Goal: Communication & Community: Answer question/provide support

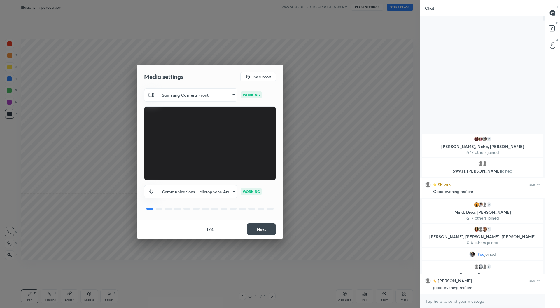
scroll to position [2, 2]
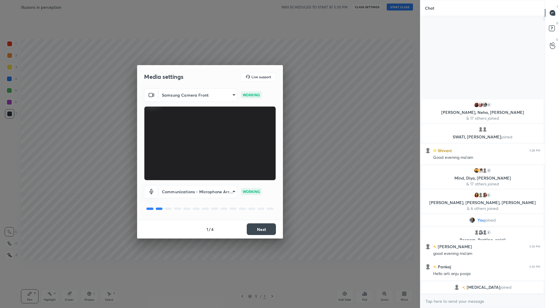
click at [259, 229] on button "Next" at bounding box center [261, 229] width 29 height 12
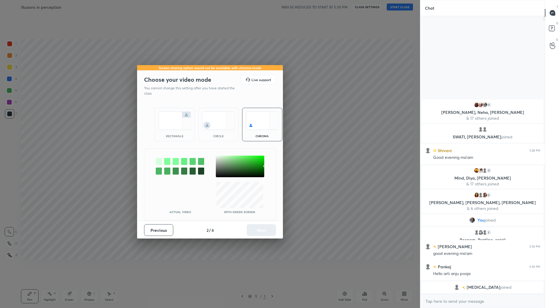
click at [169, 122] on img at bounding box center [174, 120] width 33 height 18
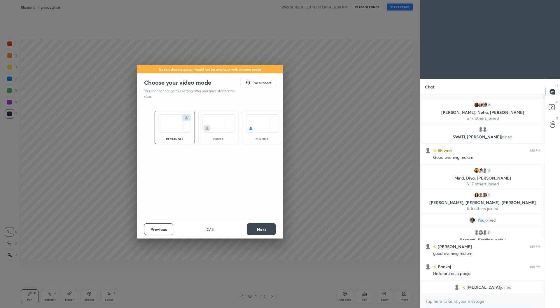
scroll to position [155, 123]
click at [261, 232] on button "Next" at bounding box center [261, 229] width 29 height 12
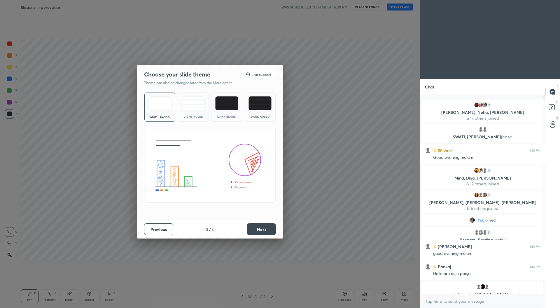
click at [266, 233] on button "Next" at bounding box center [261, 229] width 29 height 12
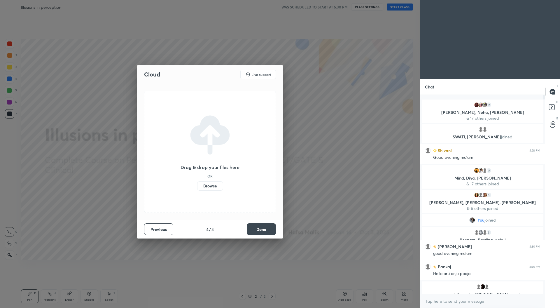
click at [264, 231] on button "Done" at bounding box center [261, 229] width 29 height 12
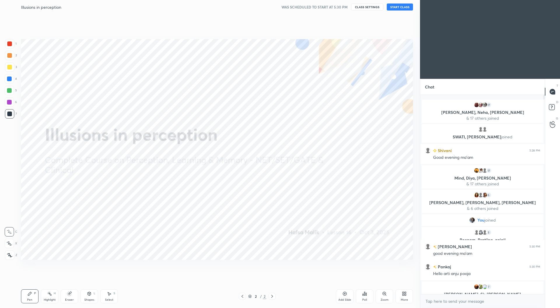
click at [402, 295] on icon at bounding box center [404, 293] width 5 height 5
click at [372, 234] on icon at bounding box center [372, 233] width 4 height 4
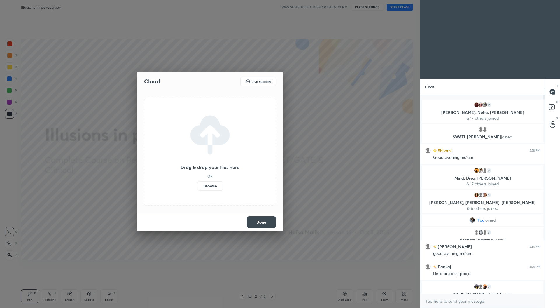
click at [213, 189] on label "Browse" at bounding box center [210, 185] width 26 height 9
click at [197, 189] on input "Browse" at bounding box center [197, 185] width 0 height 9
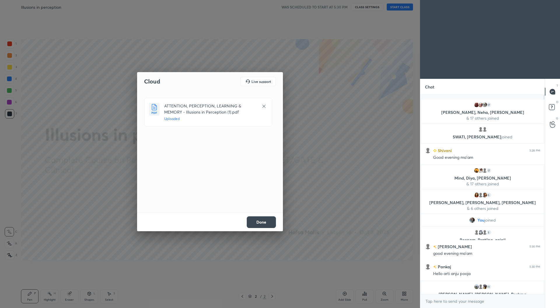
click at [268, 221] on button "Done" at bounding box center [261, 222] width 29 height 12
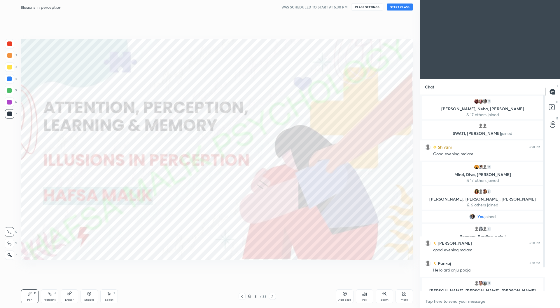
type textarea "x"
click at [437, 304] on textarea at bounding box center [482, 301] width 115 height 9
paste textarea "Good evening everyone! :) IMPORTANT LINKS SCHEDULE [URL][DOMAIN_NAME] STUDENT D…"
type textarea "Good evening everyone! :) IMPORTANT LINKS SCHEDULE [URL][DOMAIN_NAME] STUDENT D…"
type textarea "x"
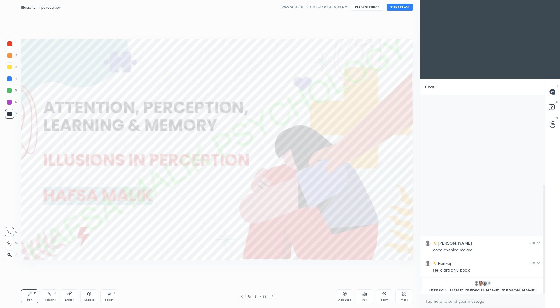
scroll to position [164, 0]
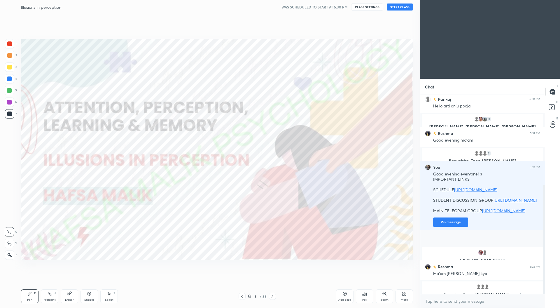
drag, startPoint x: 545, startPoint y: 192, endPoint x: 527, endPoint y: 252, distance: 62.9
click at [527, 252] on div "[PERSON_NAME] 5:30 PM good evening ma'am Pankaj 5:30 PM Hello arti anju pooja 1…" at bounding box center [483, 194] width 125 height 199
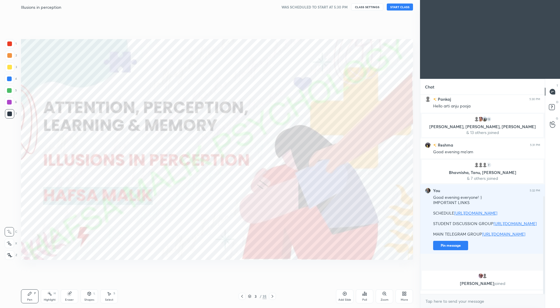
scroll to position [206, 0]
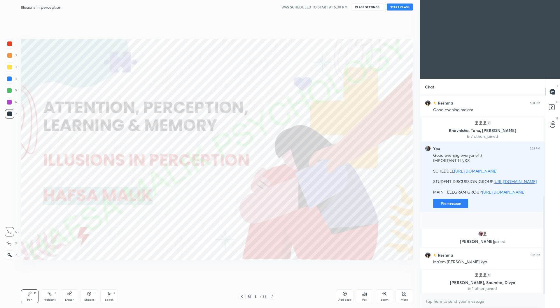
click at [455, 238] on div "[PERSON_NAME] joined" at bounding box center [483, 238] width 122 height 19
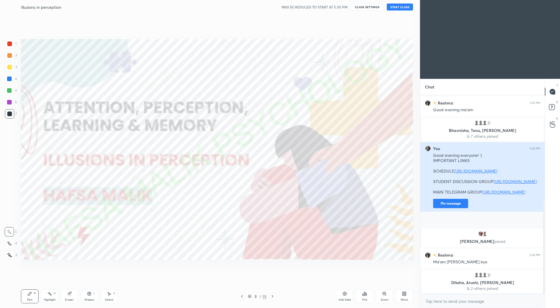
click at [452, 208] on button "Pin message" at bounding box center [450, 203] width 35 height 9
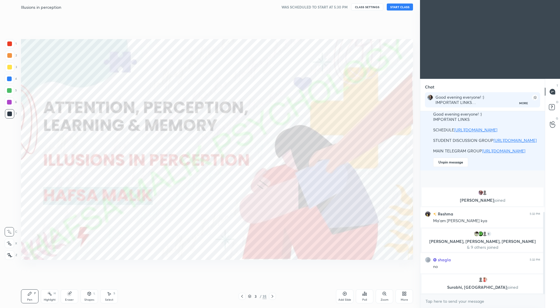
scroll to position [236, 0]
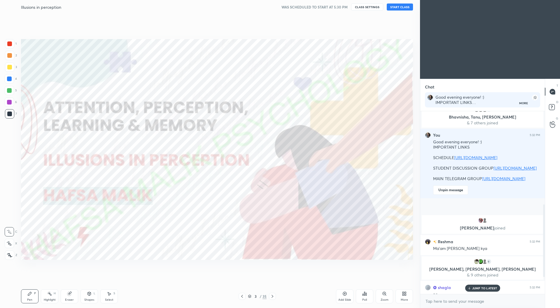
click at [395, 6] on button "START CLASS" at bounding box center [400, 7] width 26 height 7
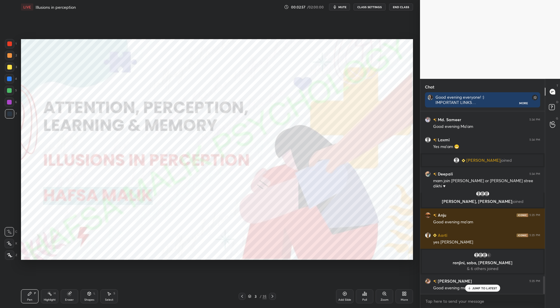
scroll to position [1693, 0]
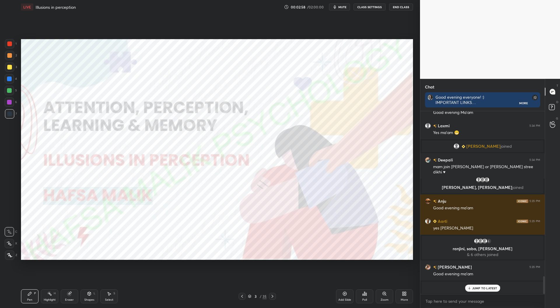
click at [487, 287] on p "JUMP TO LATEST" at bounding box center [485, 288] width 25 height 4
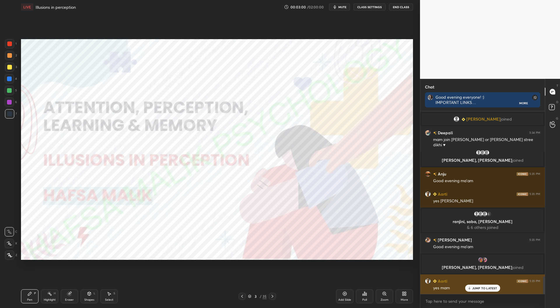
click at [488, 287] on p "JUMP TO LATEST" at bounding box center [485, 288] width 25 height 4
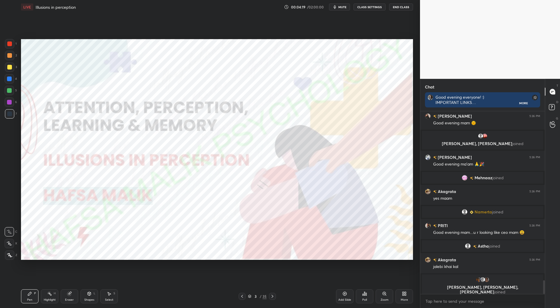
scroll to position [2275, 0]
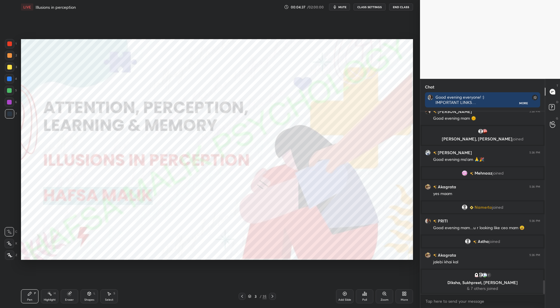
click at [12, 43] on div at bounding box center [9, 43] width 5 height 5
click at [12, 254] on icon at bounding box center [9, 255] width 5 height 4
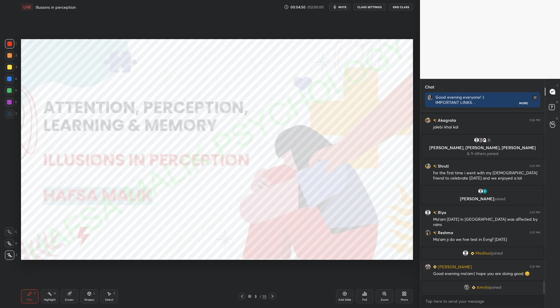
scroll to position [2381, 0]
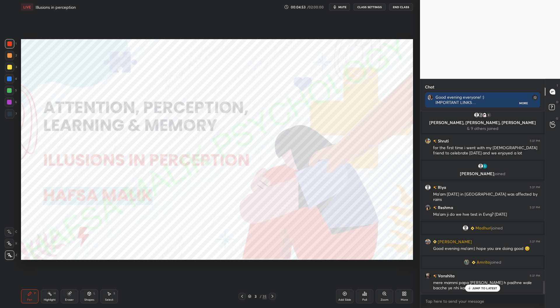
click at [478, 289] on p "JUMP TO LATEST" at bounding box center [485, 288] width 25 height 4
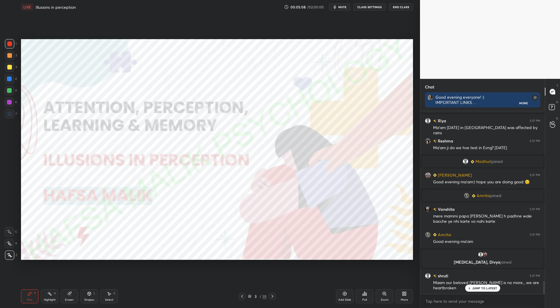
scroll to position [2451, 0]
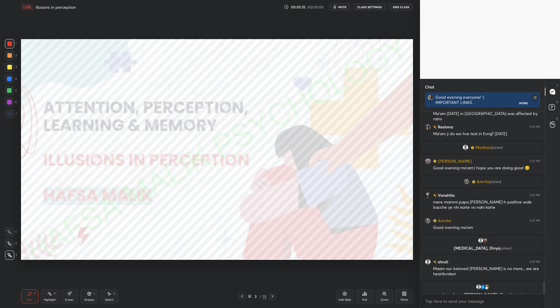
click at [275, 296] on div at bounding box center [272, 296] width 7 height 7
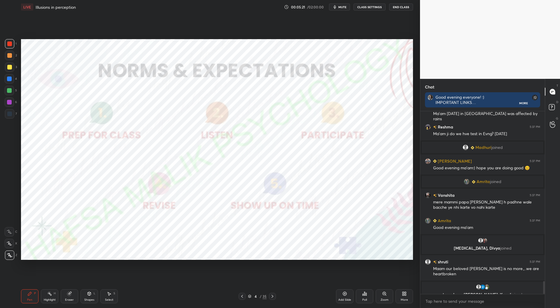
click at [251, 279] on div "Setting up your live class Poll for secs No correct answer Start poll" at bounding box center [217, 149] width 397 height 271
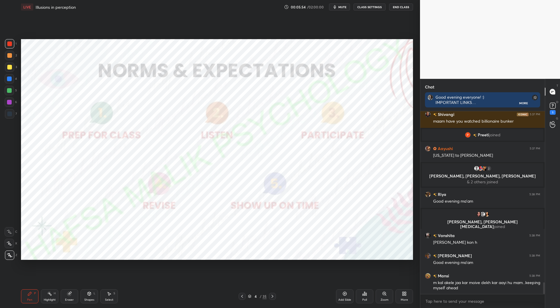
scroll to position [2700, 0]
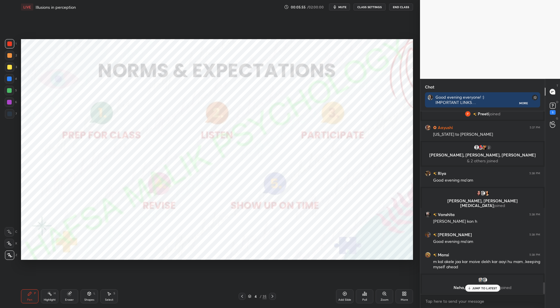
click at [482, 287] on p "JUMP TO LATEST" at bounding box center [485, 288] width 25 height 4
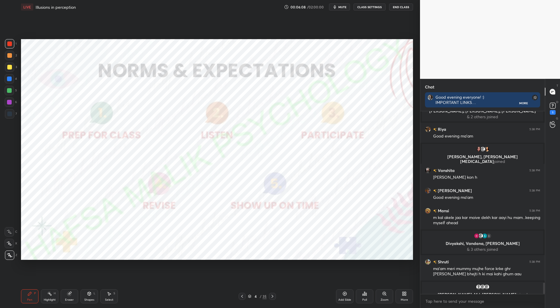
scroll to position [2743, 0]
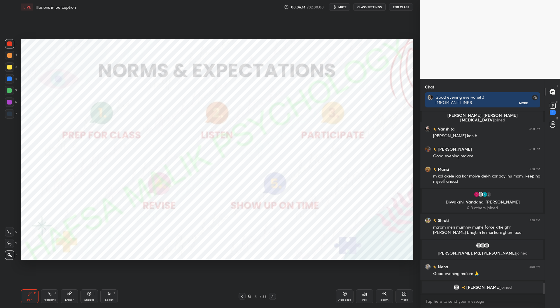
click at [272, 297] on icon at bounding box center [272, 296] width 5 height 5
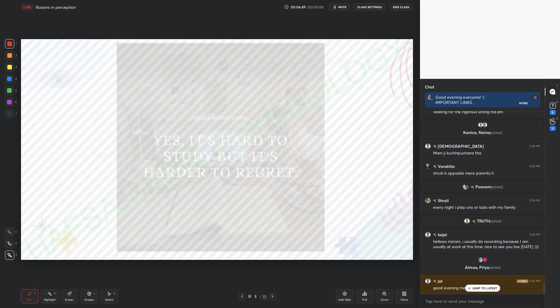
scroll to position [3051, 0]
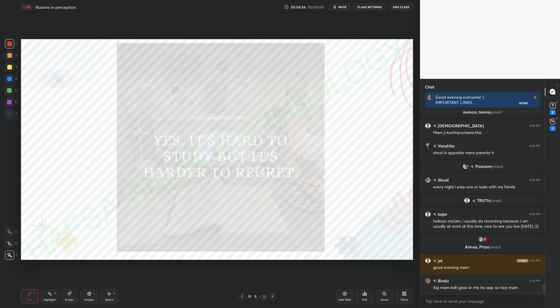
click at [273, 297] on icon at bounding box center [273, 296] width 2 height 3
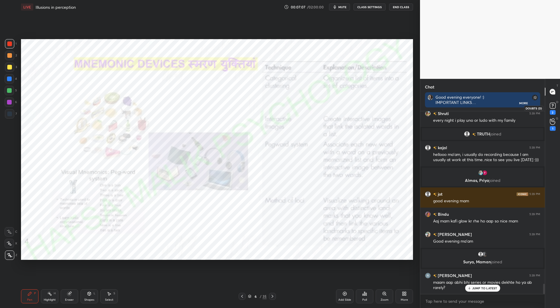
scroll to position [3062, 0]
click at [555, 105] on rect at bounding box center [553, 106] width 6 height 6
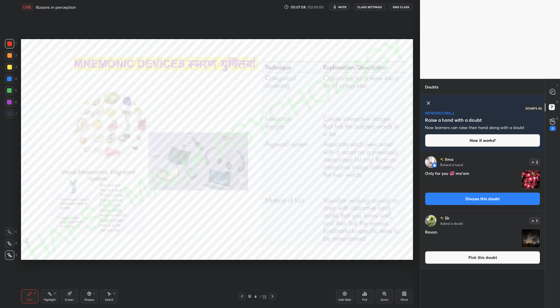
scroll to position [155, 123]
click at [483, 257] on button "Pick this doubt" at bounding box center [482, 257] width 115 height 13
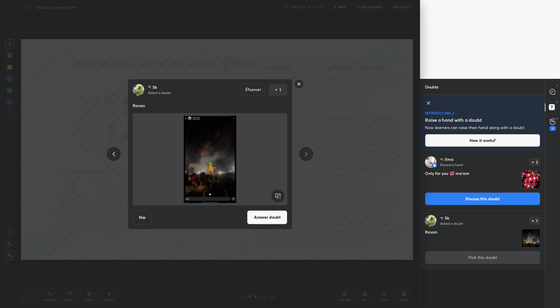
click at [300, 83] on rect at bounding box center [299, 83] width 9 height 9
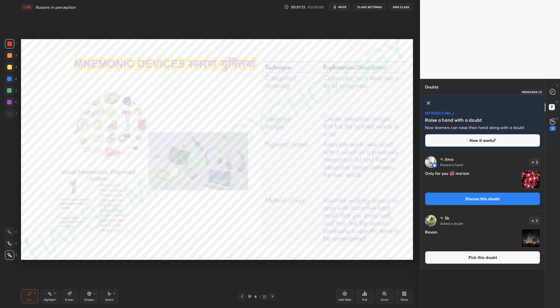
click at [552, 92] on icon at bounding box center [552, 92] width 1 height 0
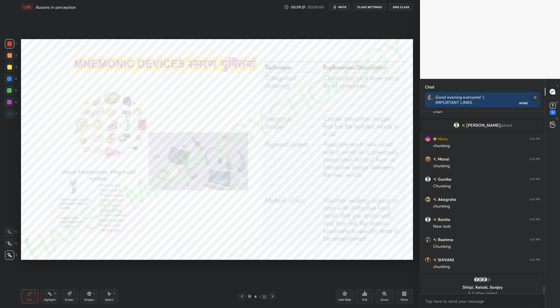
scroll to position [3714, 0]
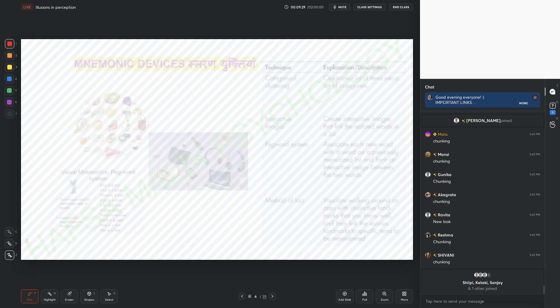
click at [347, 296] on div "Add Slide" at bounding box center [345, 296] width 18 height 14
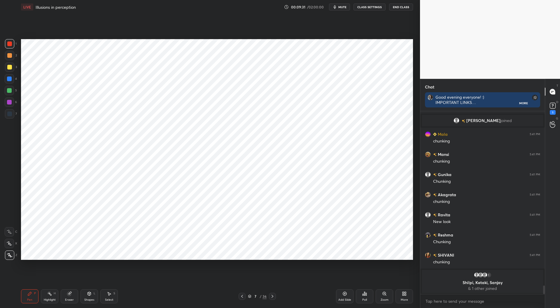
click at [9, 102] on div at bounding box center [9, 102] width 5 height 5
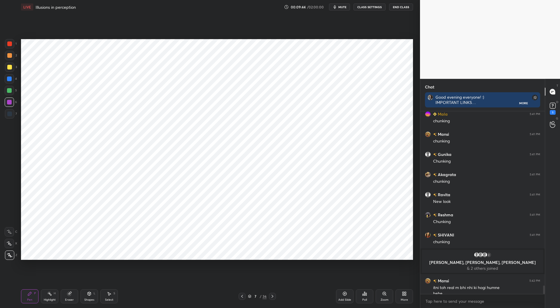
scroll to position [3703, 0]
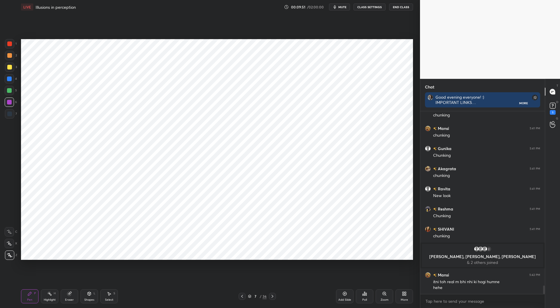
click at [10, 112] on div at bounding box center [9, 113] width 5 height 5
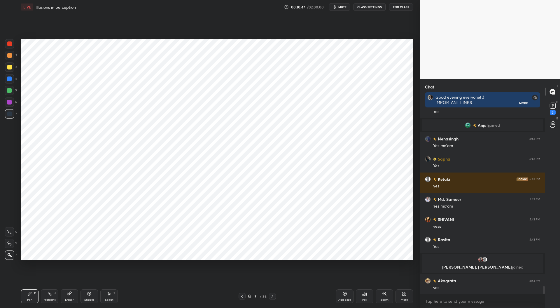
scroll to position [4024, 0]
click at [8, 78] on div at bounding box center [9, 78] width 5 height 5
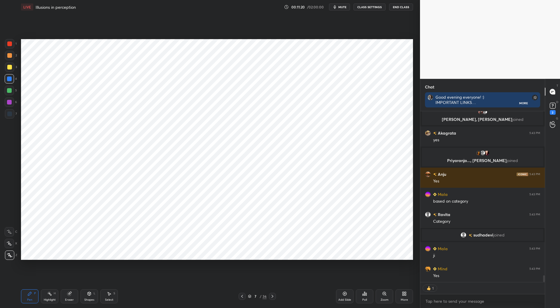
scroll to position [4147, 0]
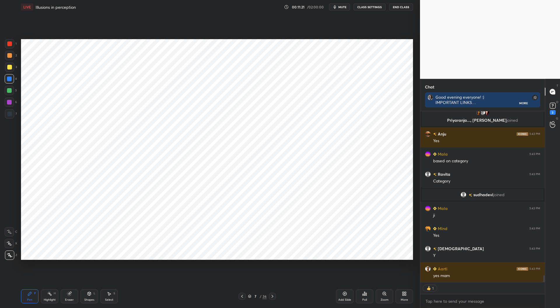
click at [243, 296] on icon at bounding box center [242, 296] width 5 height 5
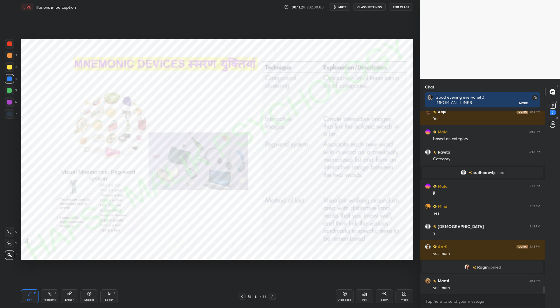
scroll to position [4155, 0]
click at [8, 44] on div at bounding box center [9, 43] width 5 height 5
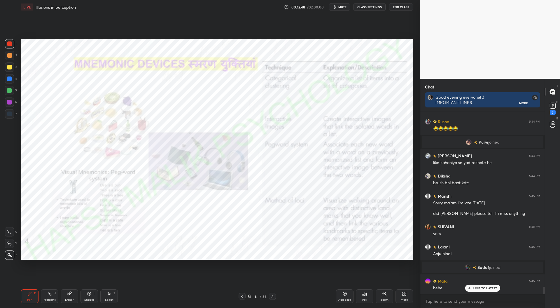
scroll to position [4415, 0]
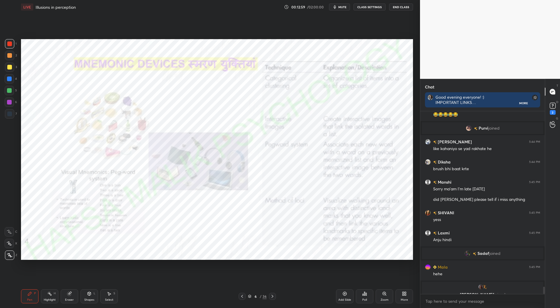
click at [273, 296] on icon at bounding box center [273, 296] width 2 height 3
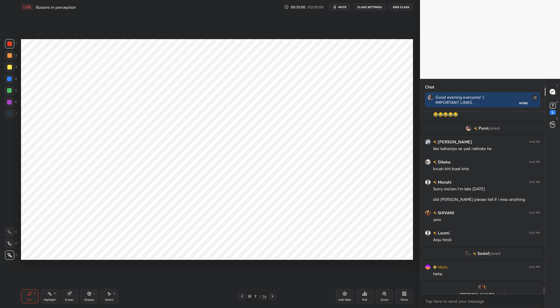
scroll to position [4435, 0]
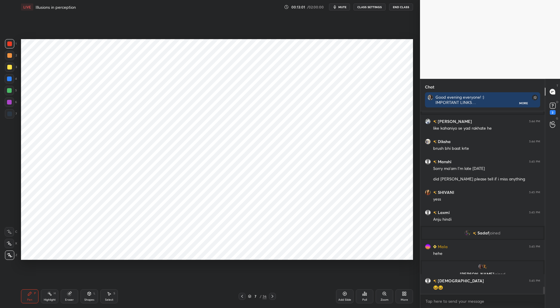
click at [274, 296] on icon at bounding box center [272, 296] width 5 height 5
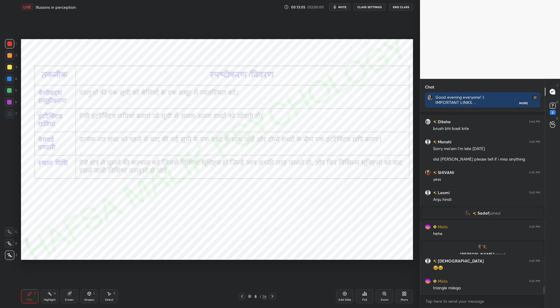
scroll to position [4481, 0]
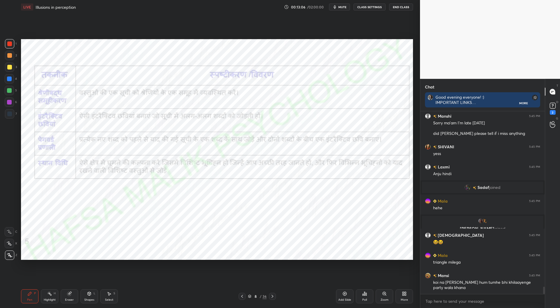
click at [242, 298] on icon at bounding box center [242, 296] width 5 height 5
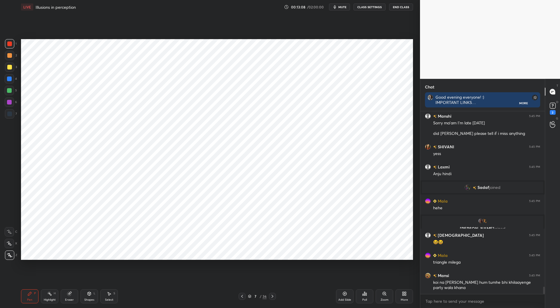
click at [242, 299] on div at bounding box center [242, 296] width 7 height 7
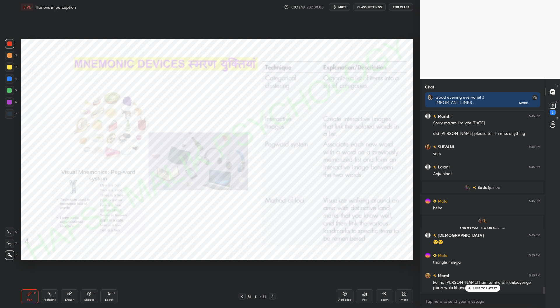
scroll to position [4501, 0]
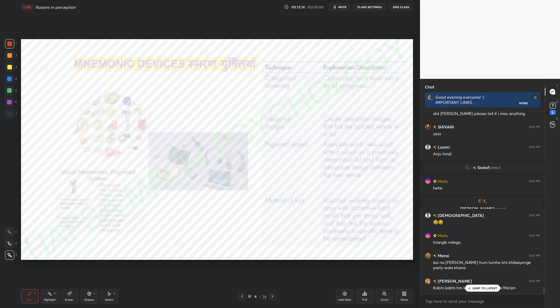
click at [480, 286] on p "JUMP TO LATEST" at bounding box center [485, 288] width 25 height 4
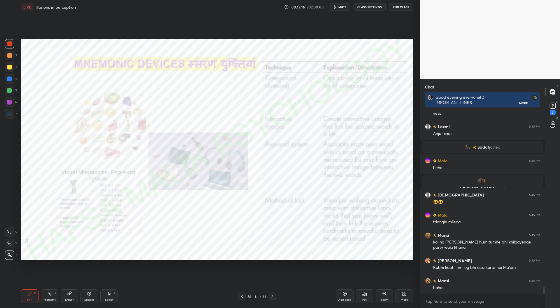
scroll to position [4541, 0]
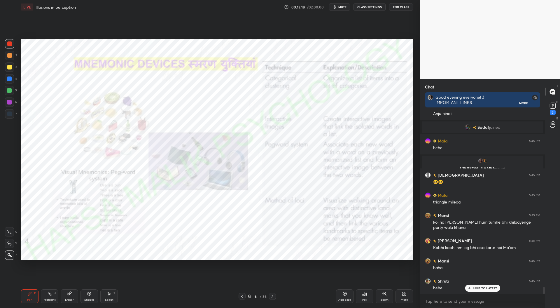
click at [272, 296] on icon at bounding box center [272, 296] width 5 height 5
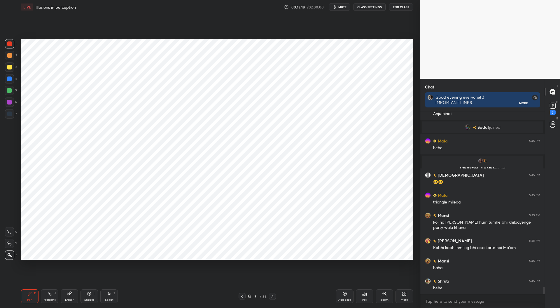
scroll to position [4561, 0]
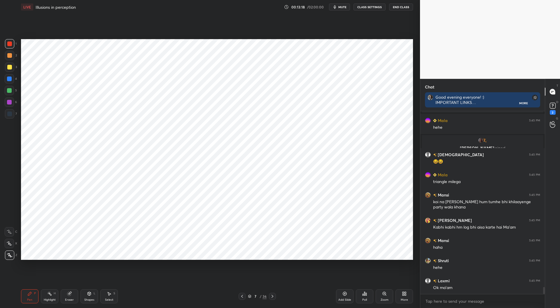
click at [270, 297] on icon at bounding box center [272, 296] width 5 height 5
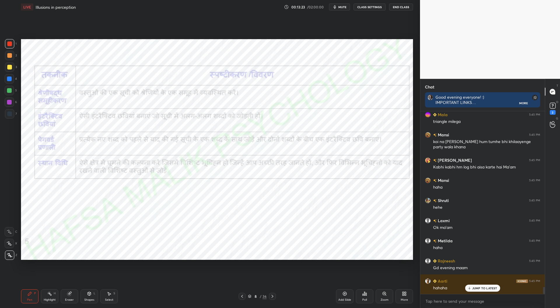
scroll to position [4642, 0]
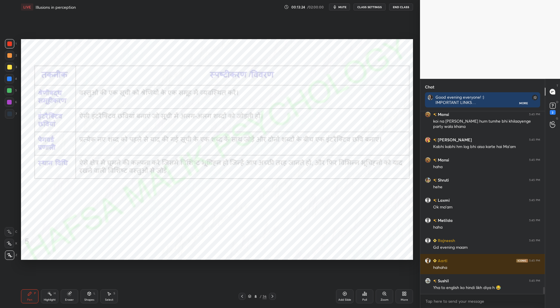
click at [242, 295] on icon at bounding box center [242, 296] width 5 height 5
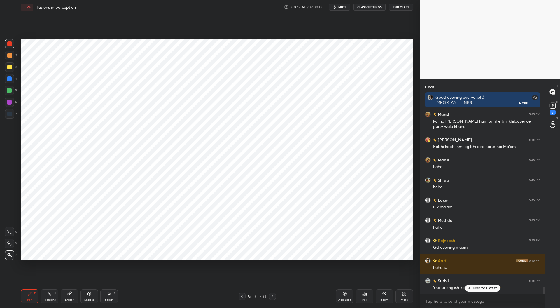
scroll to position [4662, 0]
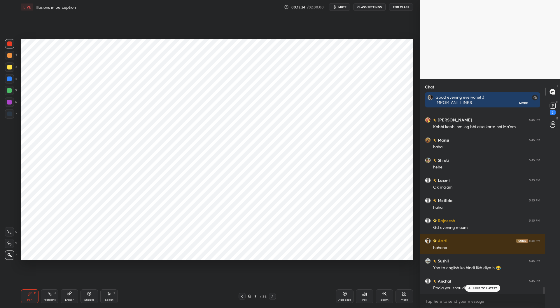
click at [241, 297] on icon at bounding box center [242, 296] width 5 height 5
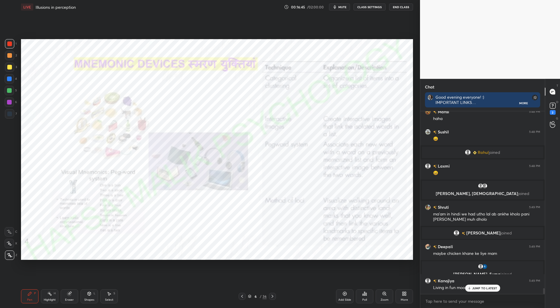
scroll to position [5457, 0]
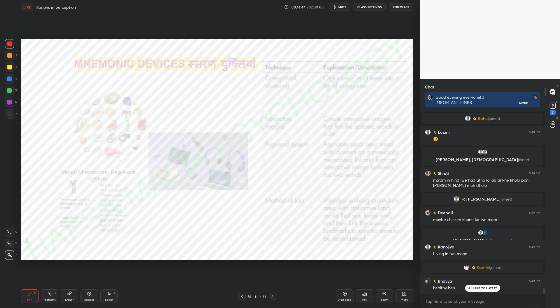
click at [387, 298] on div "Zoom" at bounding box center [385, 299] width 8 height 3
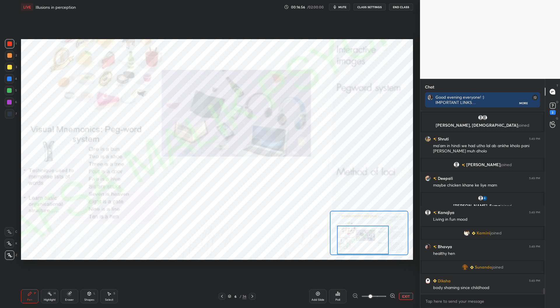
scroll to position [5512, 0]
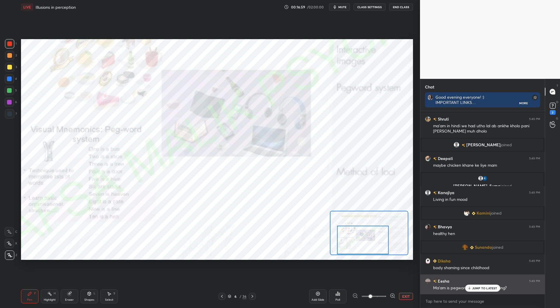
click at [485, 287] on p "JUMP TO LATEST" at bounding box center [485, 288] width 25 height 4
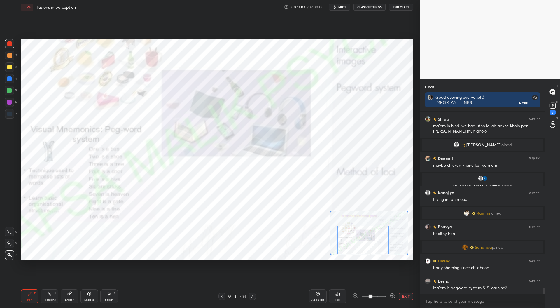
click at [407, 295] on button "EXIT" at bounding box center [406, 296] width 14 height 7
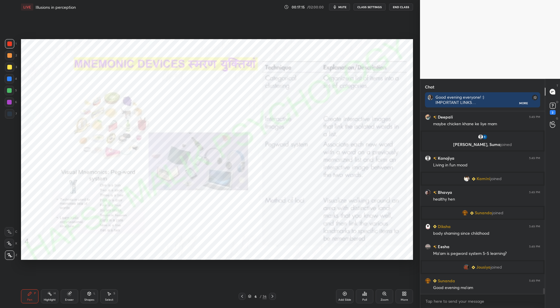
scroll to position [5541, 0]
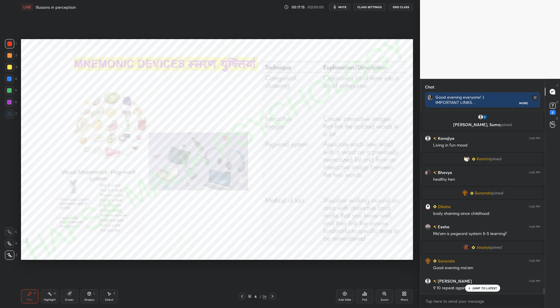
click at [273, 296] on icon at bounding box center [272, 296] width 5 height 5
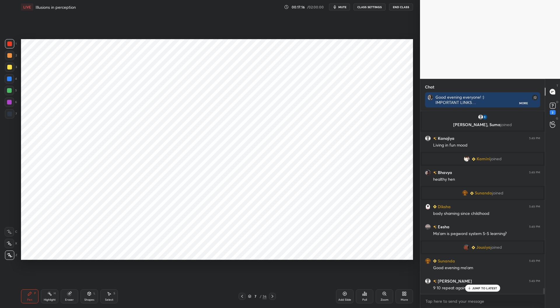
click at [273, 299] on div at bounding box center [272, 296] width 7 height 7
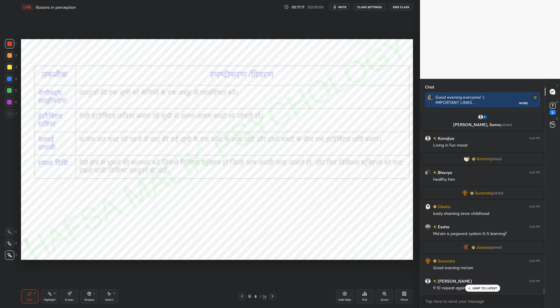
scroll to position [5555, 0]
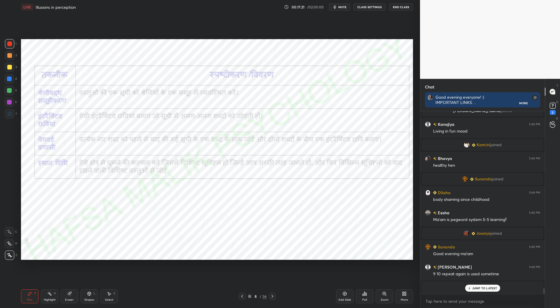
click at [273, 297] on icon at bounding box center [272, 296] width 5 height 5
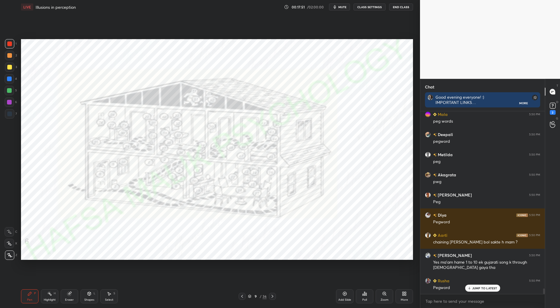
scroll to position [5802, 0]
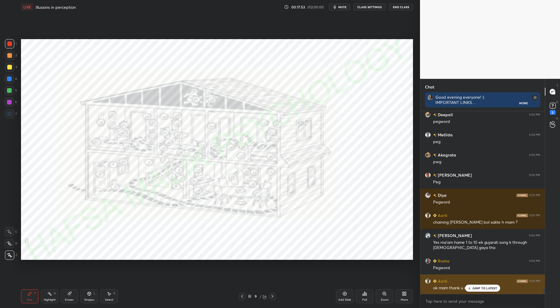
click at [474, 286] on div "JUMP TO LATEST" at bounding box center [482, 288] width 35 height 7
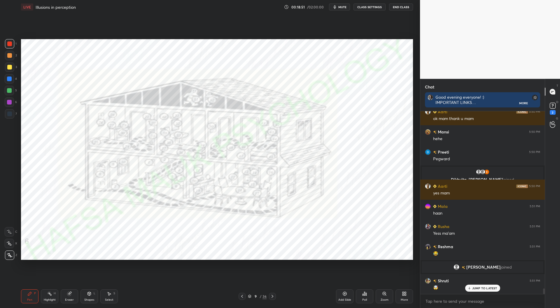
scroll to position [5991, 0]
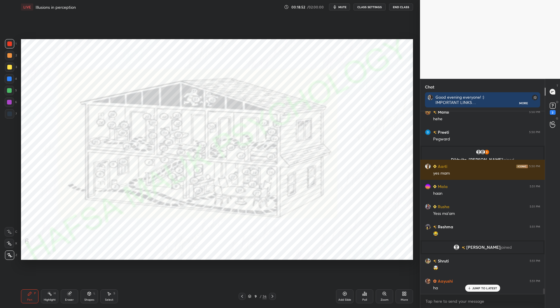
click at [8, 79] on div at bounding box center [9, 78] width 5 height 5
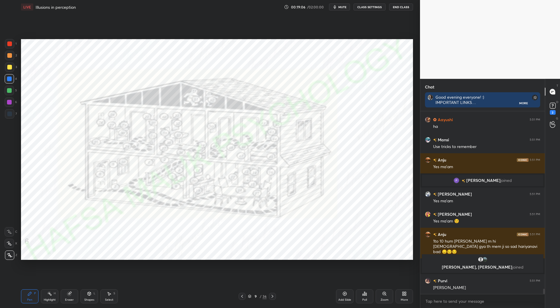
scroll to position [6016, 0]
click at [348, 299] on div "Add Slide" at bounding box center [345, 299] width 13 height 3
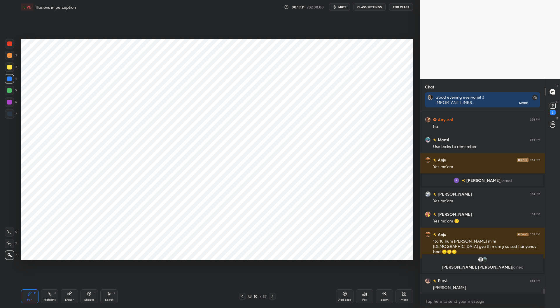
click at [10, 102] on div at bounding box center [9, 102] width 5 height 5
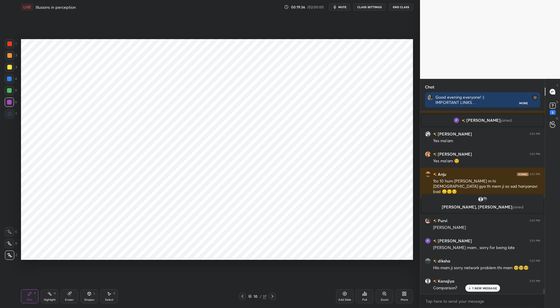
scroll to position [6090, 0]
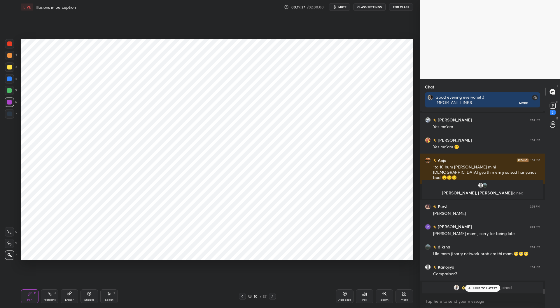
click at [11, 115] on div at bounding box center [9, 113] width 5 height 5
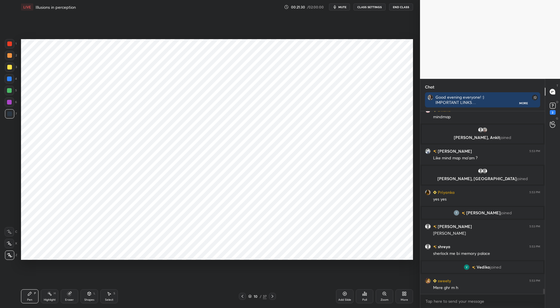
scroll to position [6289, 0]
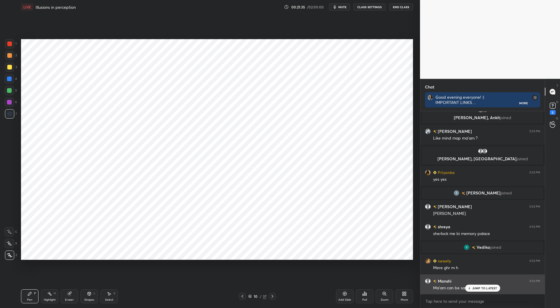
click at [485, 286] on p "JUMP TO LATEST" at bounding box center [485, 288] width 25 height 4
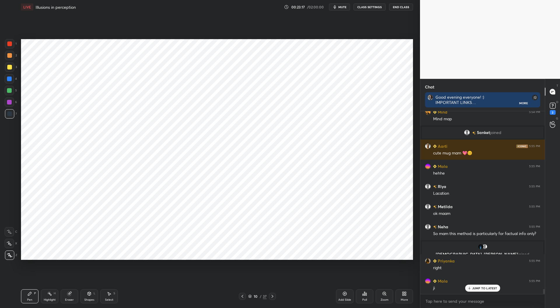
scroll to position [6684, 0]
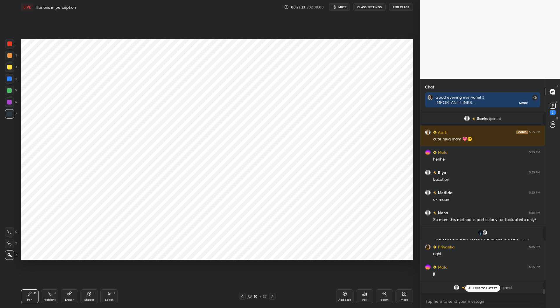
click at [477, 287] on p "JUMP TO LATEST" at bounding box center [485, 288] width 25 height 4
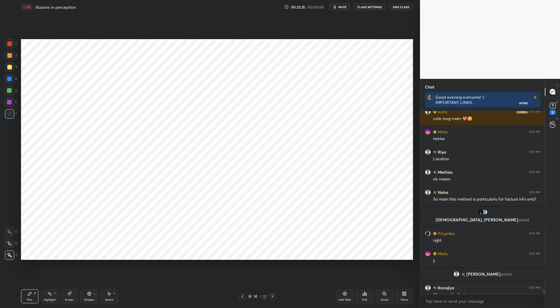
scroll to position [6726, 0]
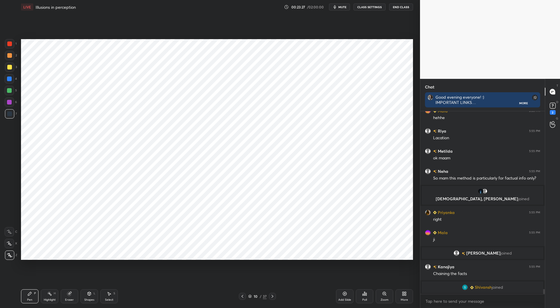
click at [273, 295] on icon at bounding box center [272, 296] width 5 height 5
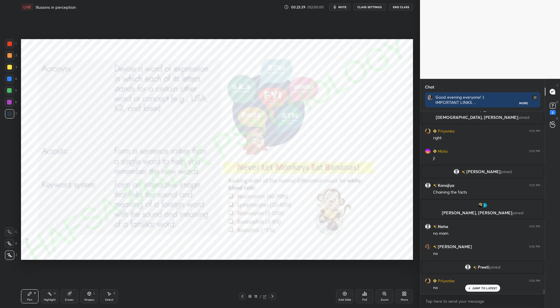
scroll to position [6768, 0]
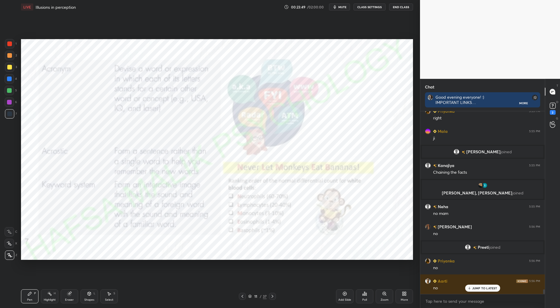
click at [12, 42] on div at bounding box center [9, 43] width 9 height 9
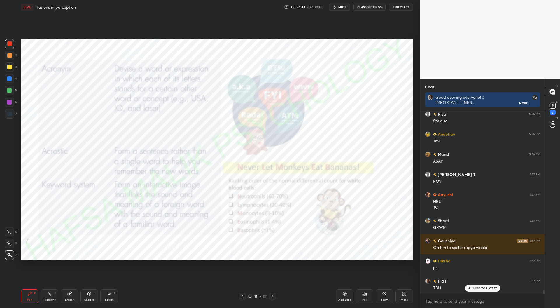
scroll to position [7324, 0]
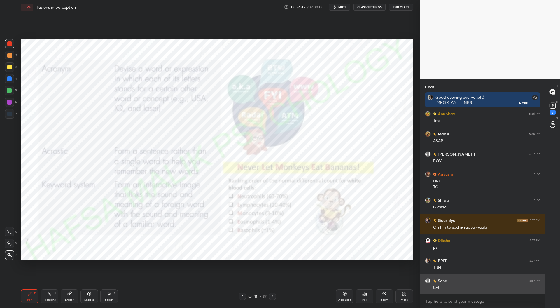
click at [482, 286] on div "ttyl" at bounding box center [486, 288] width 107 height 6
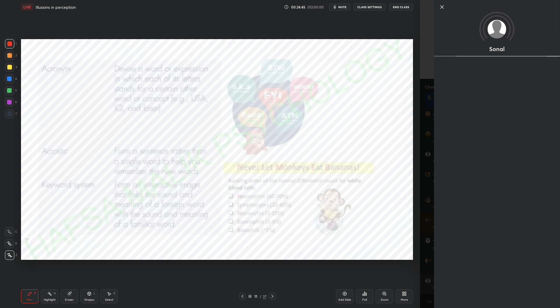
scroll to position [7344, 0]
click at [410, 275] on div "Setting up your live class Poll for secs No correct answer Start poll" at bounding box center [217, 149] width 397 height 271
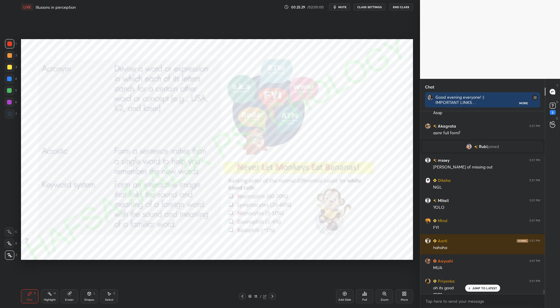
scroll to position [7543, 0]
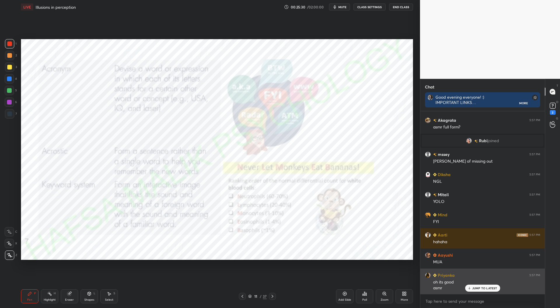
click at [480, 288] on p "JUMP TO LATEST" at bounding box center [485, 288] width 25 height 4
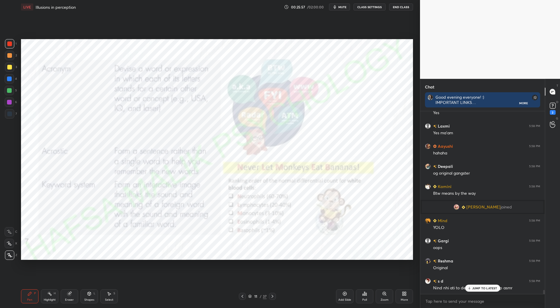
scroll to position [7873, 0]
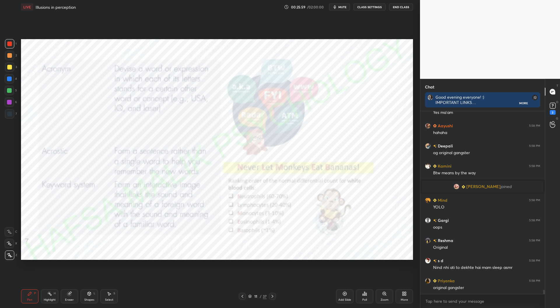
click at [274, 295] on icon at bounding box center [272, 296] width 5 height 5
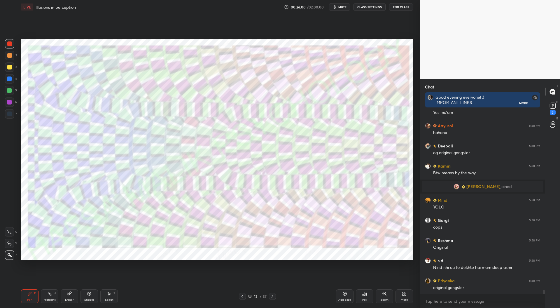
click at [274, 295] on icon at bounding box center [272, 296] width 5 height 5
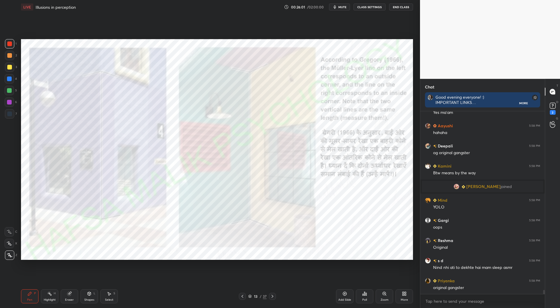
click at [243, 295] on icon at bounding box center [242, 296] width 5 height 5
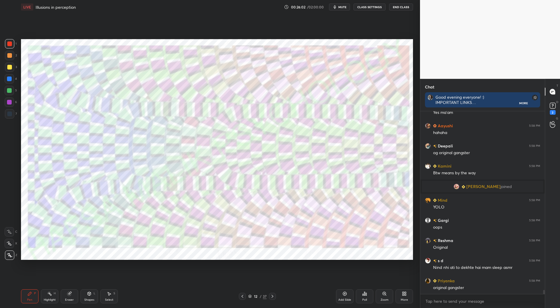
click at [243, 295] on icon at bounding box center [243, 296] width 2 height 3
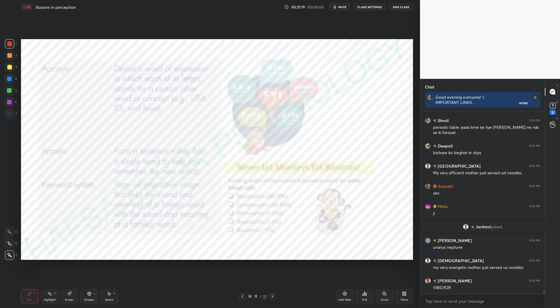
scroll to position [8071, 0]
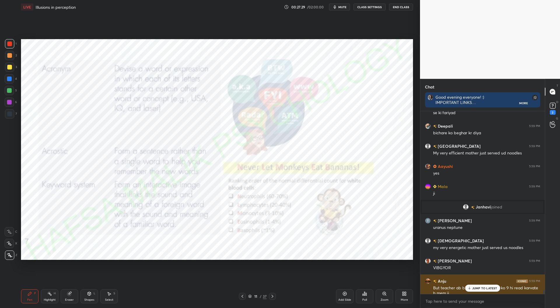
click at [487, 289] on p "JUMP TO LATEST" at bounding box center [485, 288] width 25 height 4
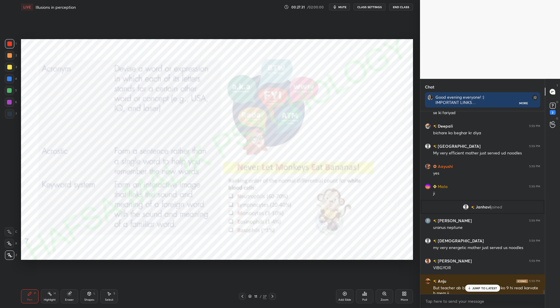
scroll to position [8085, 0]
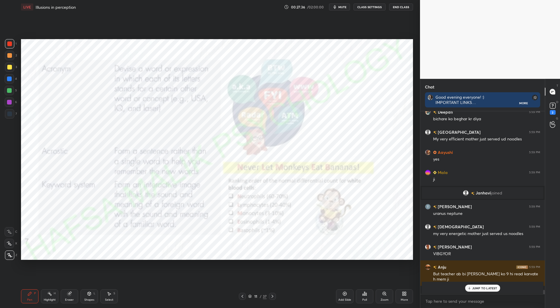
click at [485, 286] on p "JUMP TO LATEST" at bounding box center [485, 288] width 25 height 4
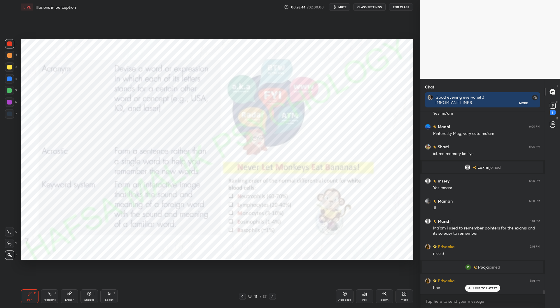
scroll to position [8450, 0]
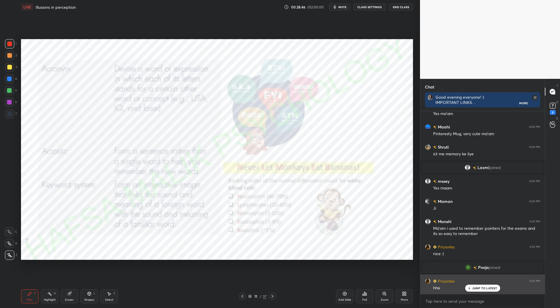
click at [486, 285] on div "JUMP TO LATEST" at bounding box center [482, 288] width 35 height 7
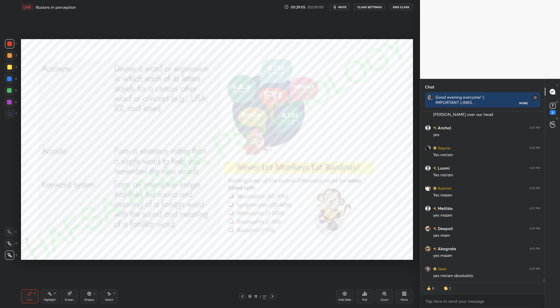
scroll to position [8663, 0]
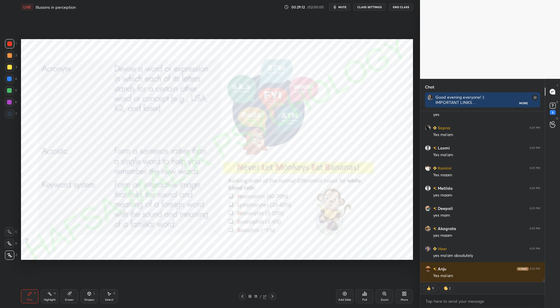
click at [273, 298] on icon at bounding box center [272, 296] width 5 height 5
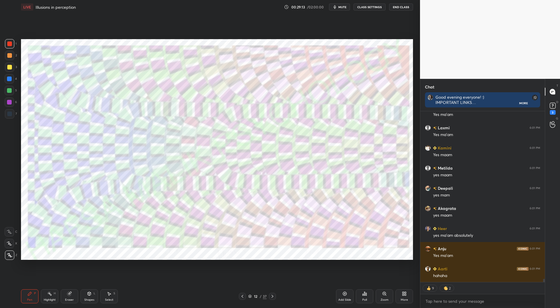
click at [274, 296] on icon at bounding box center [272, 296] width 5 height 5
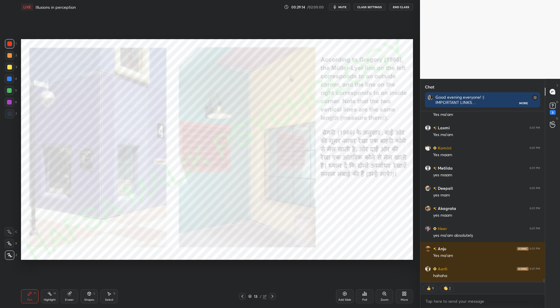
click at [243, 296] on icon at bounding box center [243, 296] width 2 height 3
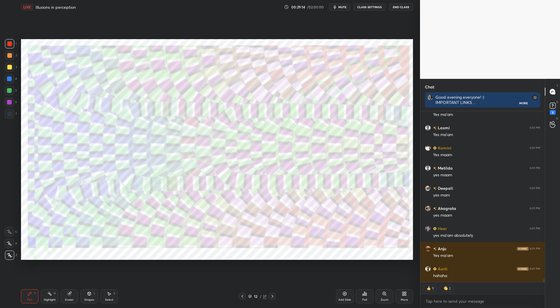
click at [242, 297] on icon at bounding box center [242, 296] width 5 height 5
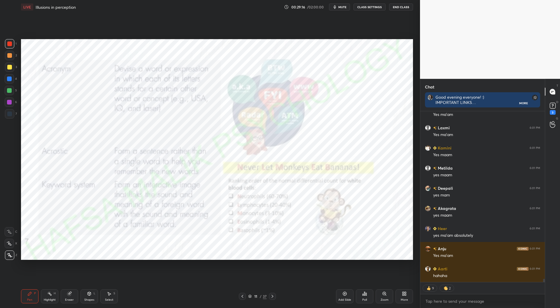
scroll to position [8704, 0]
click at [345, 298] on div "Add Slide" at bounding box center [345, 299] width 13 height 3
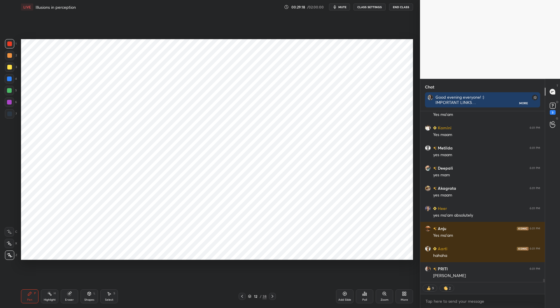
click at [9, 103] on div at bounding box center [9, 102] width 5 height 5
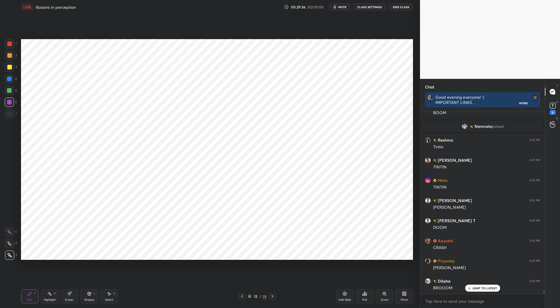
scroll to position [8927, 0]
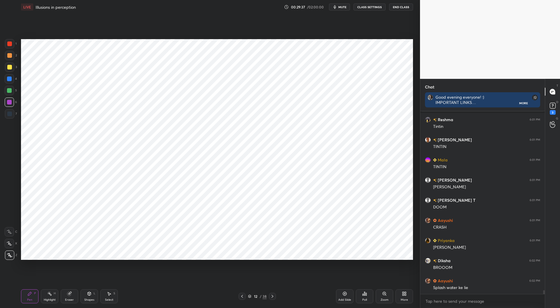
click at [4, 119] on div "1 2 3 4 5 6 7 C X Z C X Z E E Erase all H H" at bounding box center [9, 149] width 19 height 221
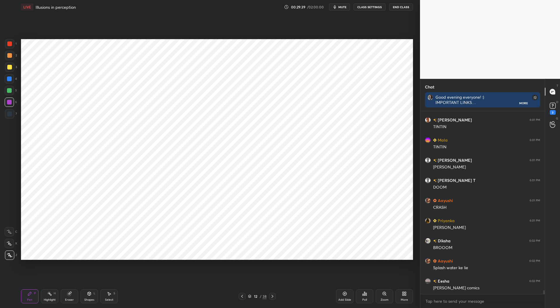
scroll to position [8968, 0]
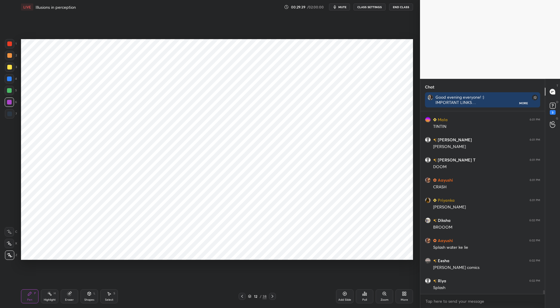
click at [11, 114] on div at bounding box center [9, 113] width 5 height 5
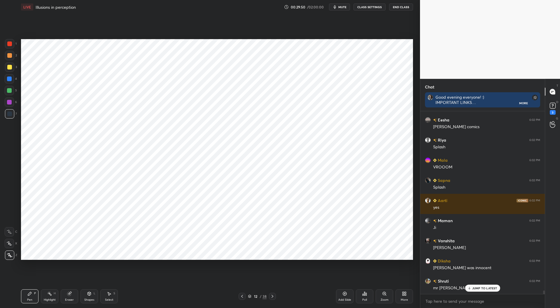
scroll to position [9148, 0]
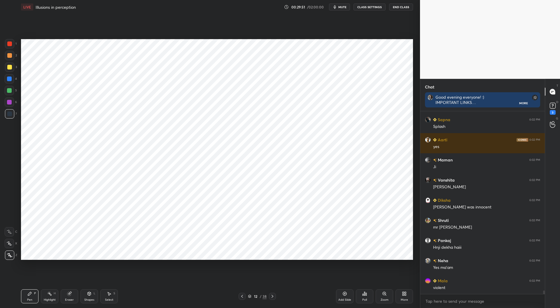
click at [9, 76] on div at bounding box center [9, 78] width 9 height 9
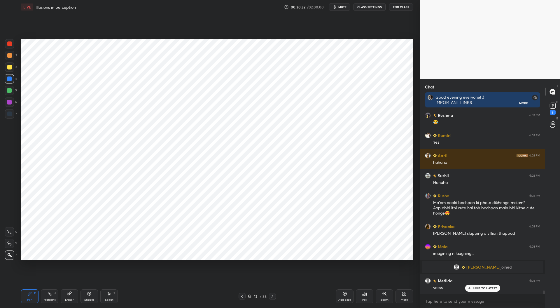
scroll to position [9751, 0]
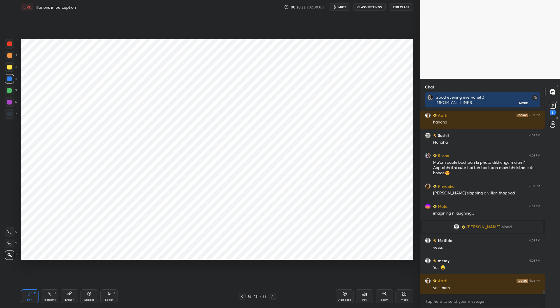
click at [243, 297] on icon at bounding box center [242, 296] width 5 height 5
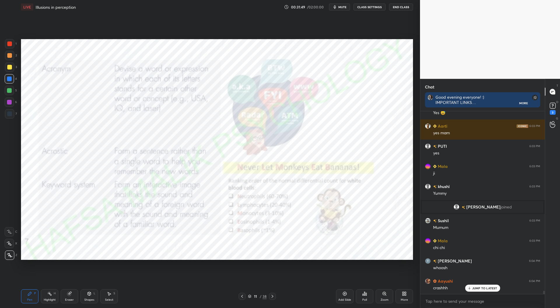
scroll to position [9946, 0]
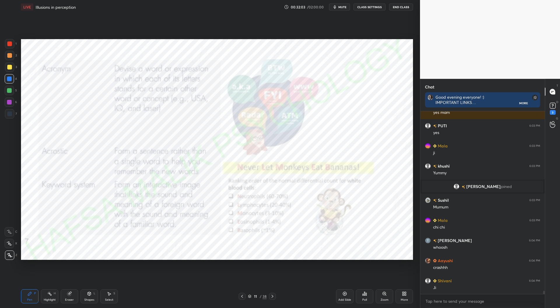
click at [241, 297] on icon at bounding box center [242, 296] width 5 height 5
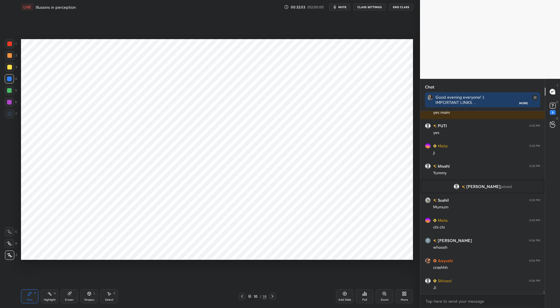
click at [245, 295] on div at bounding box center [242, 296] width 7 height 7
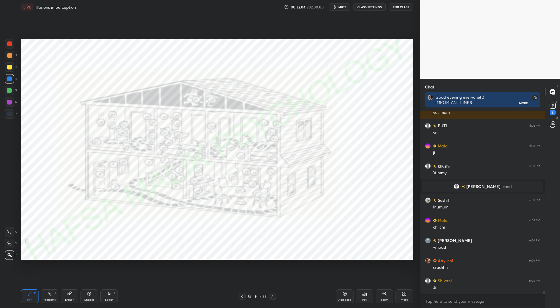
click at [245, 295] on div at bounding box center [242, 296] width 7 height 7
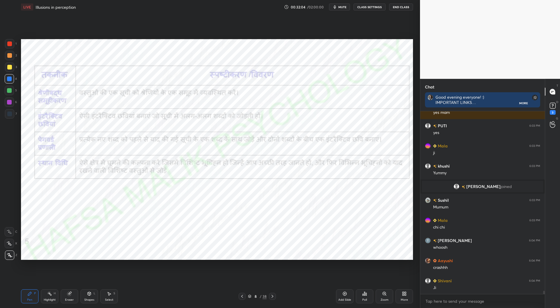
click at [245, 295] on div at bounding box center [242, 296] width 7 height 7
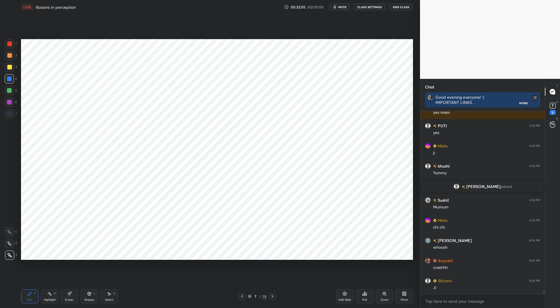
click at [245, 296] on div at bounding box center [242, 296] width 7 height 7
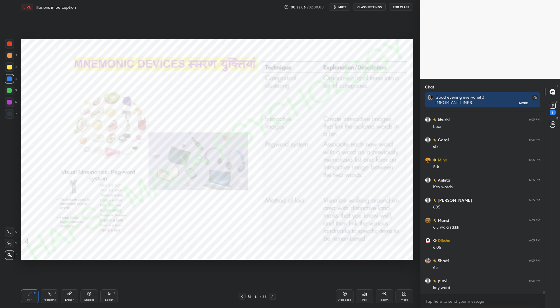
scroll to position [11577, 0]
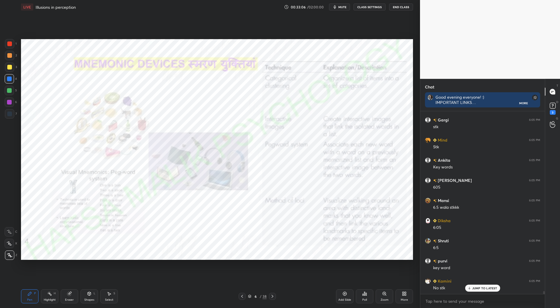
click at [250, 297] on icon at bounding box center [250, 297] width 4 height 4
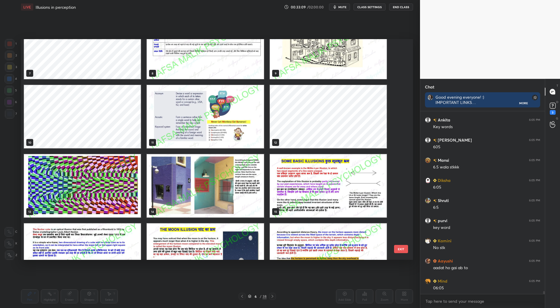
scroll to position [165, 0]
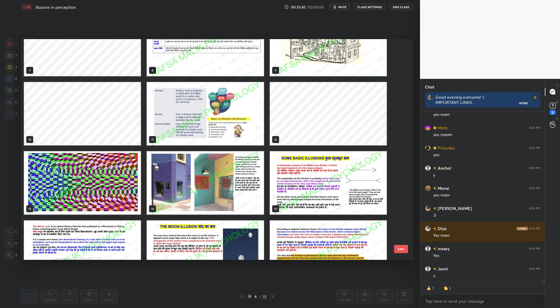
click at [93, 184] on img "grid" at bounding box center [82, 182] width 117 height 63
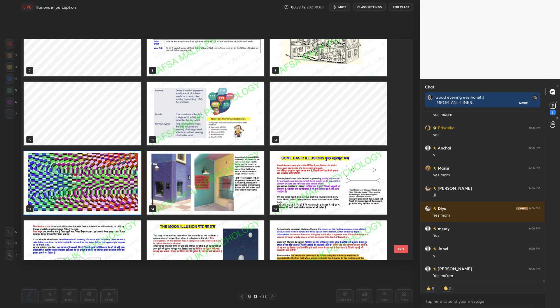
click at [93, 183] on img "grid" at bounding box center [82, 182] width 117 height 63
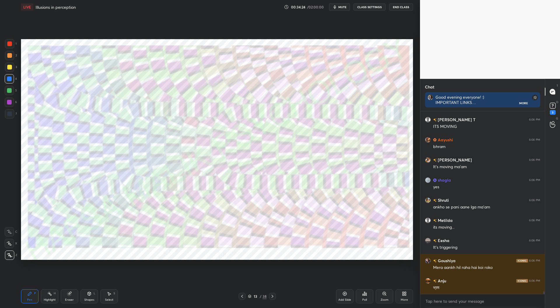
click at [271, 297] on icon at bounding box center [272, 296] width 5 height 5
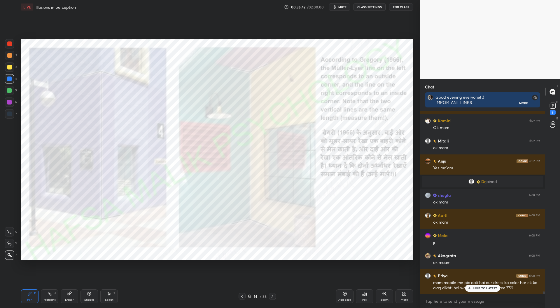
scroll to position [11908, 0]
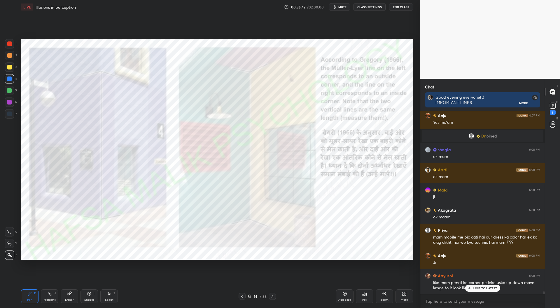
click at [12, 111] on div at bounding box center [9, 113] width 9 height 9
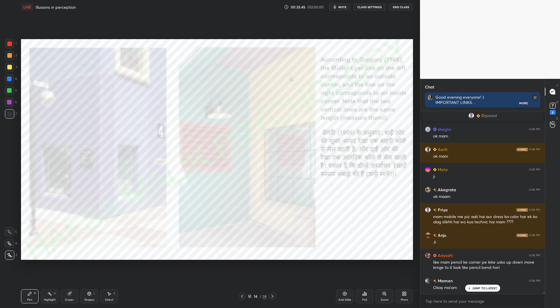
scroll to position [11949, 0]
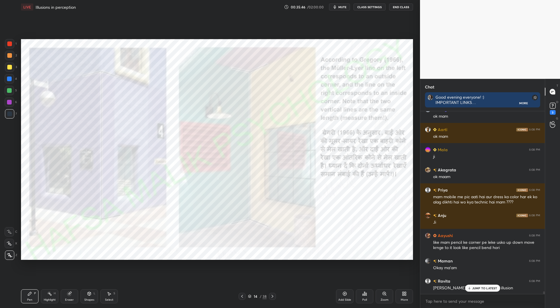
click at [9, 43] on div at bounding box center [9, 43] width 5 height 5
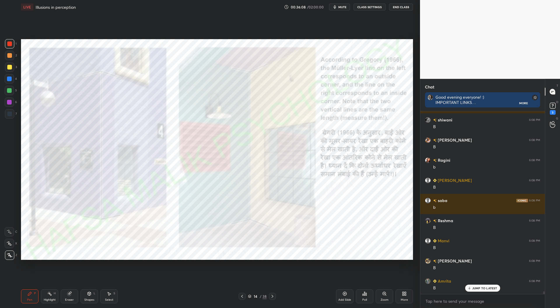
scroll to position [12760, 0]
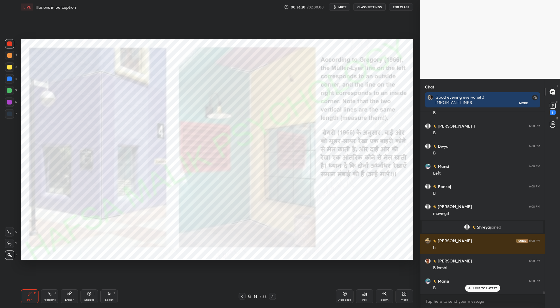
click at [88, 296] on div "Shapes L" at bounding box center [90, 296] width 18 height 14
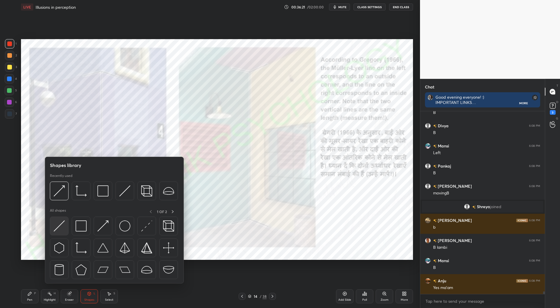
click at [57, 226] on img at bounding box center [59, 225] width 11 height 11
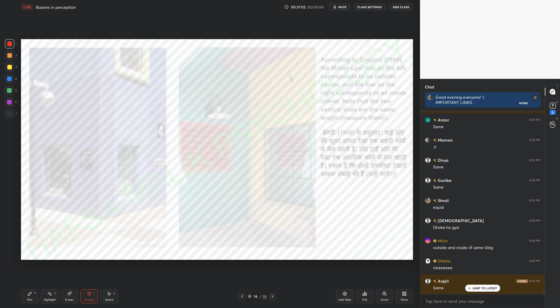
scroll to position [13472, 0]
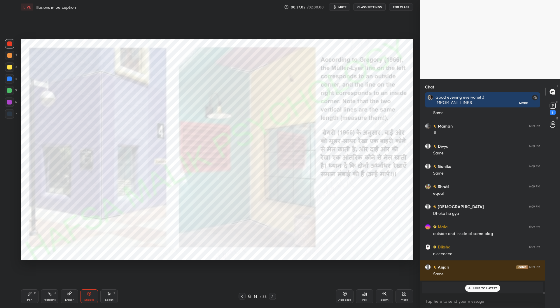
click at [32, 297] on div "Pen P" at bounding box center [30, 296] width 18 height 14
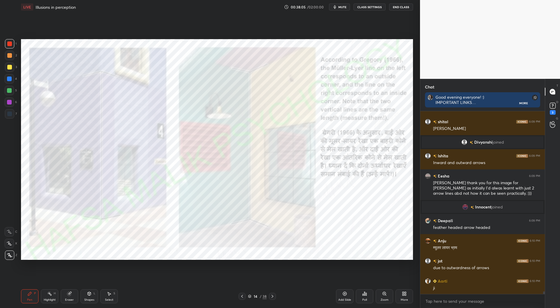
scroll to position [13201, 0]
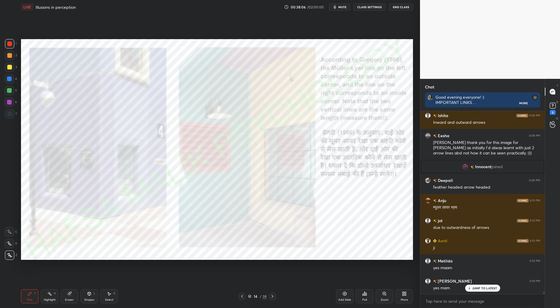
click at [276, 278] on div "Setting up your live class Poll for secs No correct answer Start poll" at bounding box center [217, 149] width 397 height 271
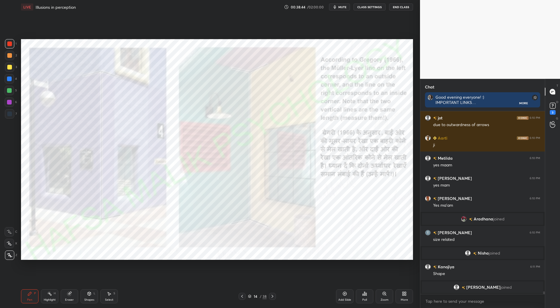
scroll to position [13275, 0]
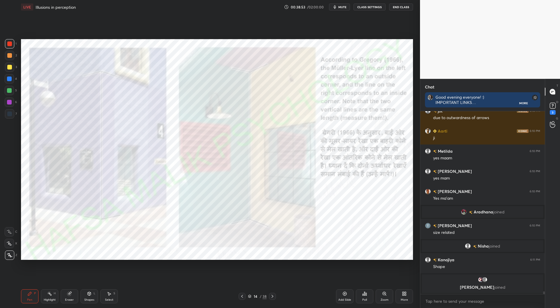
click at [288, 279] on div "Setting up your live class Poll for secs No correct answer Start poll" at bounding box center [217, 149] width 397 height 271
click at [272, 297] on icon at bounding box center [272, 296] width 5 height 5
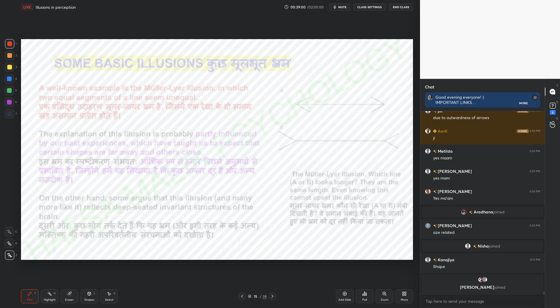
click at [274, 297] on icon at bounding box center [272, 296] width 5 height 5
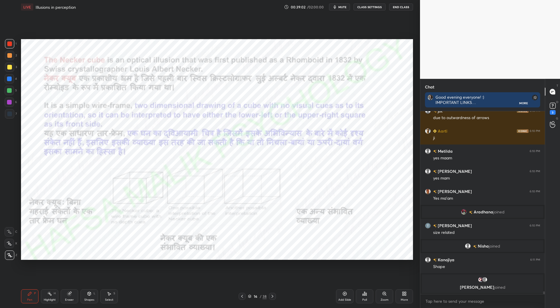
click at [242, 296] on icon at bounding box center [242, 296] width 5 height 5
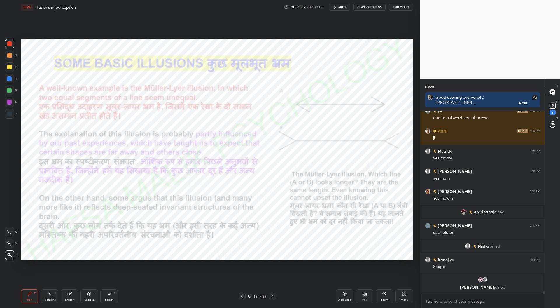
click at [344, 301] on div "Add Slide" at bounding box center [345, 299] width 13 height 3
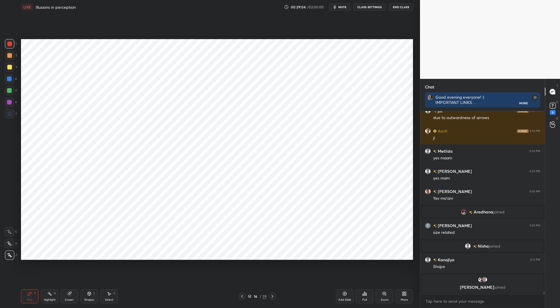
click at [12, 113] on div at bounding box center [9, 113] width 9 height 9
click at [90, 297] on div "Shapes L" at bounding box center [90, 296] width 18 height 14
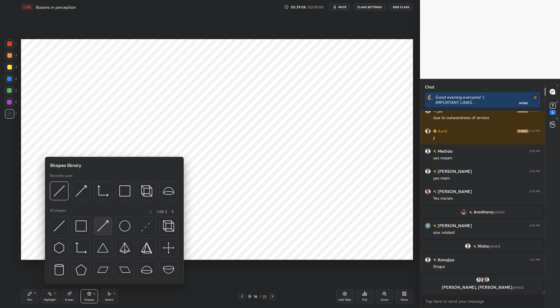
click at [102, 227] on img at bounding box center [102, 225] width 11 height 11
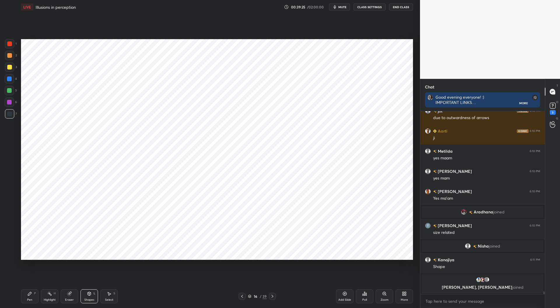
click at [90, 297] on div "Shapes L" at bounding box center [90, 296] width 18 height 14
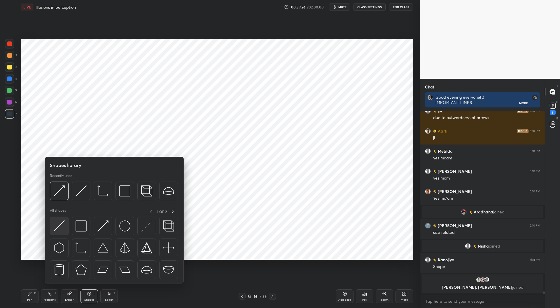
click at [61, 220] on img at bounding box center [59, 225] width 11 height 11
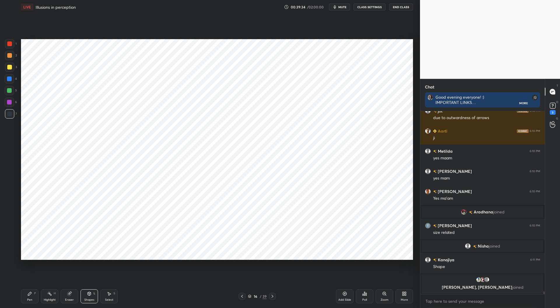
click at [29, 299] on div "Pen" at bounding box center [29, 299] width 5 height 3
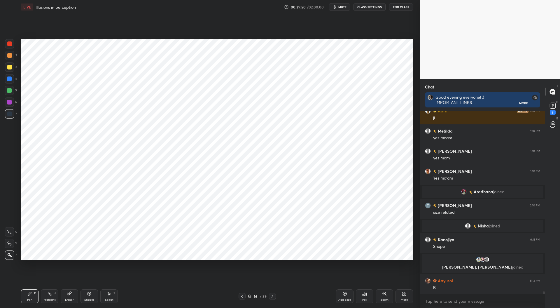
click at [10, 101] on div at bounding box center [9, 102] width 5 height 5
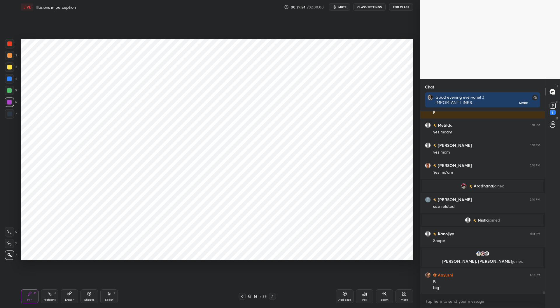
click at [7, 91] on div at bounding box center [9, 90] width 5 height 5
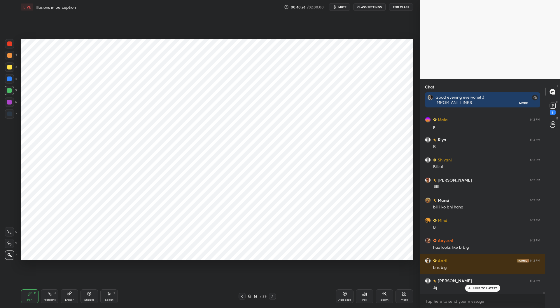
scroll to position [13551, 0]
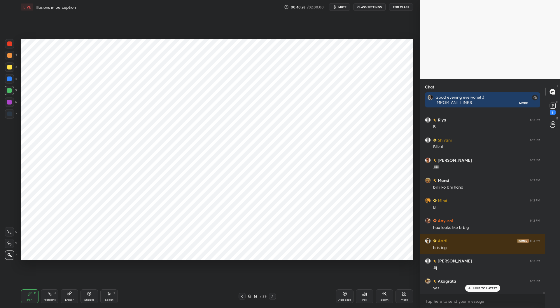
click at [12, 107] on div "6" at bounding box center [11, 103] width 12 height 12
click at [92, 298] on div "Shapes" at bounding box center [89, 299] width 10 height 3
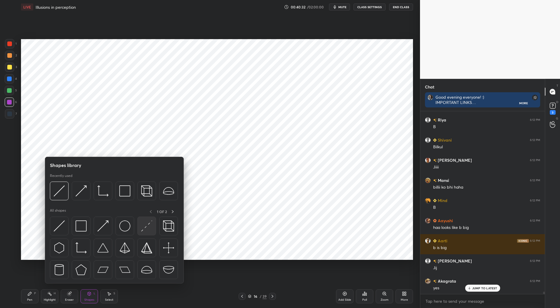
click at [149, 228] on img at bounding box center [146, 225] width 11 height 11
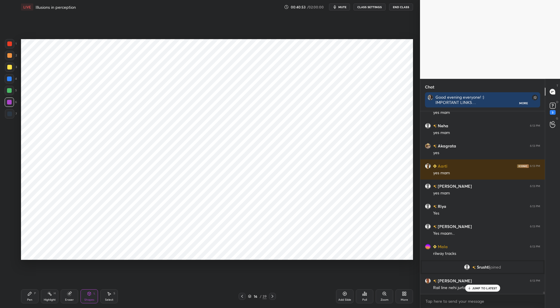
scroll to position [13685, 0]
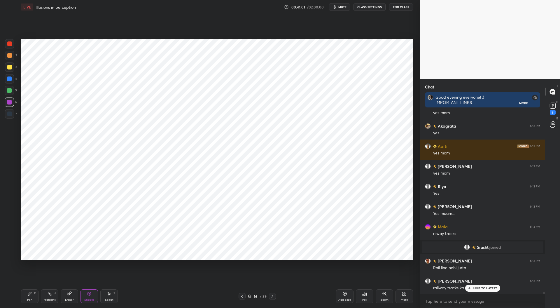
click at [29, 299] on div "Pen" at bounding box center [29, 299] width 5 height 3
click at [9, 43] on div at bounding box center [9, 43] width 5 height 5
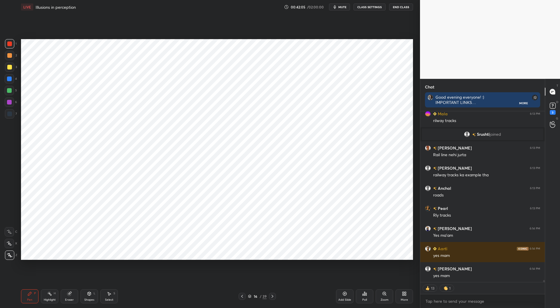
scroll to position [13786, 0]
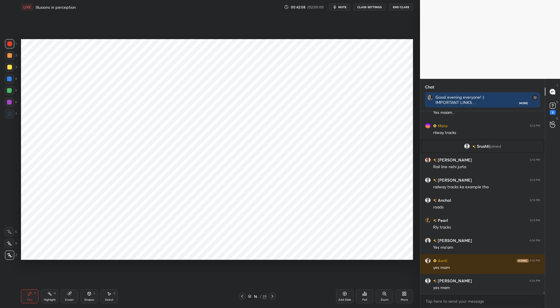
click at [243, 297] on icon at bounding box center [242, 296] width 5 height 5
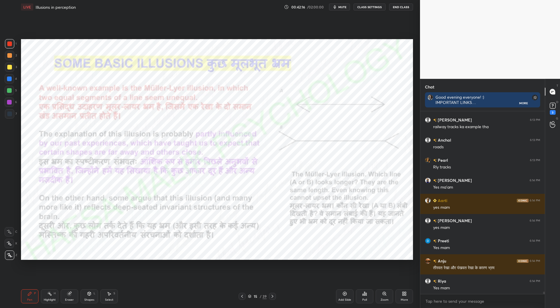
scroll to position [13867, 0]
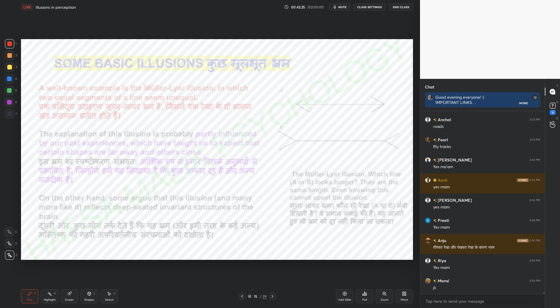
click at [276, 301] on div "Pen P Highlight H Eraser Shapes L Select S 15 / 39 Add Slide Poll Zoom More" at bounding box center [217, 296] width 392 height 23
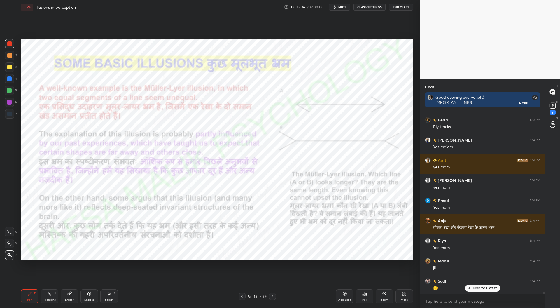
click at [274, 299] on div at bounding box center [272, 296] width 7 height 7
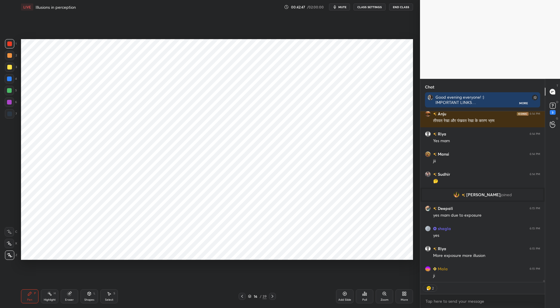
scroll to position [14014, 0]
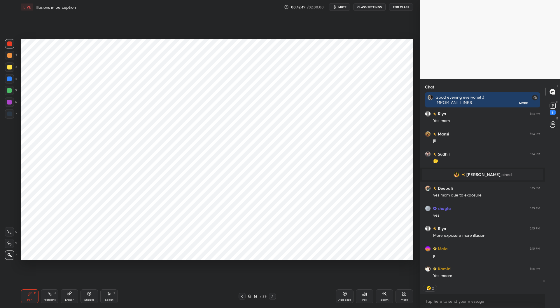
click at [9, 79] on div at bounding box center [9, 78] width 5 height 5
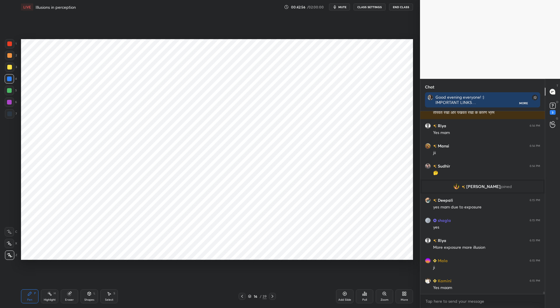
scroll to position [14022, 0]
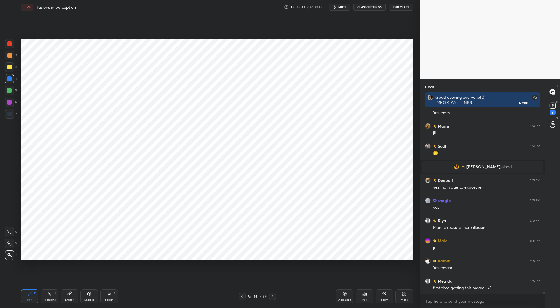
click at [71, 296] on icon at bounding box center [69, 293] width 5 height 5
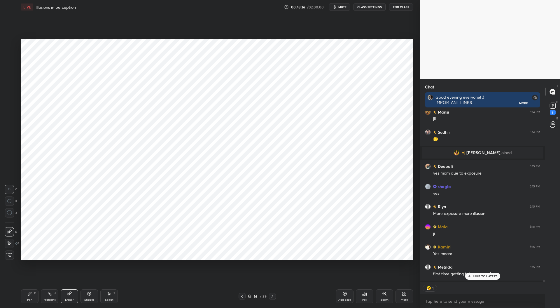
scroll to position [169, 123]
click at [29, 296] on icon at bounding box center [29, 293] width 5 height 5
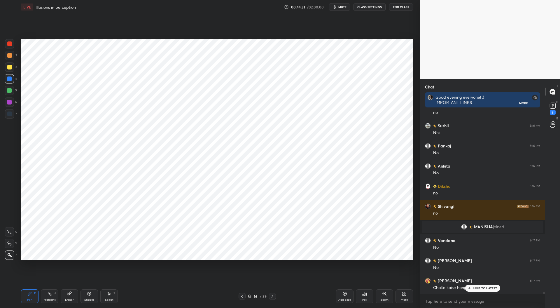
scroll to position [14733, 0]
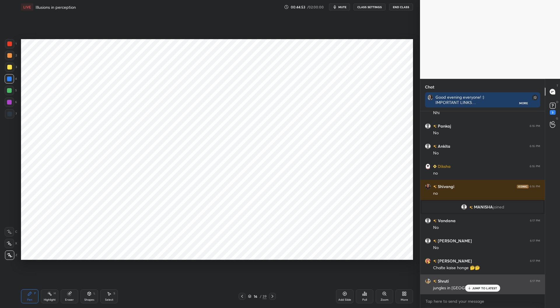
click at [485, 286] on p "JUMP TO LATEST" at bounding box center [485, 288] width 25 height 4
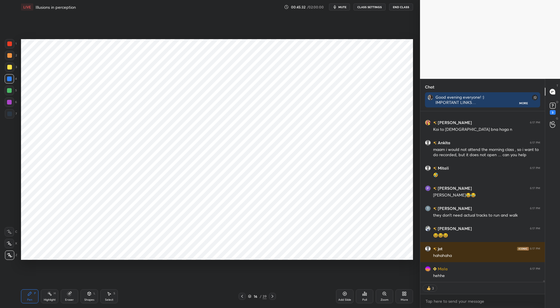
scroll to position [15233, 0]
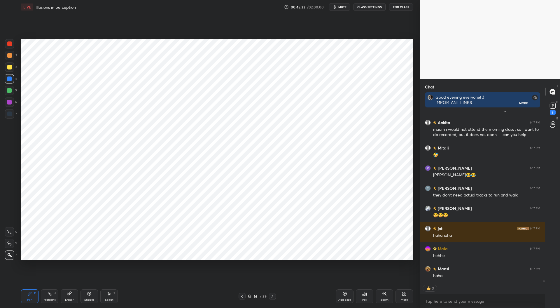
click at [271, 297] on icon at bounding box center [272, 296] width 5 height 5
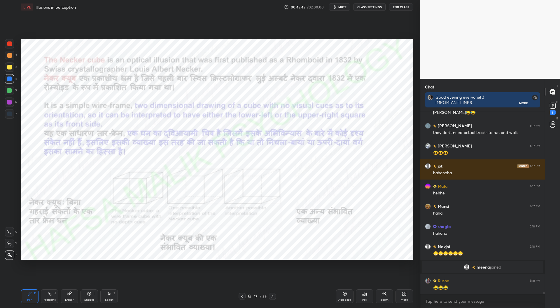
scroll to position [181, 123]
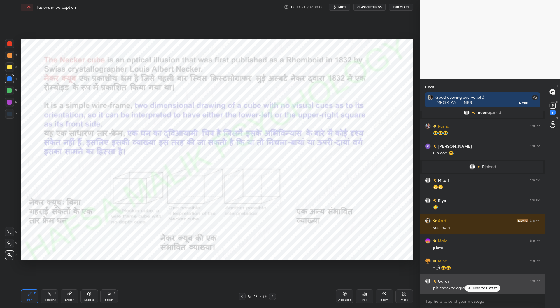
click at [483, 286] on div "JUMP TO LATEST" at bounding box center [482, 288] width 35 height 7
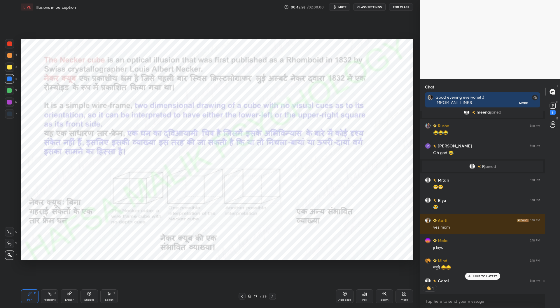
click at [243, 296] on icon at bounding box center [242, 296] width 5 height 5
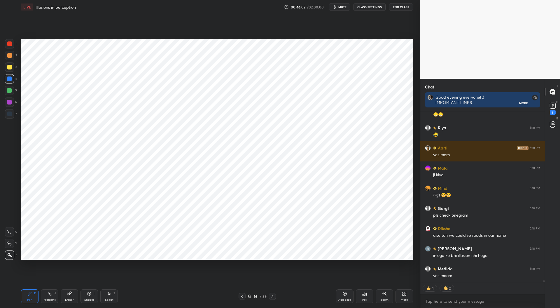
click at [241, 297] on icon at bounding box center [242, 296] width 5 height 5
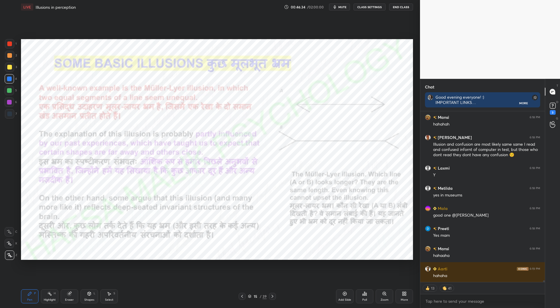
click at [271, 297] on icon at bounding box center [272, 296] width 5 height 5
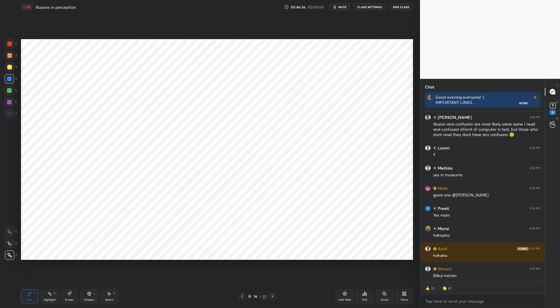
click at [273, 295] on icon at bounding box center [272, 296] width 5 height 5
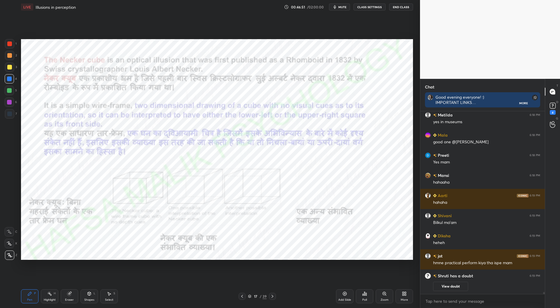
scroll to position [15602, 0]
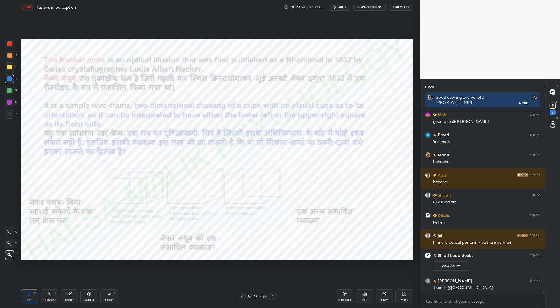
click at [384, 299] on div "Zoom" at bounding box center [385, 299] width 8 height 3
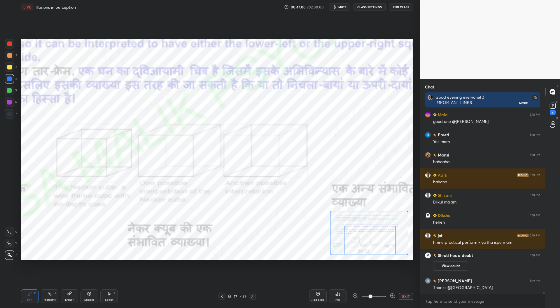
click at [392, 296] on icon at bounding box center [393, 296] width 6 height 6
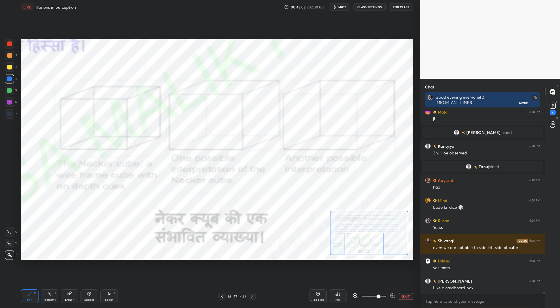
scroll to position [16037, 0]
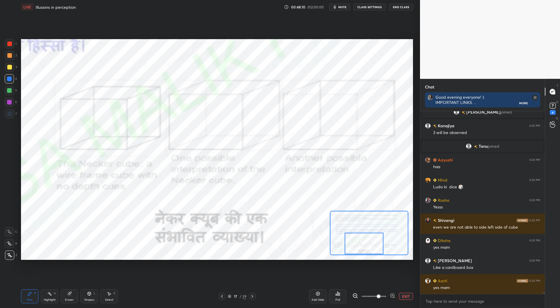
click at [71, 296] on div "Eraser" at bounding box center [70, 296] width 18 height 14
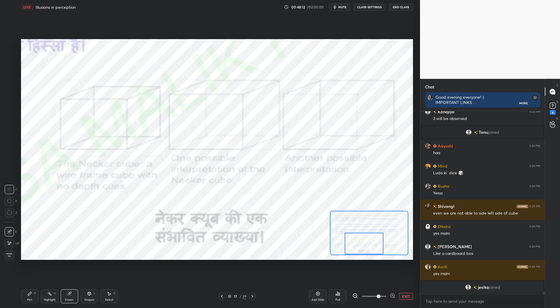
click at [10, 246] on div at bounding box center [9, 243] width 9 height 9
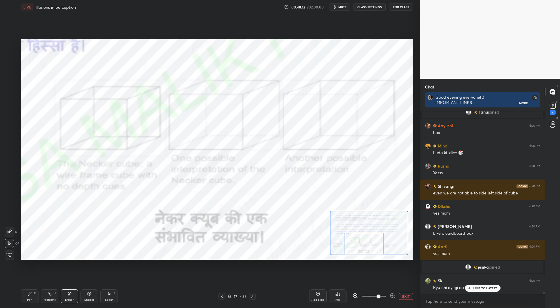
scroll to position [16037, 0]
click at [32, 295] on div "Pen P" at bounding box center [30, 296] width 18 height 14
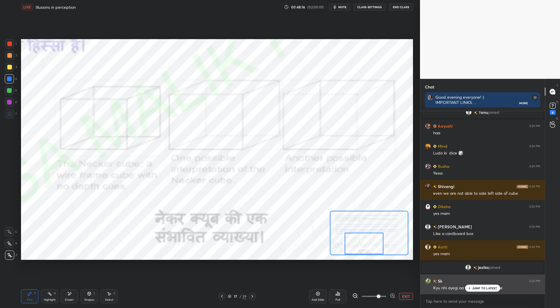
click at [477, 290] on p "JUMP TO LATEST" at bounding box center [485, 288] width 25 height 4
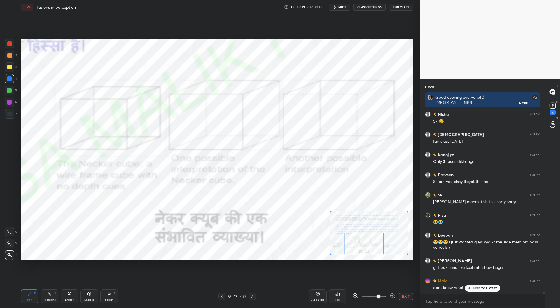
scroll to position [16526, 0]
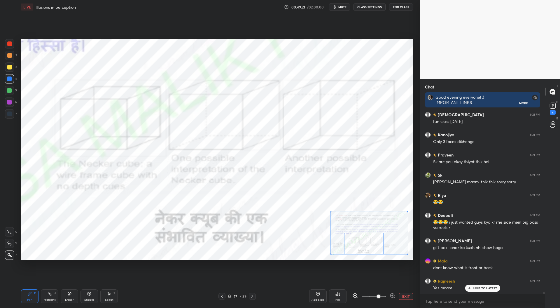
click at [410, 298] on button "EXIT" at bounding box center [406, 296] width 14 height 7
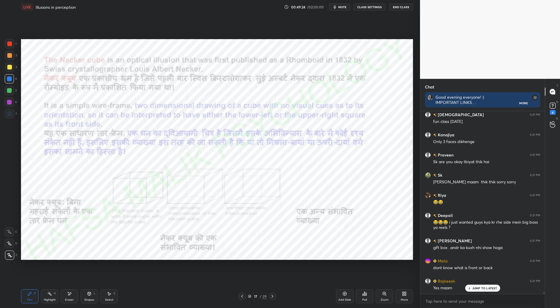
click at [70, 300] on div "Eraser" at bounding box center [69, 299] width 9 height 3
click at [29, 299] on div "Pen" at bounding box center [29, 299] width 5 height 3
click at [10, 116] on div at bounding box center [9, 113] width 5 height 5
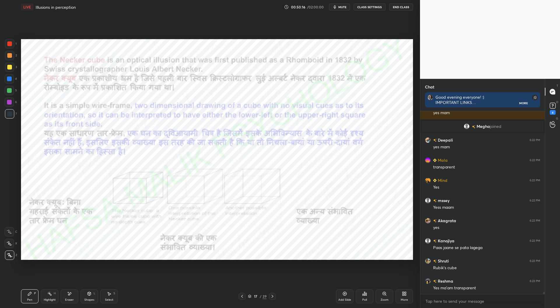
scroll to position [16623, 0]
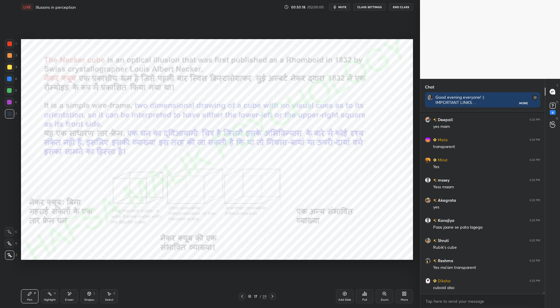
click at [10, 79] on div at bounding box center [9, 78] width 5 height 5
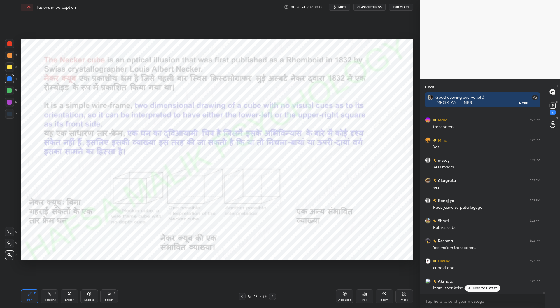
scroll to position [16663, 0]
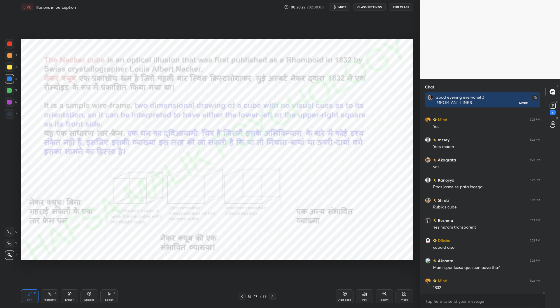
click at [10, 113] on div at bounding box center [9, 113] width 5 height 5
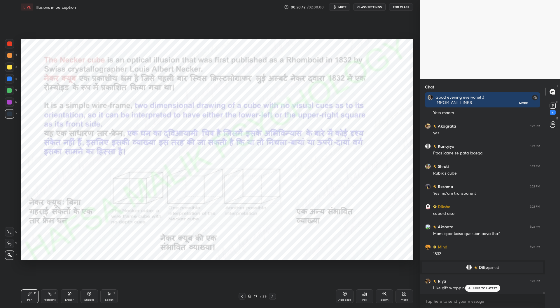
scroll to position [16667, 0]
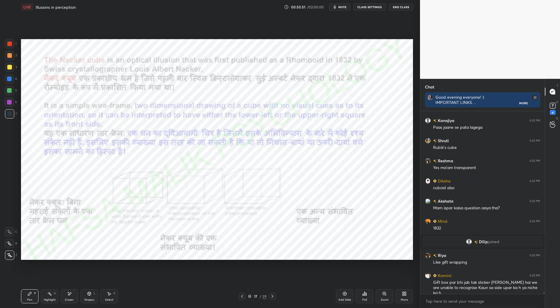
click at [271, 298] on icon at bounding box center [272, 296] width 5 height 5
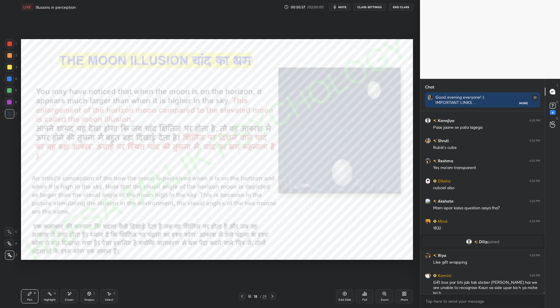
click at [250, 296] on icon at bounding box center [250, 297] width 4 height 4
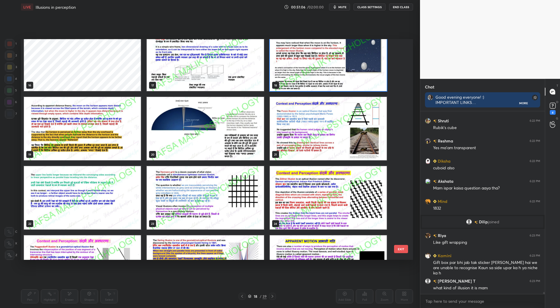
scroll to position [299, 0]
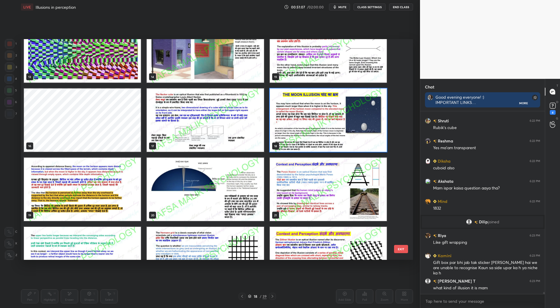
click at [330, 126] on img "grid" at bounding box center [328, 119] width 117 height 63
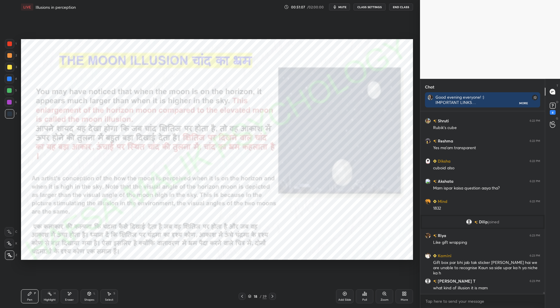
click at [328, 127] on img "grid" at bounding box center [328, 119] width 117 height 63
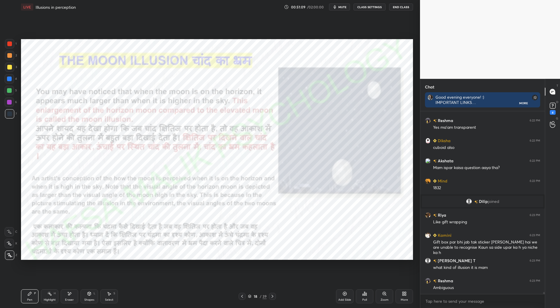
click at [245, 297] on div at bounding box center [242, 296] width 7 height 7
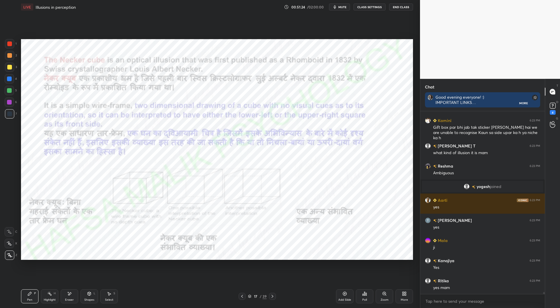
scroll to position [16803, 0]
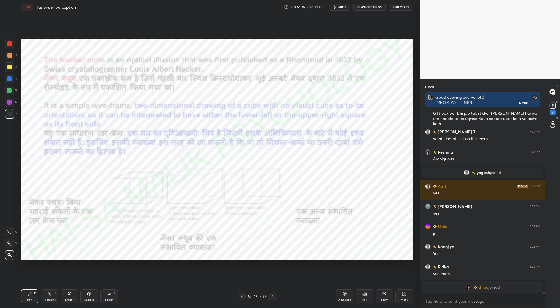
click at [273, 298] on icon at bounding box center [272, 296] width 5 height 5
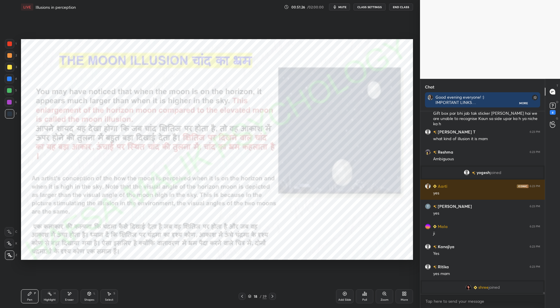
scroll to position [16801, 0]
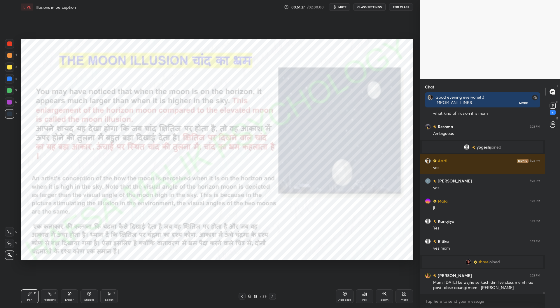
click at [249, 297] on icon at bounding box center [250, 297] width 4 height 4
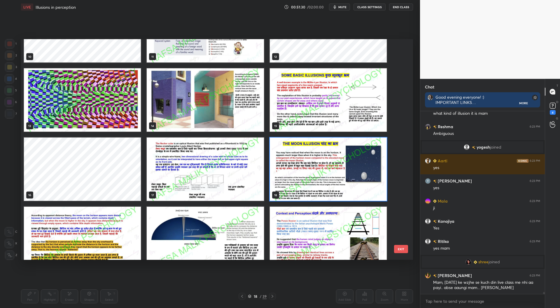
scroll to position [250, 0]
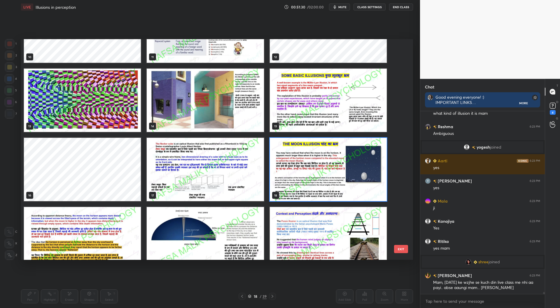
click at [341, 178] on img "grid" at bounding box center [328, 169] width 117 height 63
click at [339, 179] on img "grid" at bounding box center [328, 169] width 117 height 63
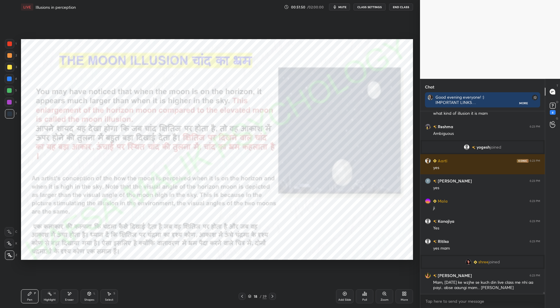
click at [8, 80] on div at bounding box center [9, 78] width 5 height 5
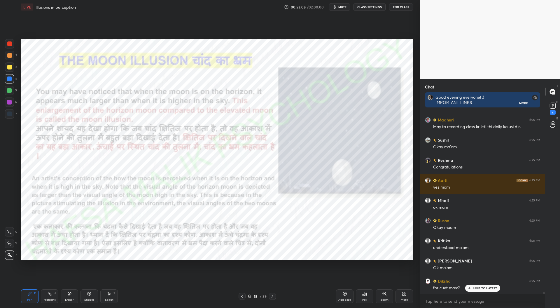
scroll to position [2, 2]
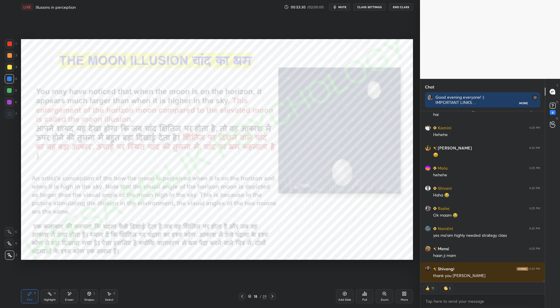
click at [273, 295] on icon at bounding box center [272, 296] width 5 height 5
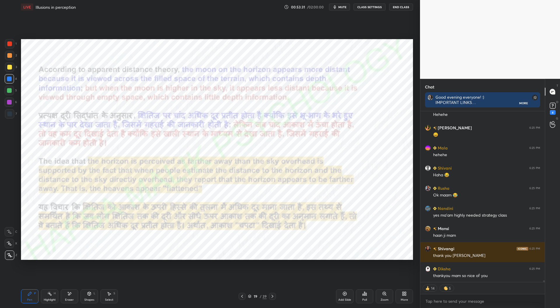
click at [276, 297] on div at bounding box center [272, 296] width 7 height 7
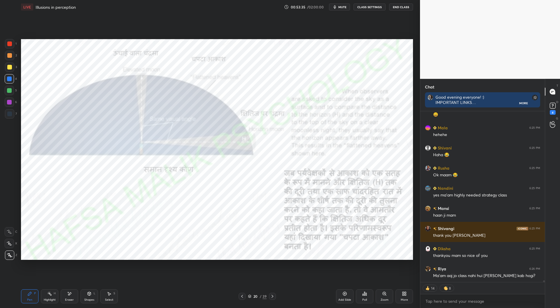
click at [388, 297] on div "Zoom" at bounding box center [385, 296] width 18 height 14
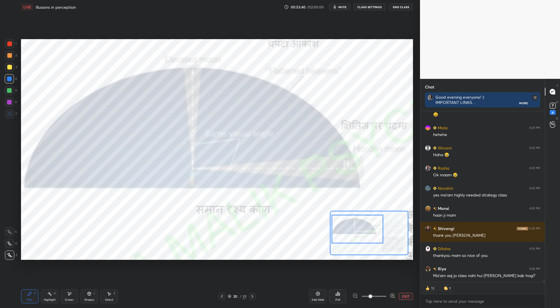
click at [406, 297] on button "EXIT" at bounding box center [406, 296] width 14 height 7
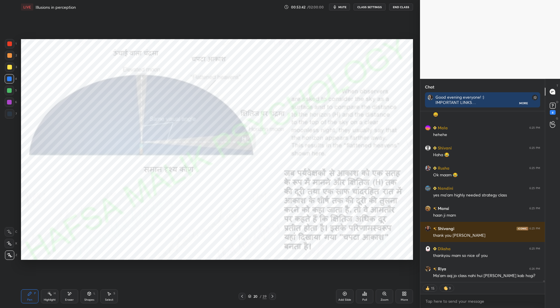
click at [385, 296] on icon at bounding box center [384, 293] width 5 height 5
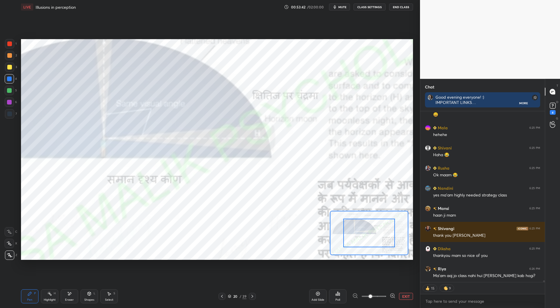
click at [392, 294] on icon at bounding box center [393, 296] width 4 height 4
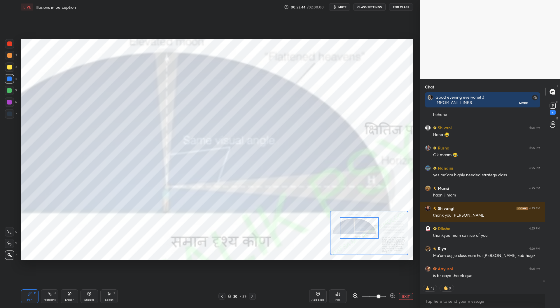
scroll to position [17725, 0]
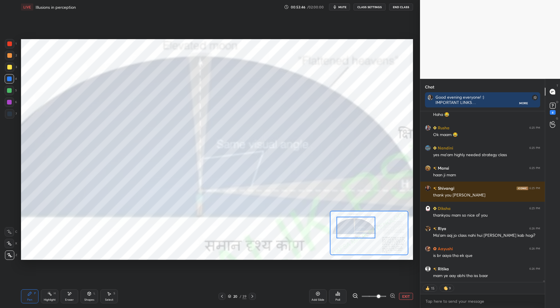
click at [356, 295] on icon at bounding box center [356, 296] width 6 height 6
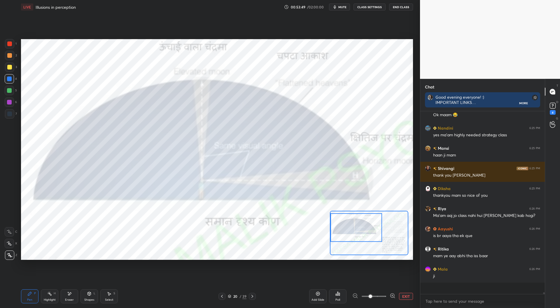
scroll to position [181, 123]
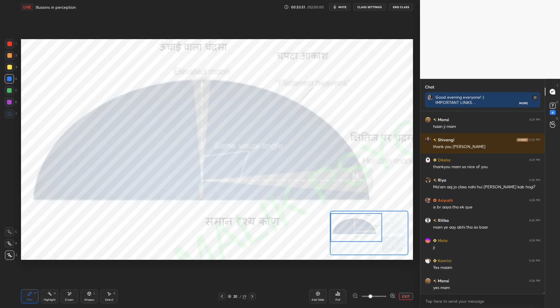
click at [10, 67] on div at bounding box center [9, 67] width 5 height 5
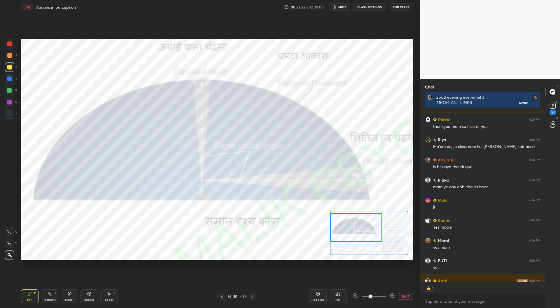
scroll to position [2, 2]
click at [11, 43] on div at bounding box center [9, 43] width 5 height 5
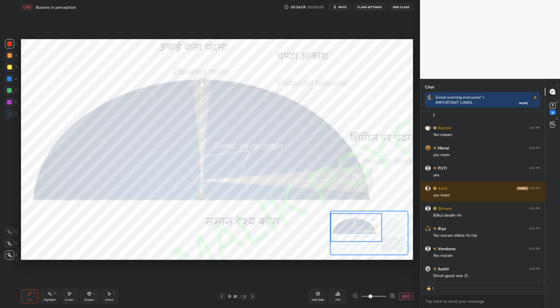
scroll to position [17926, 0]
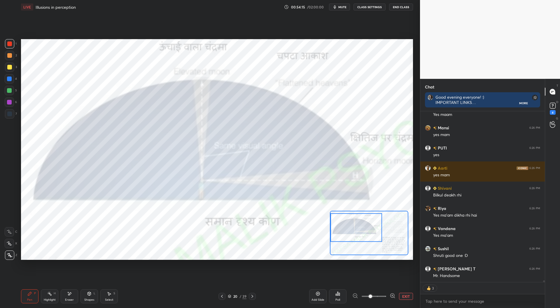
click at [11, 115] on div at bounding box center [9, 113] width 5 height 5
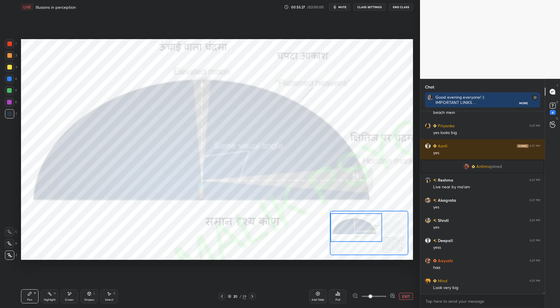
scroll to position [18291, 0]
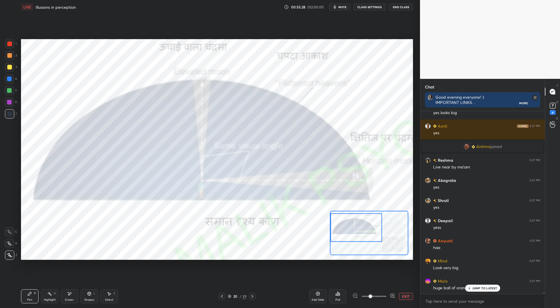
click at [8, 67] on div at bounding box center [9, 67] width 5 height 5
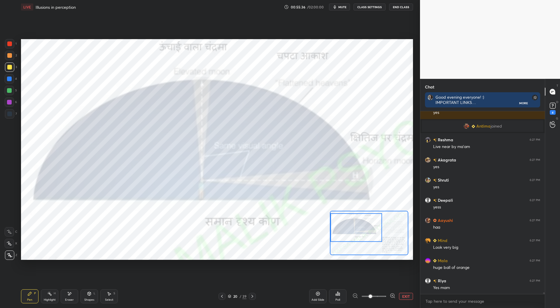
click at [10, 90] on div at bounding box center [9, 90] width 5 height 5
click at [11, 114] on div at bounding box center [9, 113] width 5 height 5
click at [9, 67] on div at bounding box center [9, 67] width 5 height 5
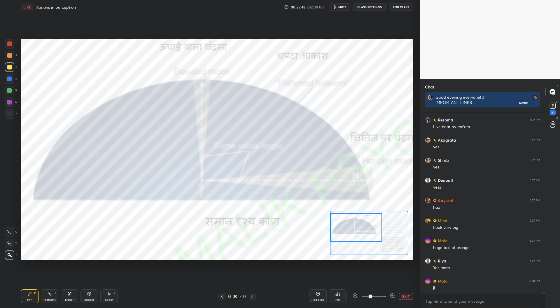
scroll to position [18351, 0]
click at [8, 90] on div at bounding box center [9, 90] width 5 height 5
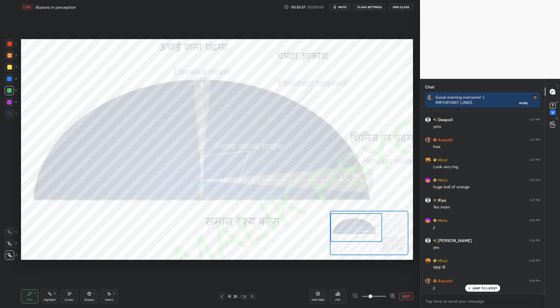
scroll to position [18411, 0]
click at [9, 66] on div at bounding box center [9, 67] width 5 height 5
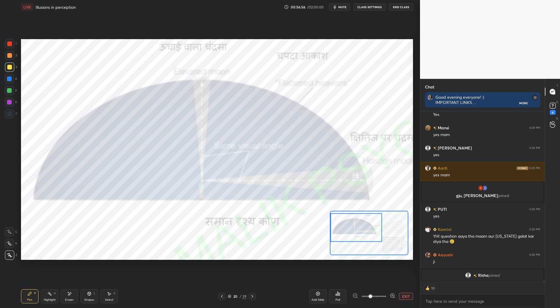
scroll to position [18260, 0]
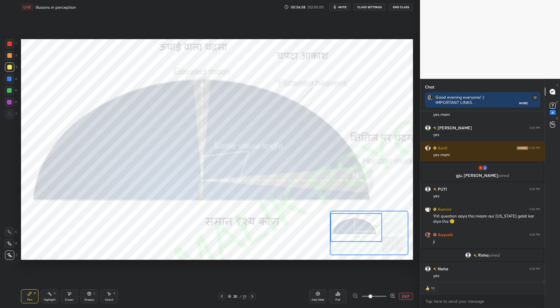
click at [10, 102] on div at bounding box center [9, 102] width 5 height 5
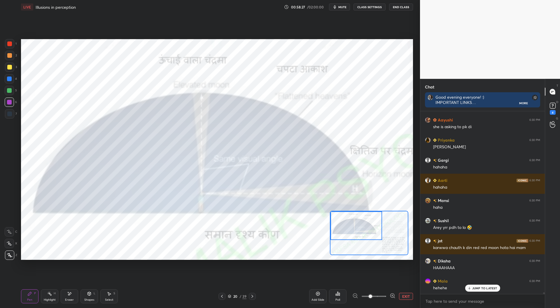
scroll to position [18645, 0]
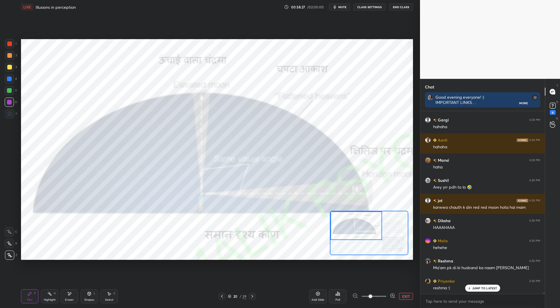
click at [9, 65] on div at bounding box center [9, 67] width 5 height 5
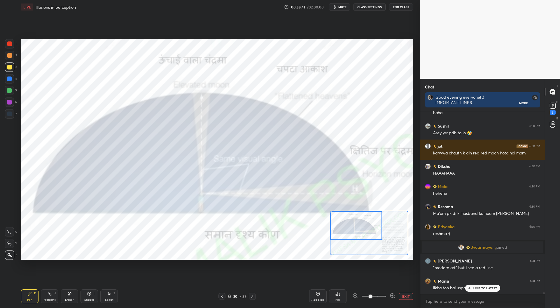
scroll to position [18720, 0]
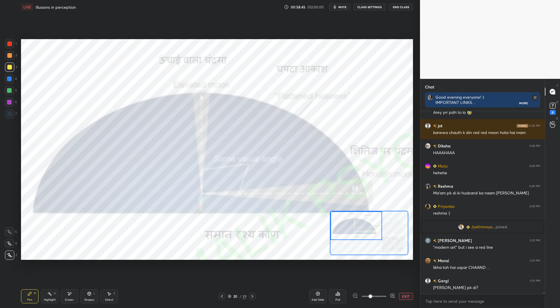
click at [11, 43] on div at bounding box center [9, 43] width 5 height 5
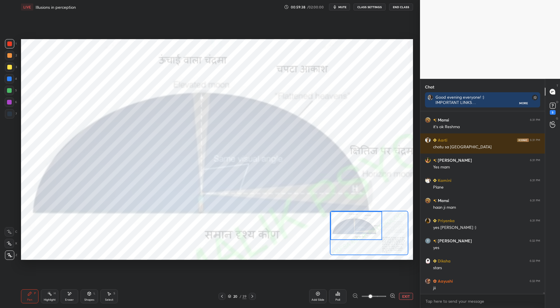
scroll to position [18981, 0]
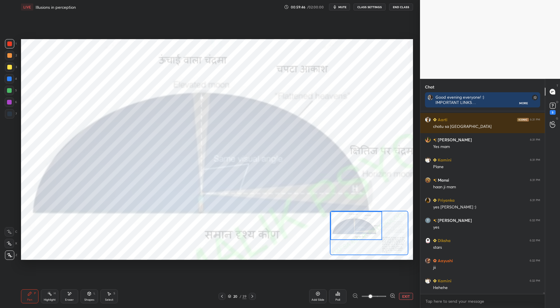
click at [12, 114] on div at bounding box center [9, 113] width 9 height 9
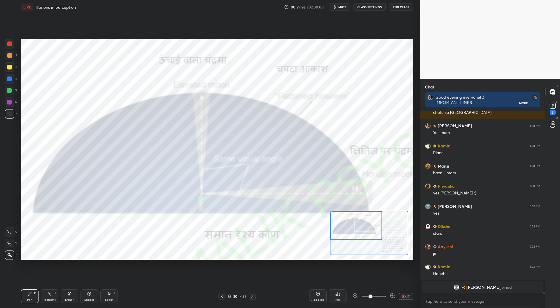
scroll to position [18830, 0]
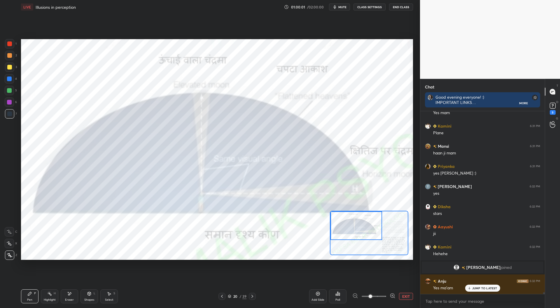
click at [10, 91] on div at bounding box center [9, 90] width 5 height 5
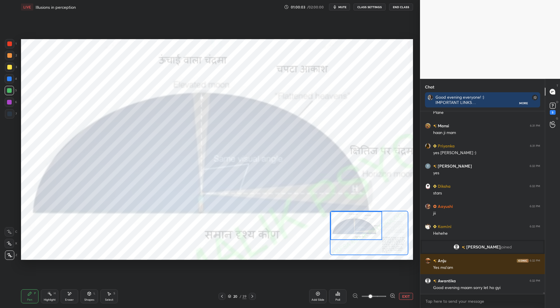
click at [90, 297] on div "Shapes L" at bounding box center [90, 296] width 18 height 14
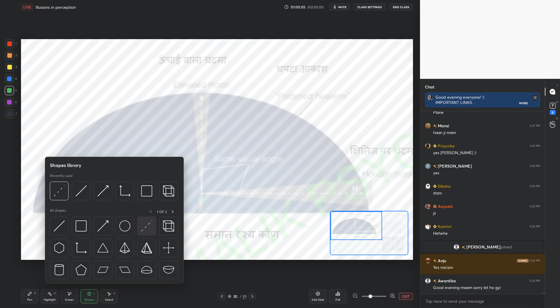
click at [147, 226] on img at bounding box center [146, 225] width 11 height 11
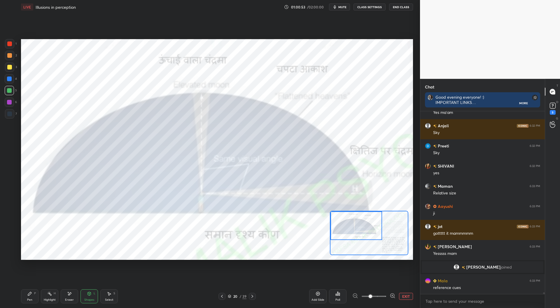
scroll to position [19216, 0]
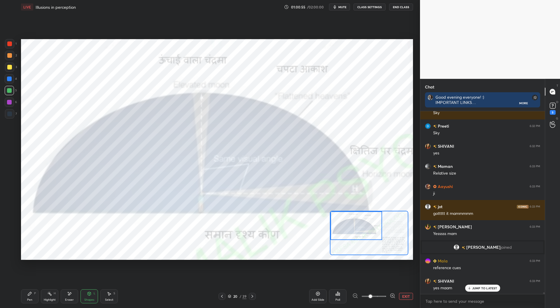
click at [405, 298] on button "EXIT" at bounding box center [406, 296] width 14 height 7
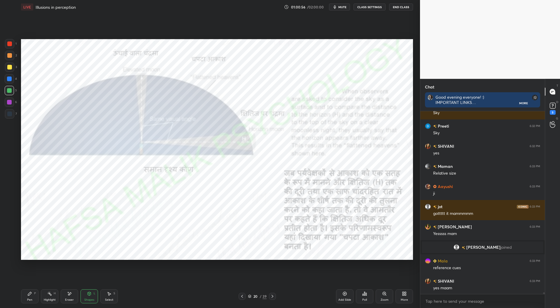
scroll to position [19236, 0]
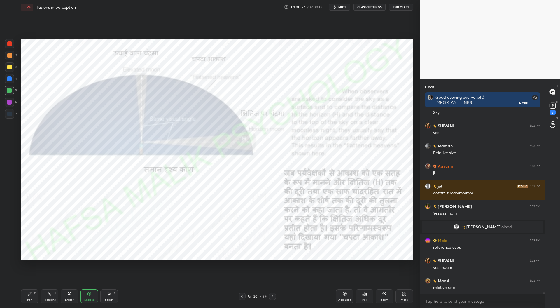
click at [244, 296] on icon at bounding box center [242, 296] width 5 height 5
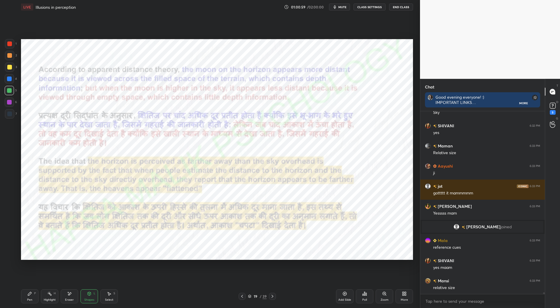
click at [241, 298] on icon at bounding box center [242, 296] width 5 height 5
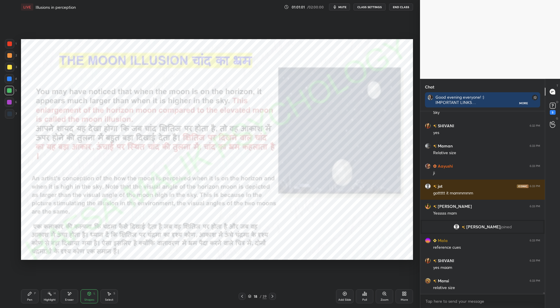
scroll to position [19256, 0]
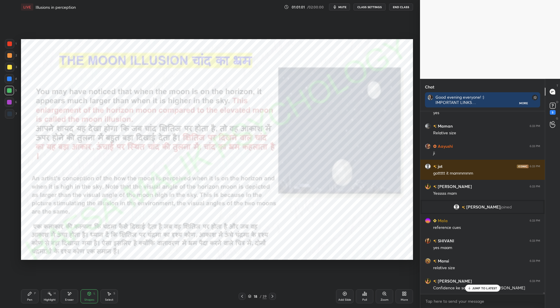
click at [10, 43] on div at bounding box center [9, 43] width 5 height 5
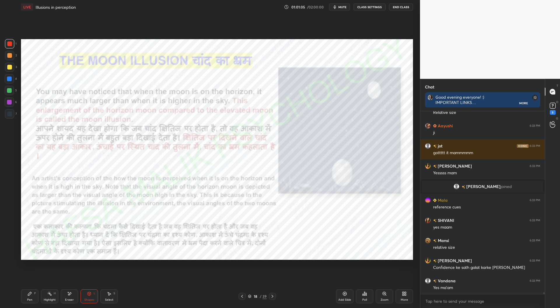
click at [28, 296] on icon at bounding box center [29, 293] width 5 height 5
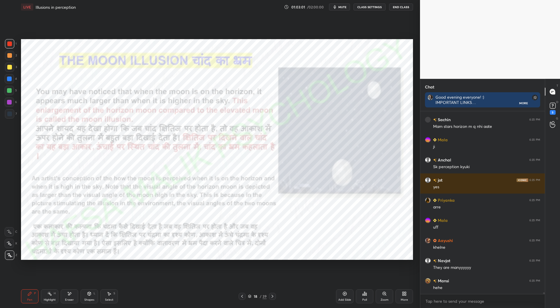
scroll to position [20009, 0]
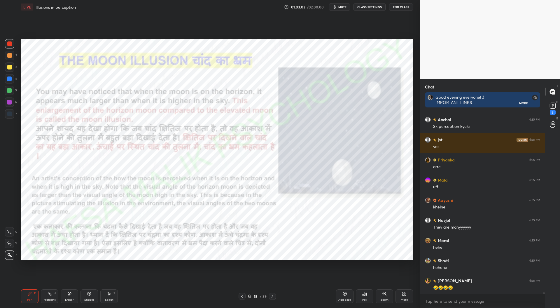
click at [274, 292] on div "Pen P Highlight H Eraser Shapes L Select S 18 / 39 Add Slide Poll Zoom More" at bounding box center [217, 296] width 392 height 23
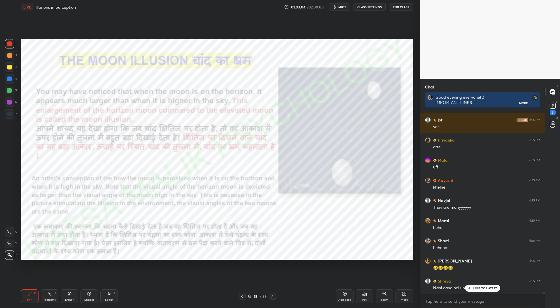
click at [276, 296] on div at bounding box center [272, 296] width 7 height 7
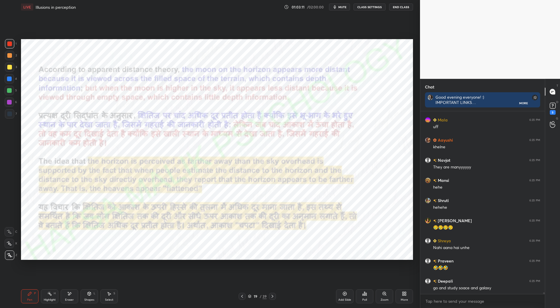
scroll to position [20110, 0]
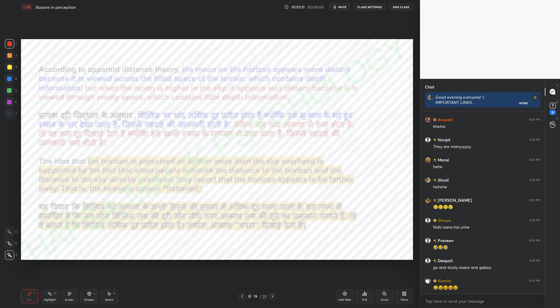
click at [272, 296] on icon at bounding box center [272, 296] width 5 height 5
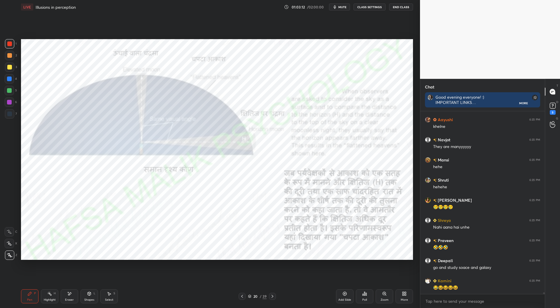
scroll to position [20130, 0]
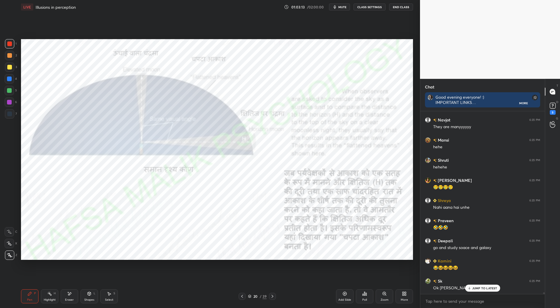
click at [275, 296] on div at bounding box center [272, 296] width 7 height 7
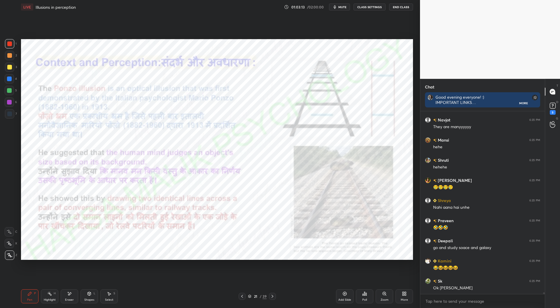
scroll to position [20150, 0]
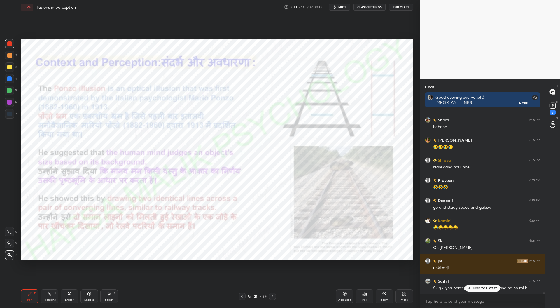
click at [244, 296] on icon at bounding box center [242, 296] width 5 height 5
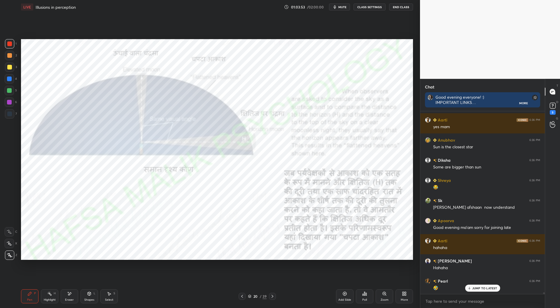
scroll to position [20561, 0]
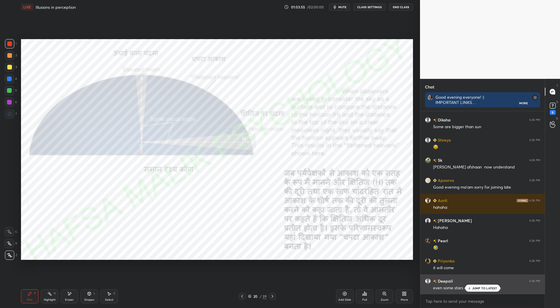
click at [475, 285] on div "JUMP TO LATEST" at bounding box center [482, 288] width 35 height 7
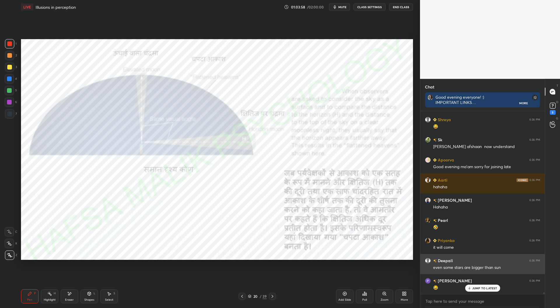
scroll to position [20601, 0]
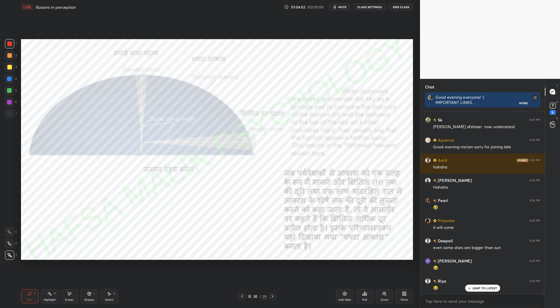
click at [245, 296] on div at bounding box center [242, 296] width 7 height 7
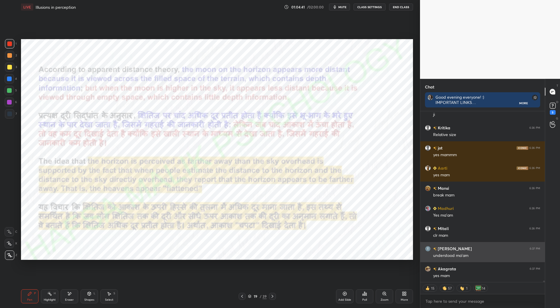
scroll to position [20835, 0]
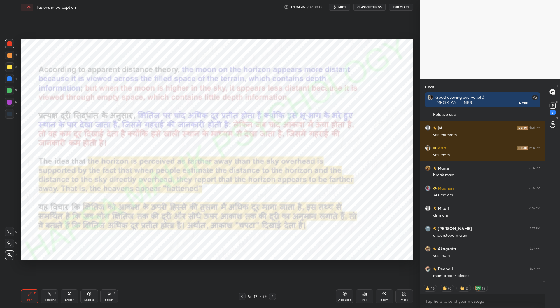
click at [250, 295] on icon at bounding box center [250, 297] width 4 height 4
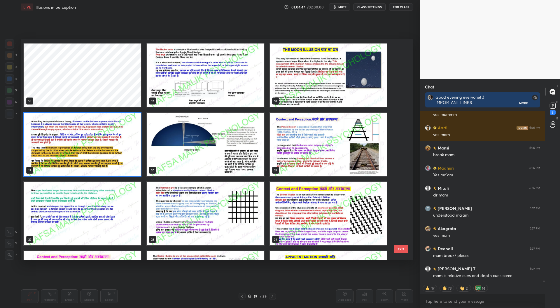
scroll to position [20875, 0]
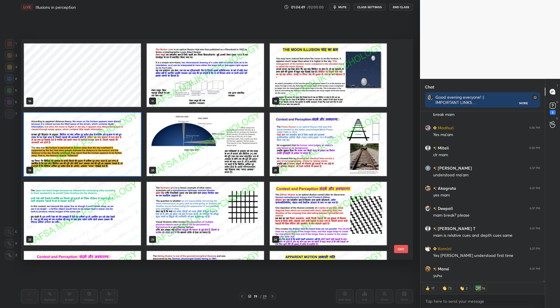
click at [232, 146] on img "grid" at bounding box center [205, 144] width 117 height 63
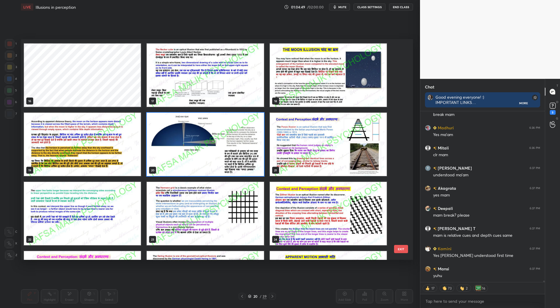
click at [233, 147] on img "grid" at bounding box center [205, 144] width 117 height 63
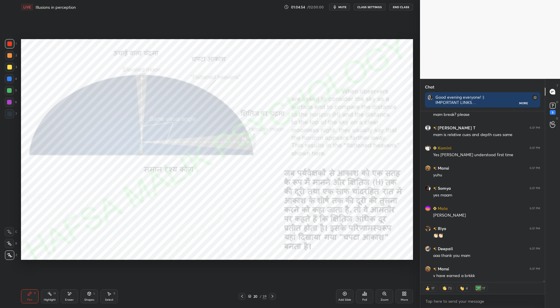
scroll to position [21002, 0]
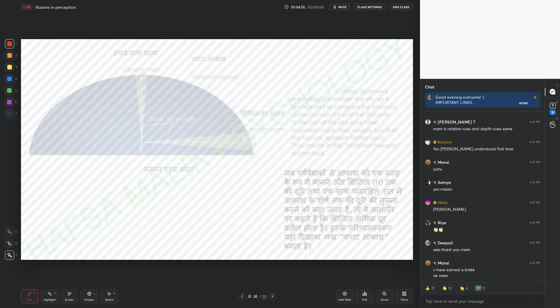
click at [347, 297] on div "Add Slide" at bounding box center [345, 296] width 18 height 14
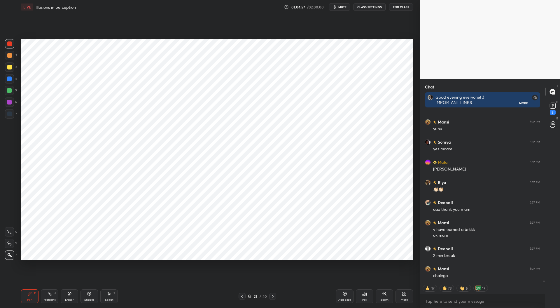
scroll to position [21062, 0]
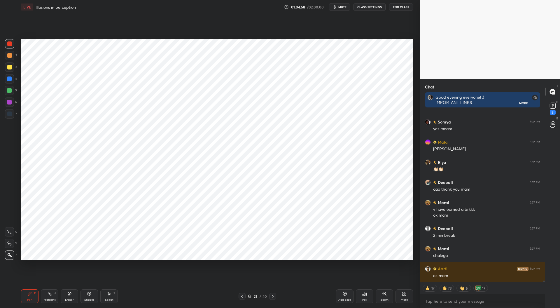
click at [12, 113] on div at bounding box center [9, 113] width 5 height 5
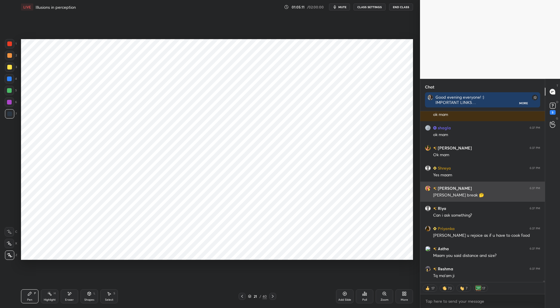
scroll to position [2, 2]
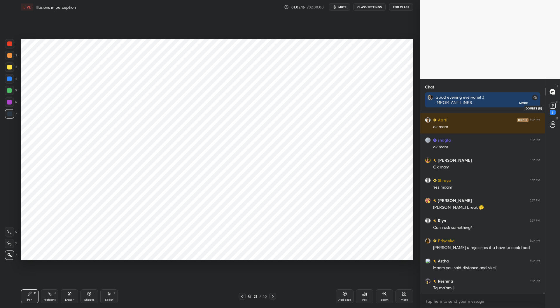
click at [556, 105] on icon at bounding box center [553, 105] width 9 height 9
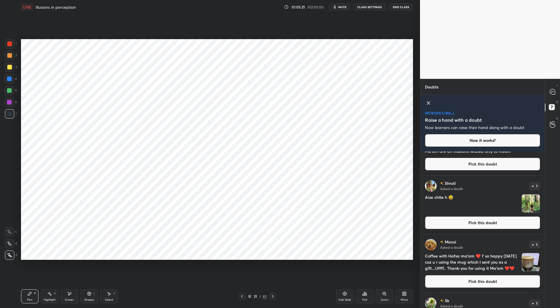
click at [469, 225] on button "Pick this doubt" at bounding box center [482, 222] width 115 height 13
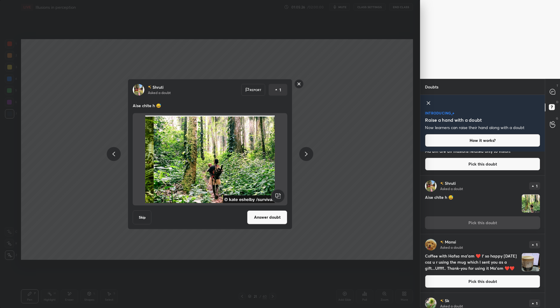
click at [264, 219] on button "Answer doubt" at bounding box center [267, 217] width 40 height 14
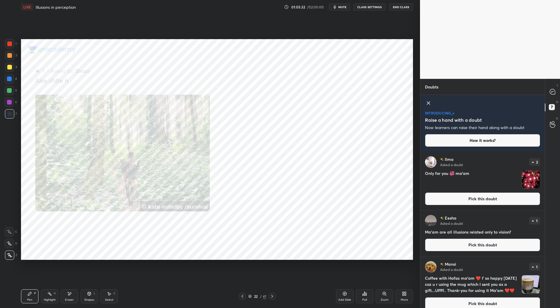
click at [428, 102] on icon at bounding box center [428, 103] width 7 height 7
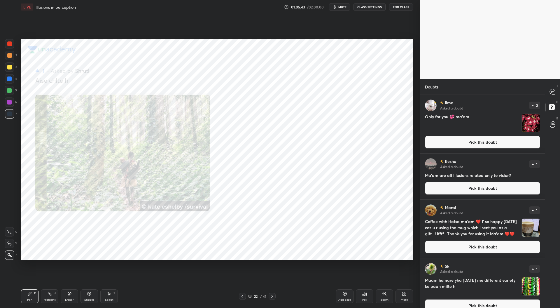
click at [473, 139] on button "Pick this doubt" at bounding box center [482, 142] width 115 height 13
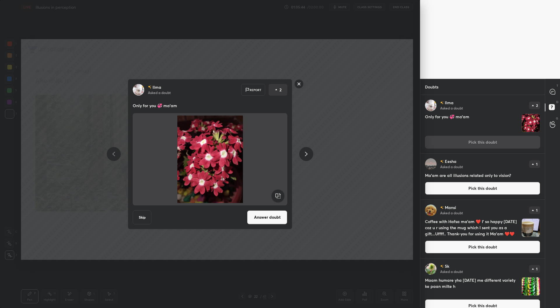
click at [263, 214] on button "Answer doubt" at bounding box center [267, 217] width 40 height 14
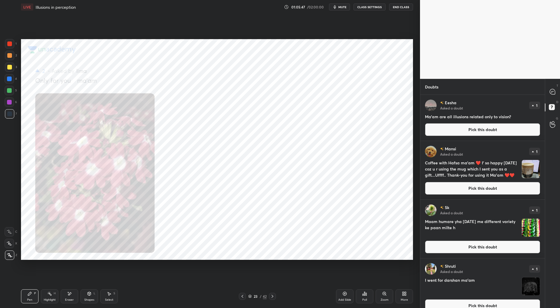
click at [463, 130] on button "Pick this doubt" at bounding box center [482, 129] width 115 height 13
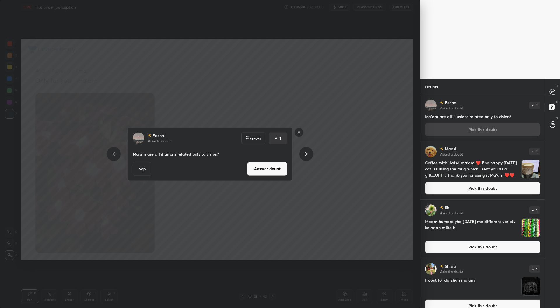
click at [270, 168] on button "Answer doubt" at bounding box center [267, 169] width 40 height 14
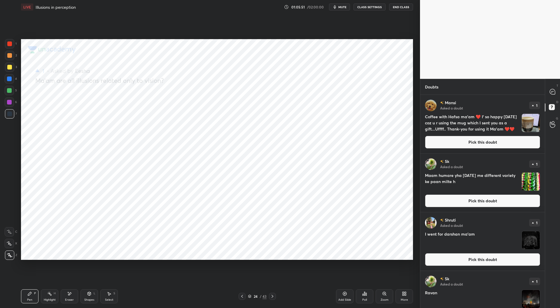
click at [483, 142] on button "Pick this doubt" at bounding box center [482, 142] width 115 height 13
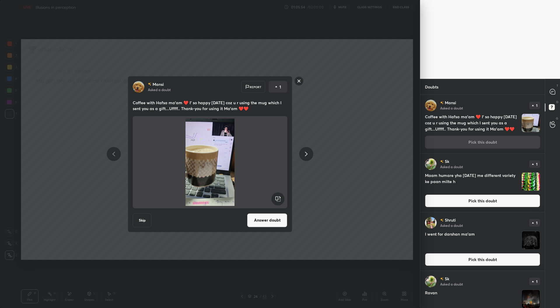
click at [269, 218] on button "Answer doubt" at bounding box center [267, 220] width 40 height 14
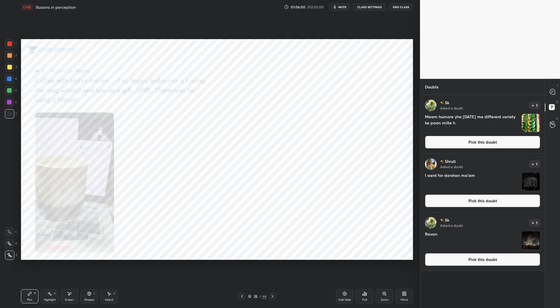
click at [484, 142] on button "Pick this doubt" at bounding box center [482, 142] width 115 height 13
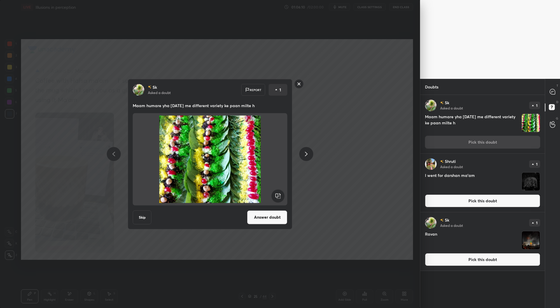
click at [271, 216] on button "Answer doubt" at bounding box center [267, 217] width 40 height 14
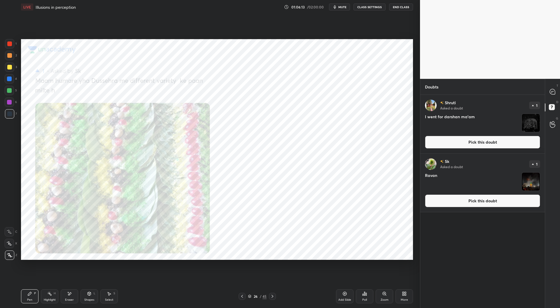
click at [488, 138] on button "Pick this doubt" at bounding box center [482, 142] width 115 height 13
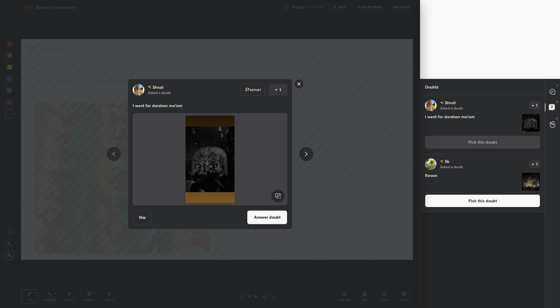
click at [299, 86] on rect at bounding box center [299, 83] width 9 height 9
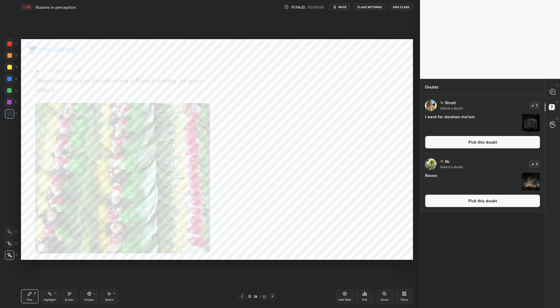
click at [452, 197] on button "Pick this doubt" at bounding box center [482, 200] width 115 height 13
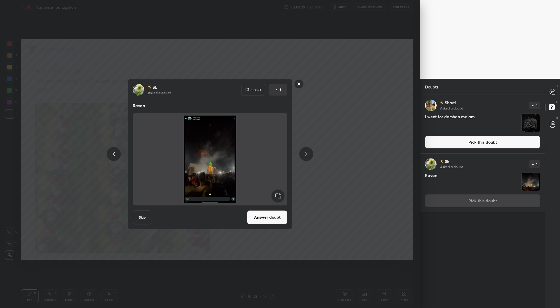
click at [298, 90] on div "Sk Asked a doubt Report 1 Ravan Skip Answer doubt" at bounding box center [210, 154] width 221 height 150
click at [299, 84] on rect at bounding box center [299, 83] width 9 height 9
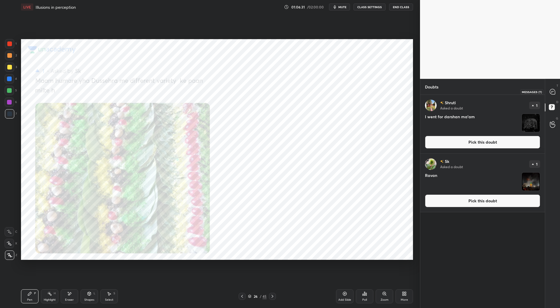
click at [551, 92] on icon at bounding box center [552, 91] width 5 height 5
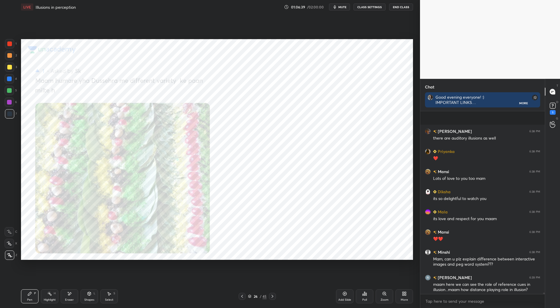
scroll to position [21864, 0]
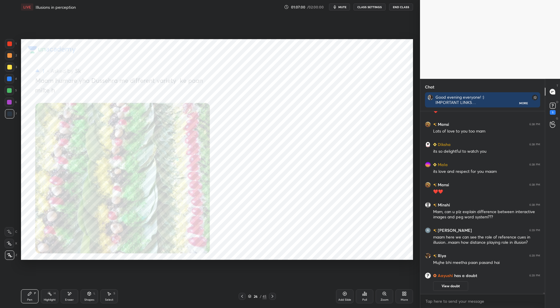
click at [244, 297] on icon at bounding box center [242, 296] width 5 height 5
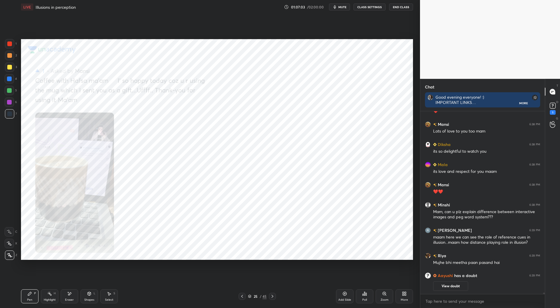
click at [244, 297] on icon at bounding box center [242, 296] width 5 height 5
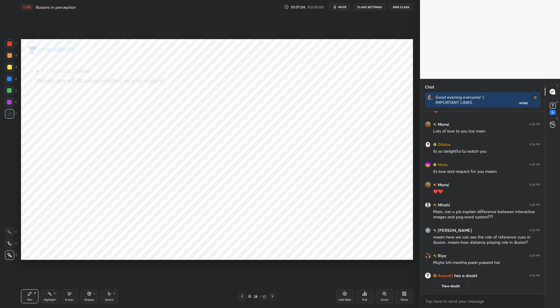
click at [244, 295] on icon at bounding box center [242, 296] width 5 height 5
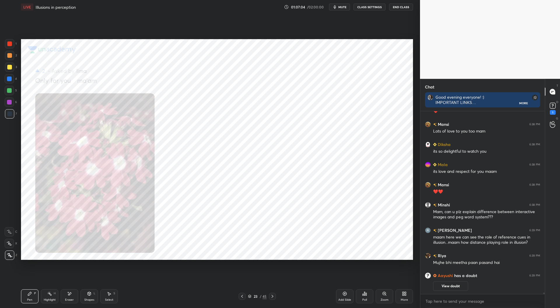
click at [243, 296] on icon at bounding box center [242, 296] width 5 height 5
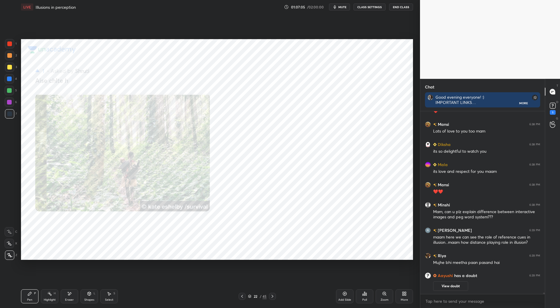
scroll to position [21051, 0]
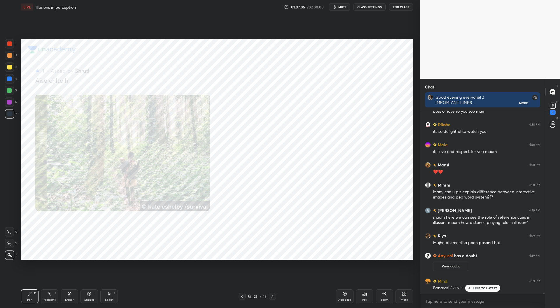
click at [243, 296] on icon at bounding box center [242, 296] width 5 height 5
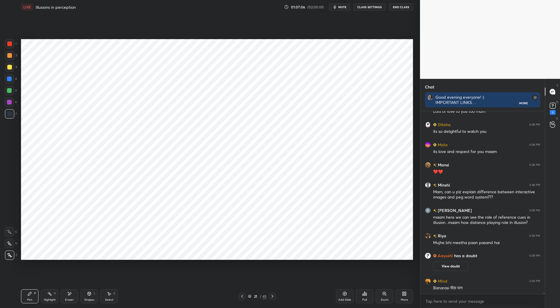
click at [243, 295] on icon at bounding box center [242, 296] width 5 height 5
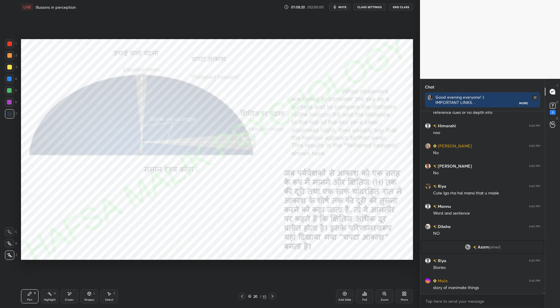
scroll to position [21388, 0]
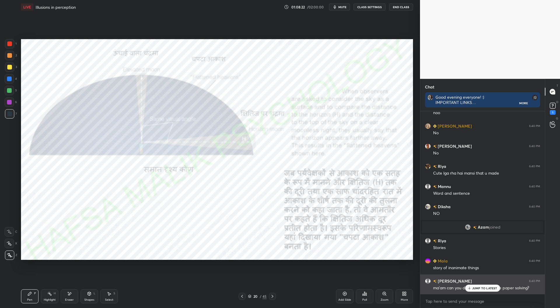
click at [472, 288] on div "JUMP TO LATEST" at bounding box center [482, 288] width 35 height 7
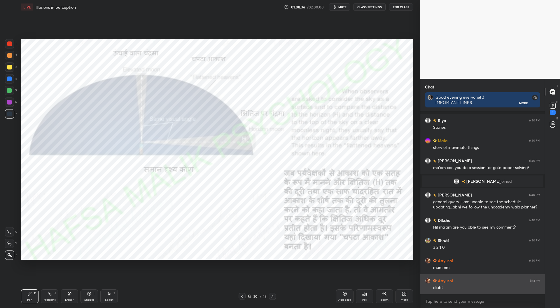
scroll to position [21403, 0]
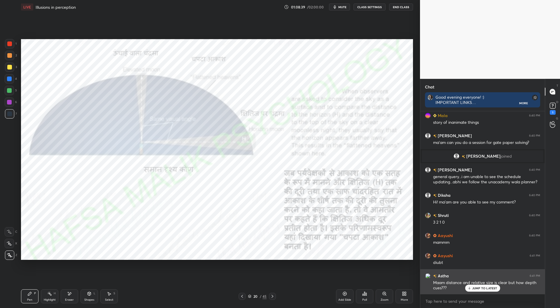
click at [481, 287] on p "JUMP TO LATEST" at bounding box center [485, 288] width 25 height 4
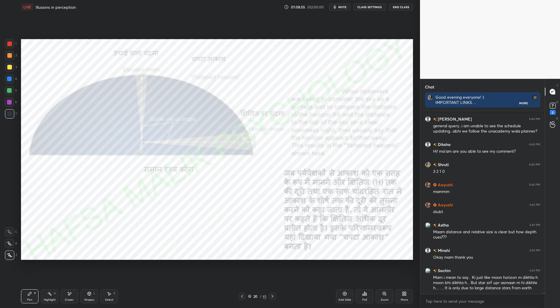
scroll to position [21474, 0]
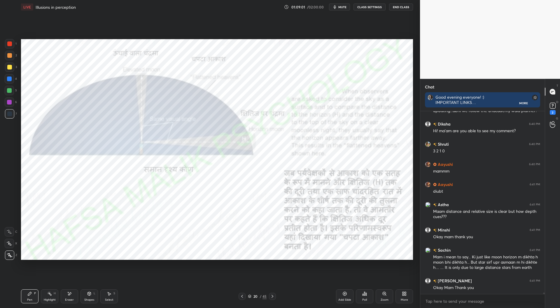
click at [271, 294] on div at bounding box center [272, 296] width 7 height 7
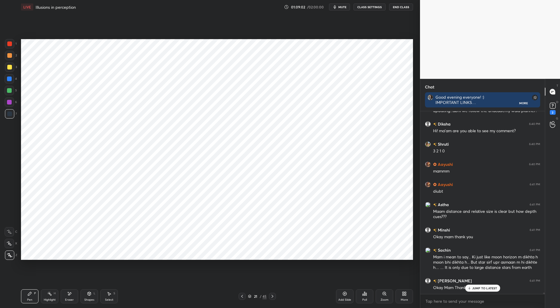
scroll to position [21499, 0]
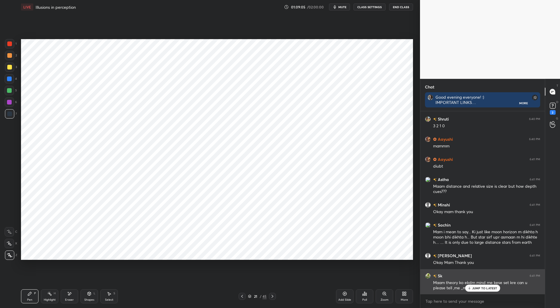
click at [475, 289] on p "JUMP TO LATEST" at bounding box center [485, 288] width 25 height 4
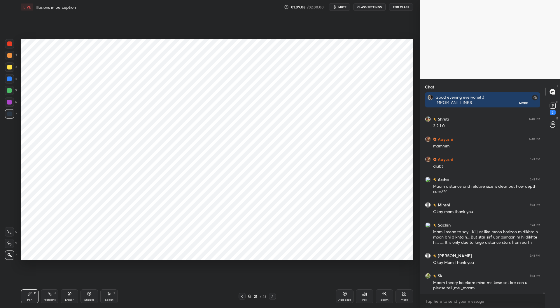
click at [273, 295] on icon at bounding box center [272, 296] width 5 height 5
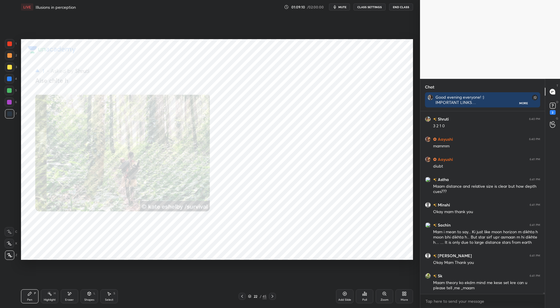
click at [274, 297] on icon at bounding box center [272, 296] width 5 height 5
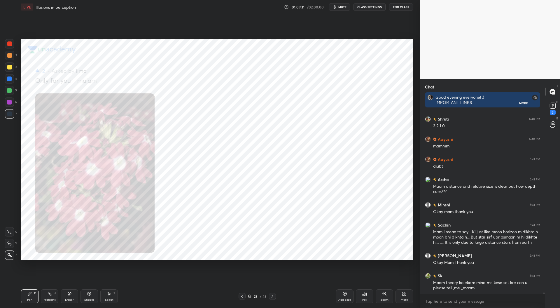
click at [274, 295] on icon at bounding box center [272, 296] width 5 height 5
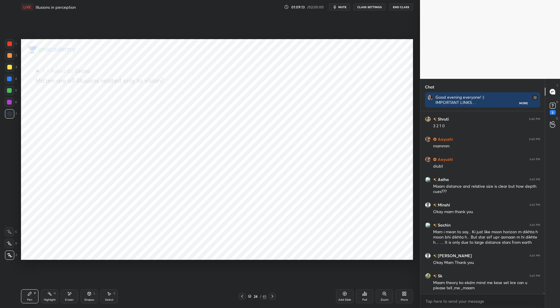
click at [275, 296] on icon at bounding box center [272, 296] width 5 height 5
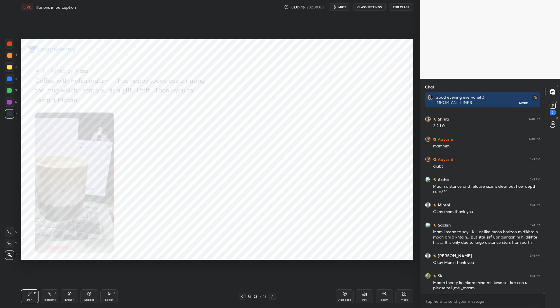
click at [271, 297] on icon at bounding box center [272, 296] width 5 height 5
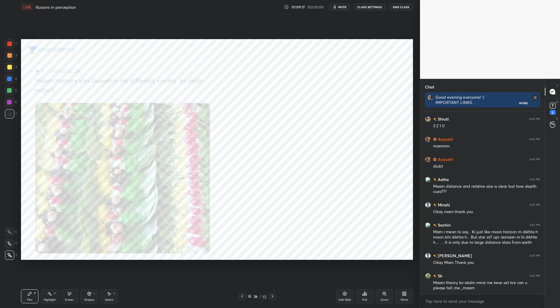
click at [274, 297] on icon at bounding box center [272, 296] width 5 height 5
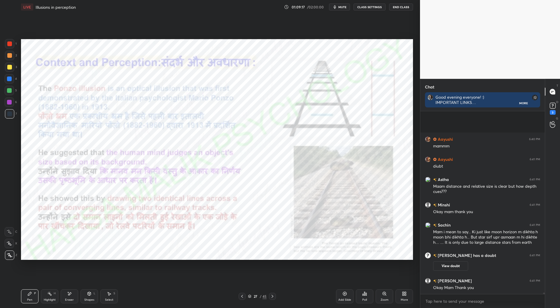
scroll to position [21549, 0]
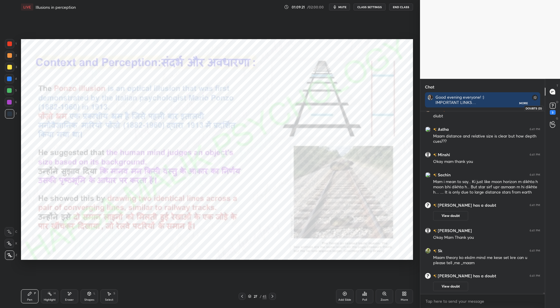
click at [554, 107] on rect at bounding box center [553, 106] width 6 height 6
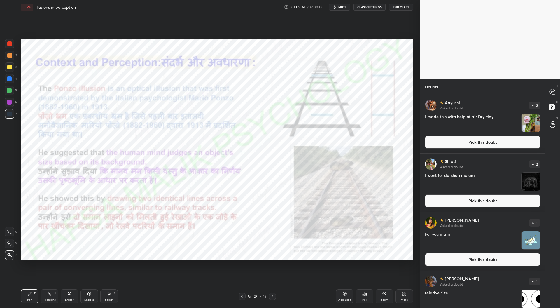
click at [521, 145] on button "Pick this doubt" at bounding box center [482, 142] width 115 height 13
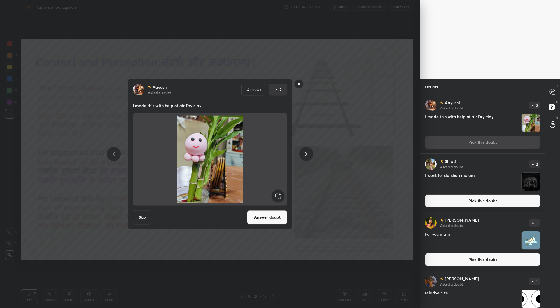
click at [300, 85] on rect at bounding box center [299, 83] width 9 height 9
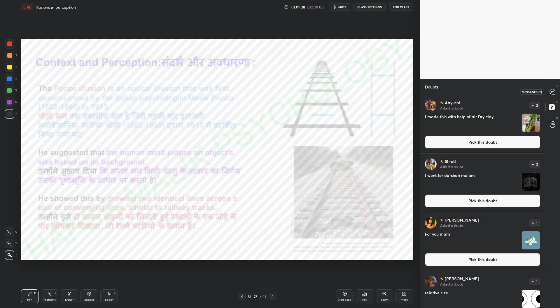
click at [554, 91] on icon at bounding box center [553, 91] width 2 height 0
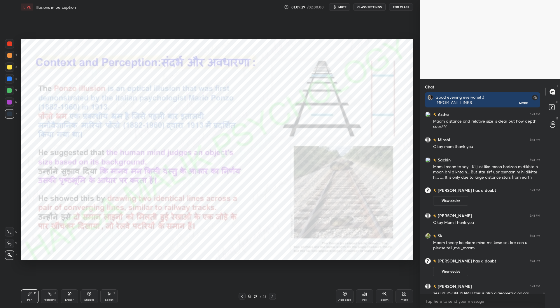
scroll to position [21709, 0]
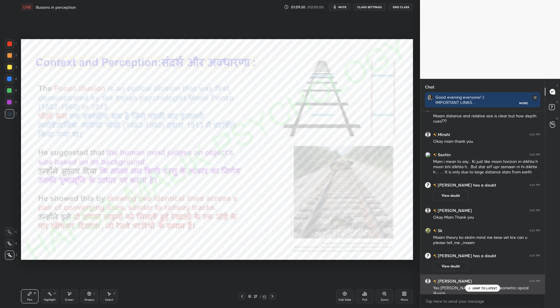
click at [484, 287] on p "JUMP TO LATEST" at bounding box center [485, 288] width 25 height 4
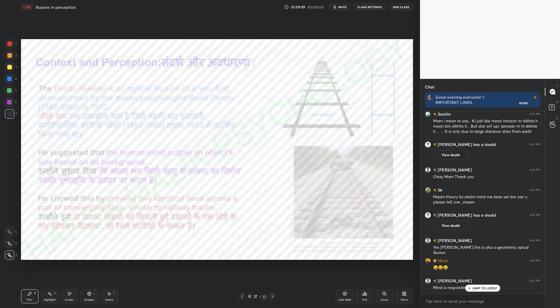
scroll to position [21521, 0]
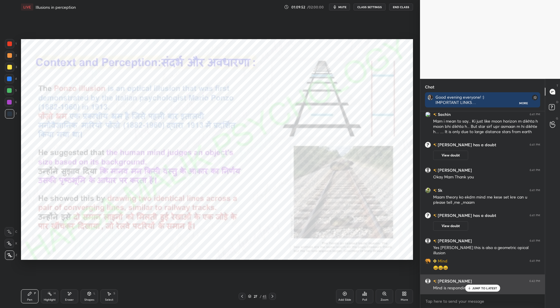
click at [476, 287] on p "JUMP TO LATEST" at bounding box center [485, 288] width 25 height 4
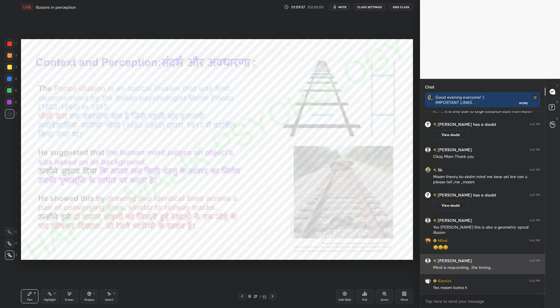
scroll to position [21561, 0]
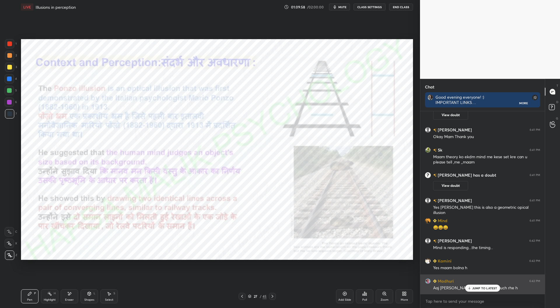
click at [480, 287] on p "JUMP TO LATEST" at bounding box center [485, 288] width 25 height 4
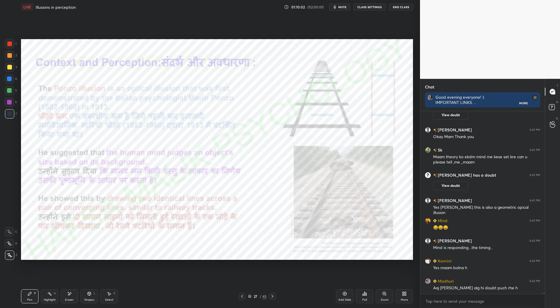
click at [11, 41] on div at bounding box center [9, 43] width 9 height 9
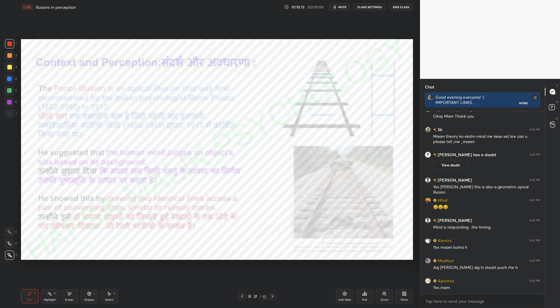
click at [385, 295] on icon at bounding box center [384, 293] width 5 height 5
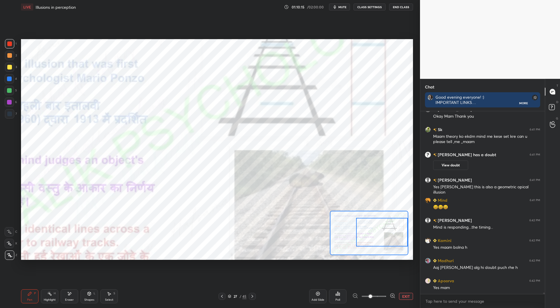
scroll to position [21602, 0]
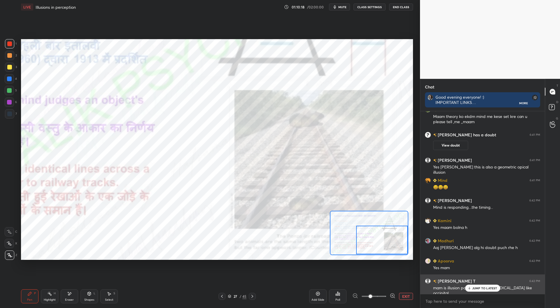
click at [482, 286] on p "JUMP TO LATEST" at bounding box center [485, 288] width 25 height 4
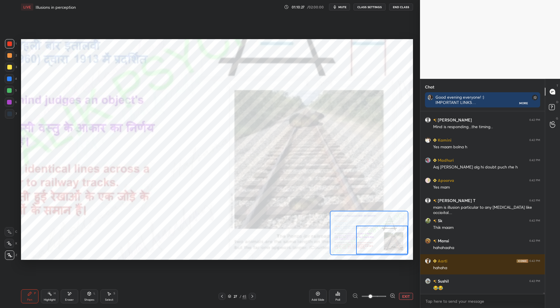
scroll to position [21703, 0]
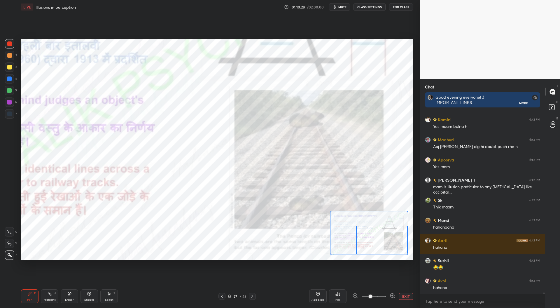
click at [9, 104] on div at bounding box center [9, 102] width 5 height 5
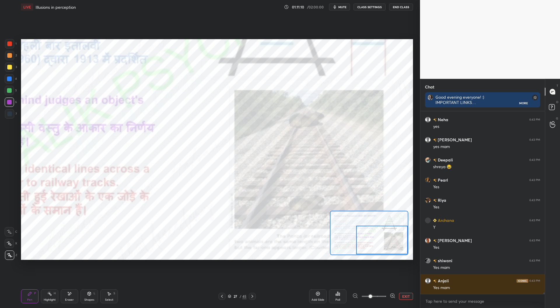
scroll to position [22132, 0]
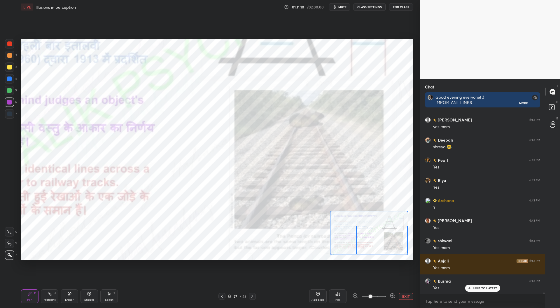
click at [406, 294] on button "EXIT" at bounding box center [406, 296] width 14 height 7
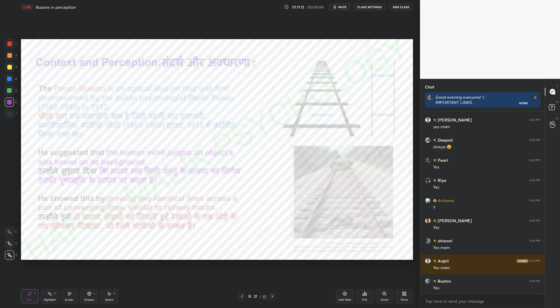
scroll to position [22153, 0]
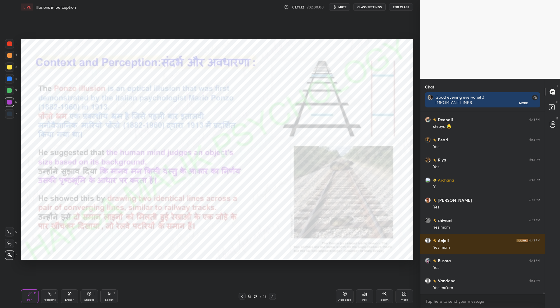
click at [347, 295] on div "Add Slide" at bounding box center [345, 296] width 18 height 14
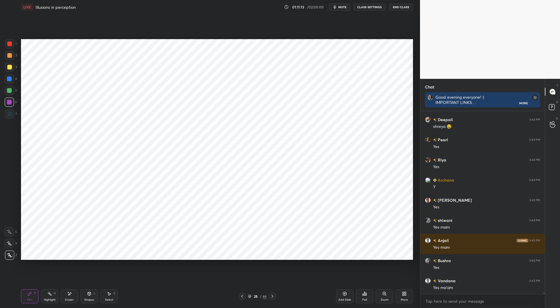
click at [92, 298] on div "Shapes" at bounding box center [89, 299] width 10 height 3
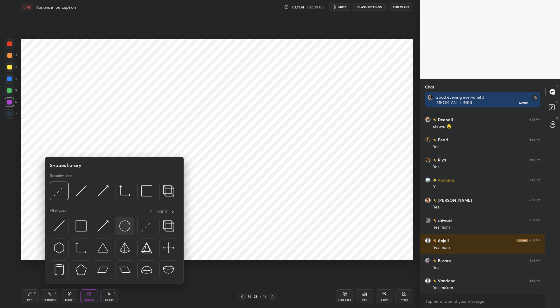
click at [127, 226] on img at bounding box center [124, 225] width 11 height 11
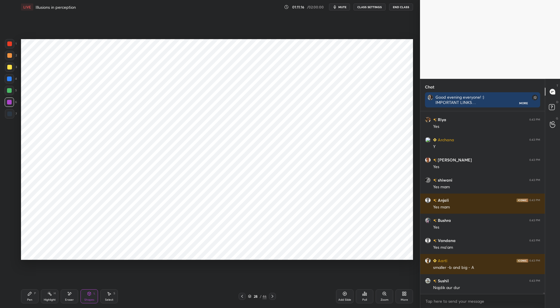
scroll to position [22213, 0]
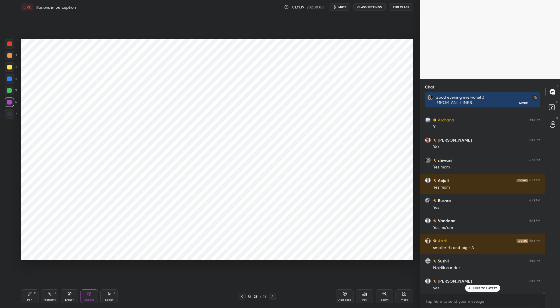
click at [29, 298] on div "Pen" at bounding box center [29, 299] width 5 height 3
click at [9, 90] on div at bounding box center [9, 90] width 5 height 5
click at [10, 51] on div at bounding box center [9, 55] width 9 height 9
click at [9, 100] on div at bounding box center [9, 102] width 5 height 5
click at [10, 88] on div at bounding box center [9, 90] width 5 height 5
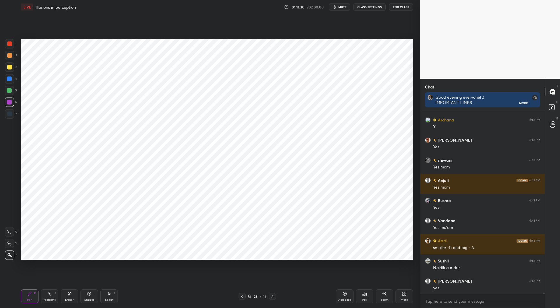
scroll to position [22233, 0]
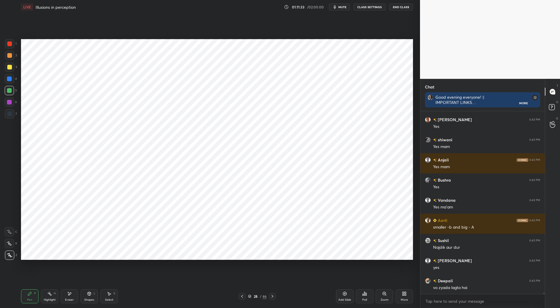
click at [10, 53] on div at bounding box center [9, 55] width 5 height 5
click at [9, 101] on div at bounding box center [9, 102] width 5 height 5
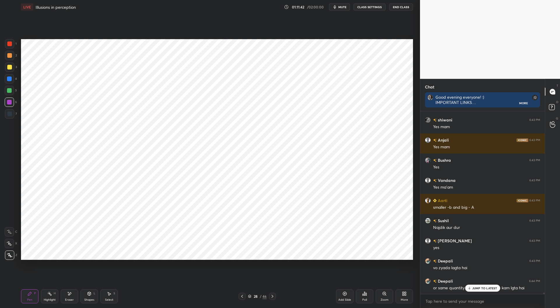
click at [9, 78] on div at bounding box center [9, 78] width 5 height 5
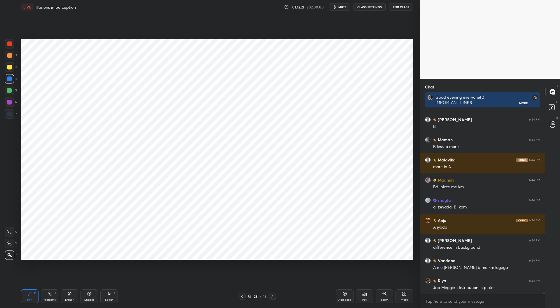
scroll to position [23158, 0]
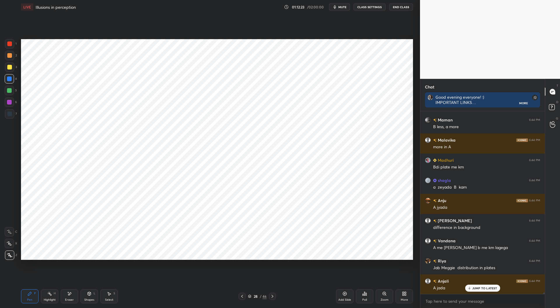
click at [10, 89] on div at bounding box center [9, 90] width 5 height 5
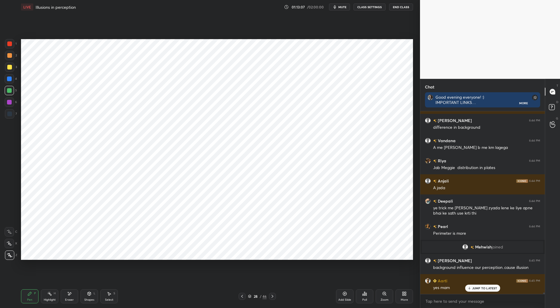
scroll to position [22924, 0]
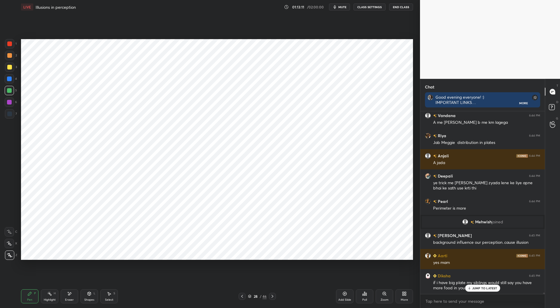
click at [242, 296] on icon at bounding box center [242, 296] width 2 height 3
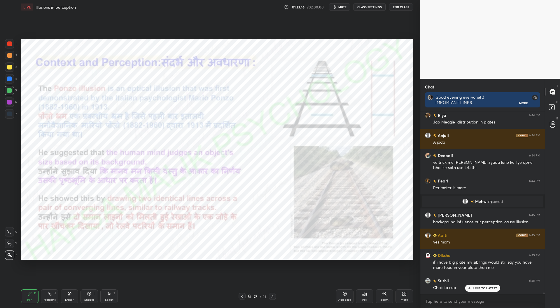
scroll to position [22965, 0]
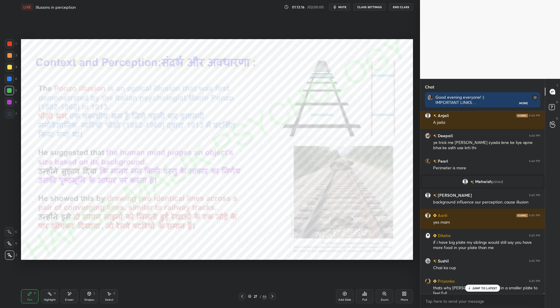
click at [9, 44] on div at bounding box center [9, 43] width 5 height 5
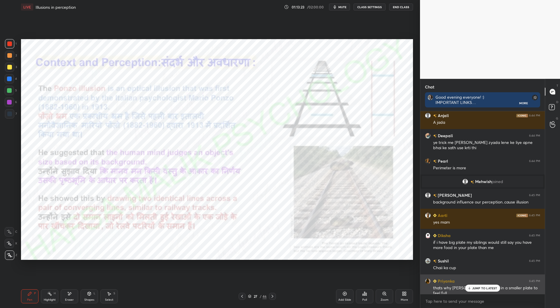
click at [473, 290] on div "JUMP TO LATEST" at bounding box center [482, 288] width 35 height 7
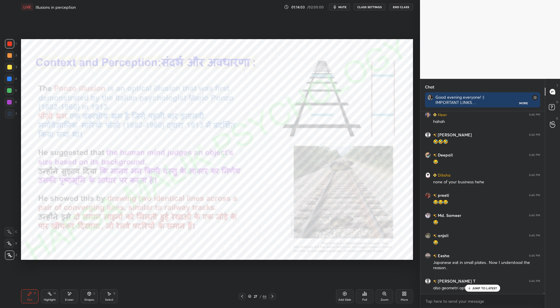
scroll to position [23409, 0]
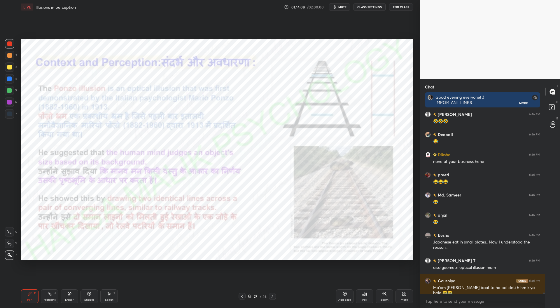
click at [90, 297] on div "Shapes L" at bounding box center [90, 296] width 18 height 14
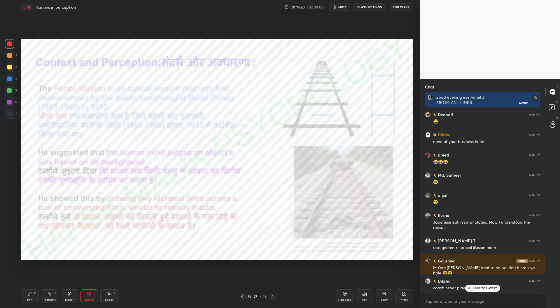
click at [11, 113] on div at bounding box center [9, 113] width 5 height 5
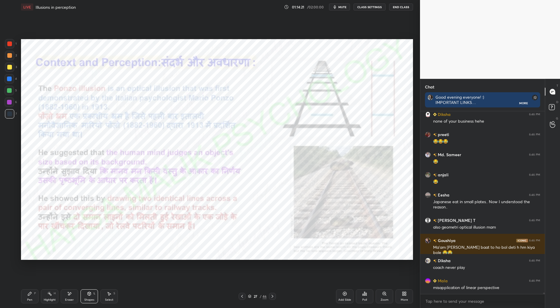
click at [29, 297] on div "Pen P" at bounding box center [30, 296] width 18 height 14
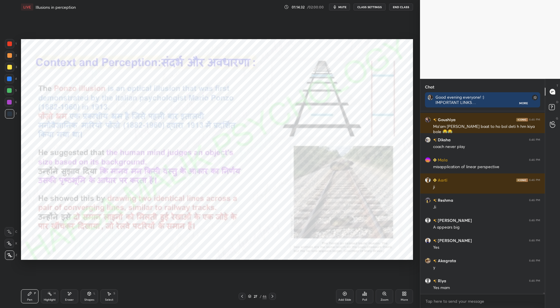
scroll to position [23590, 0]
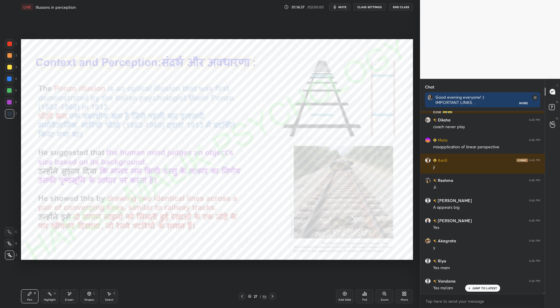
click at [8, 80] on div at bounding box center [9, 78] width 5 height 5
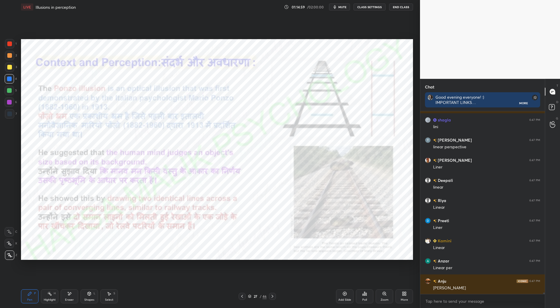
scroll to position [23987, 0]
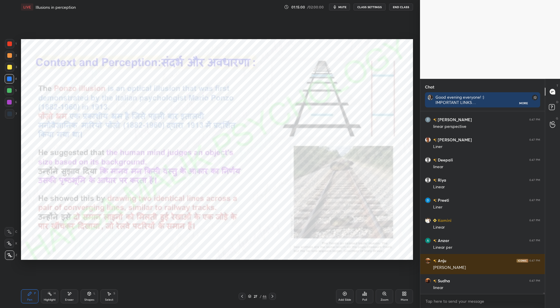
click at [11, 114] on div at bounding box center [9, 113] width 5 height 5
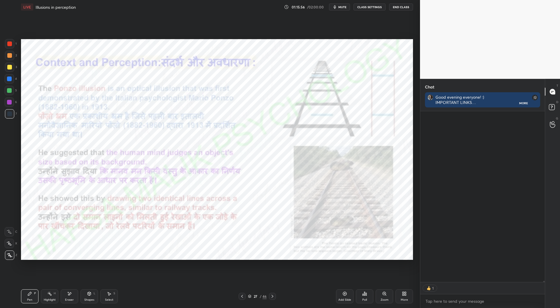
scroll to position [2, 2]
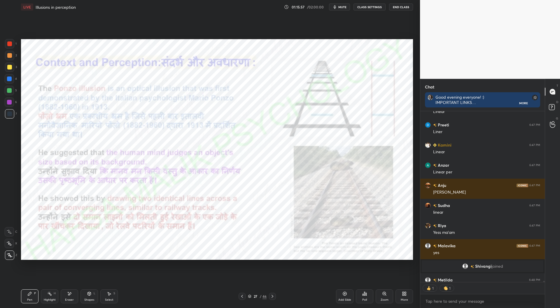
click at [272, 297] on icon at bounding box center [273, 296] width 2 height 3
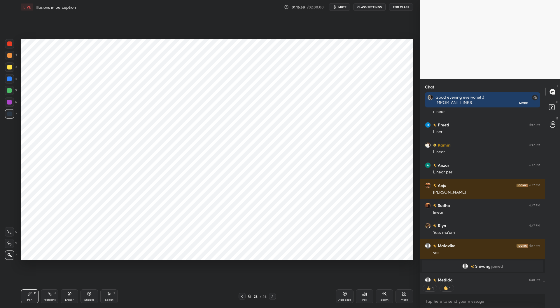
click at [275, 295] on div at bounding box center [272, 296] width 7 height 7
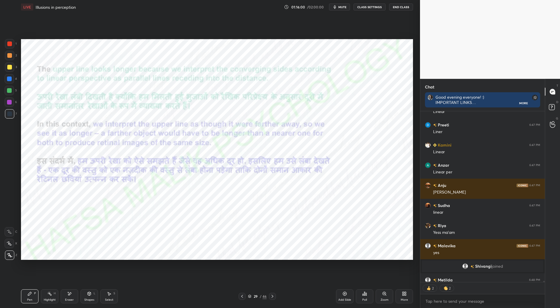
click at [271, 296] on icon at bounding box center [272, 296] width 5 height 5
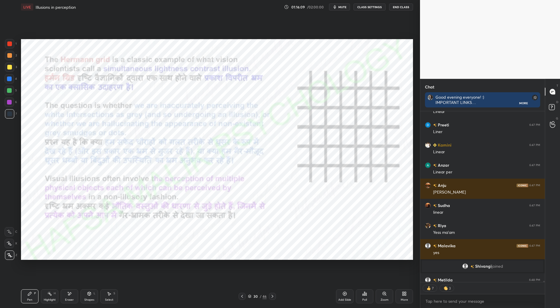
click at [345, 296] on div "Add Slide" at bounding box center [345, 296] width 18 height 14
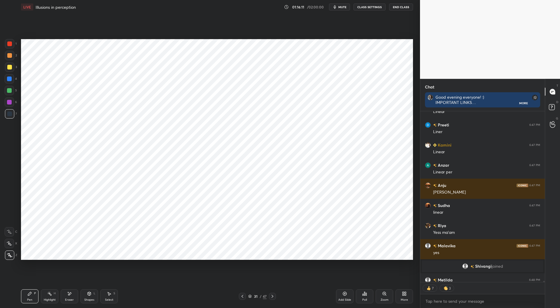
click at [90, 298] on div "Shapes" at bounding box center [89, 299] width 10 height 3
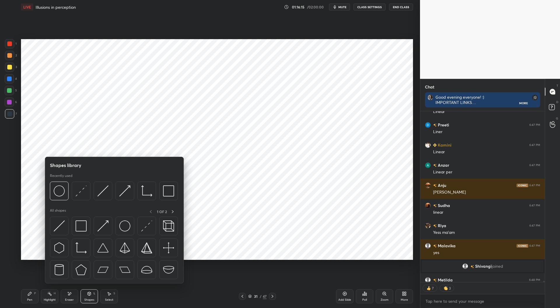
click at [102, 193] on img at bounding box center [102, 190] width 11 height 11
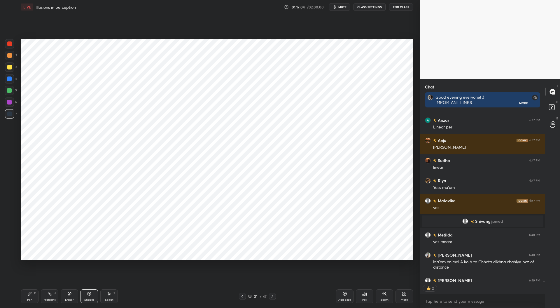
scroll to position [23856, 0]
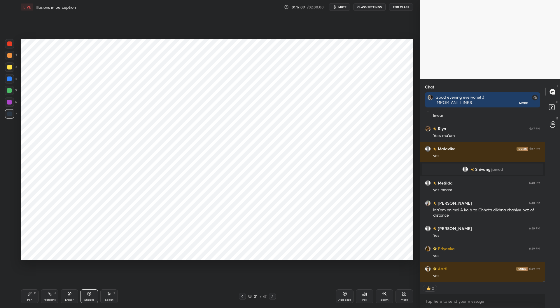
click at [33, 296] on div "Pen P" at bounding box center [30, 296] width 18 height 14
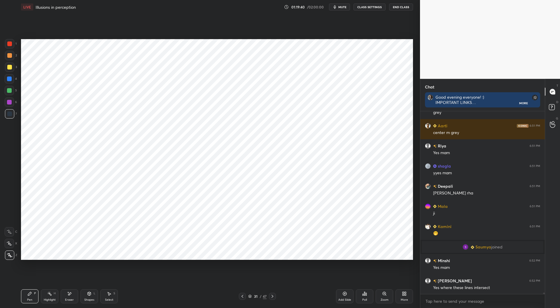
scroll to position [24686, 0]
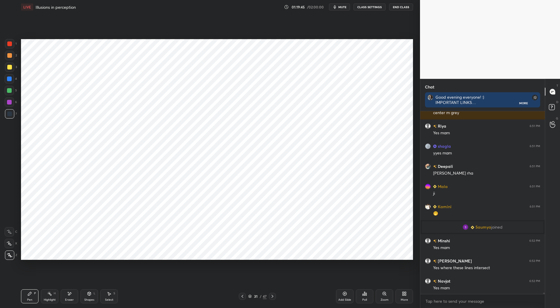
click at [49, 297] on div "Highlight H" at bounding box center [50, 296] width 18 height 14
click at [72, 299] on div "Eraser" at bounding box center [69, 299] width 9 height 3
click at [10, 231] on icon at bounding box center [9, 231] width 5 height 5
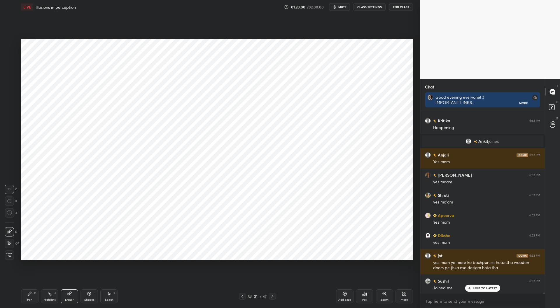
scroll to position [24887, 0]
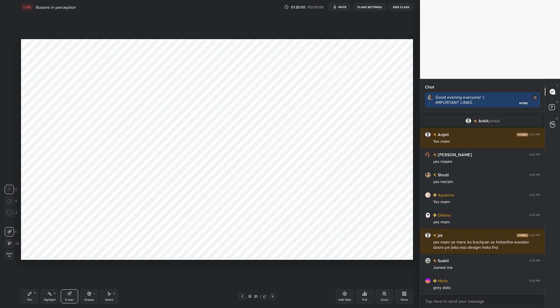
click at [28, 296] on icon at bounding box center [29, 293] width 5 height 5
click at [12, 65] on div at bounding box center [9, 66] width 9 height 9
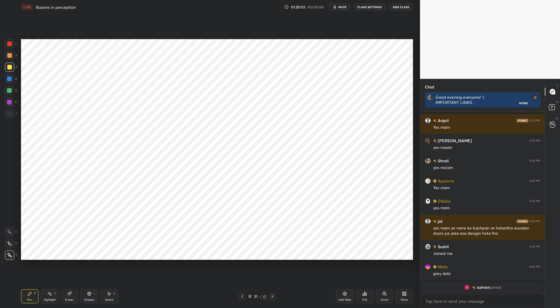
click at [386, 299] on div "Zoom" at bounding box center [385, 299] width 8 height 3
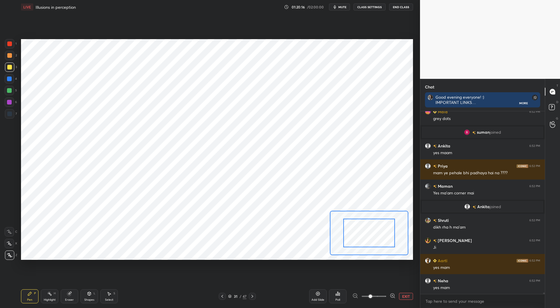
scroll to position [24809, 0]
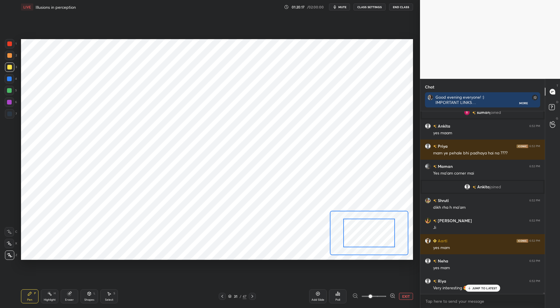
click at [405, 297] on button "EXIT" at bounding box center [406, 296] width 14 height 7
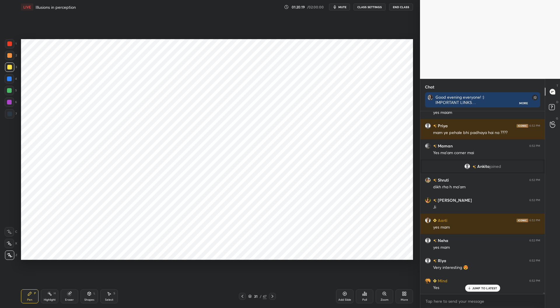
scroll to position [24850, 0]
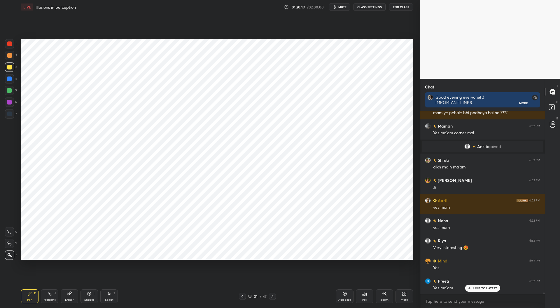
click at [244, 296] on icon at bounding box center [242, 296] width 5 height 5
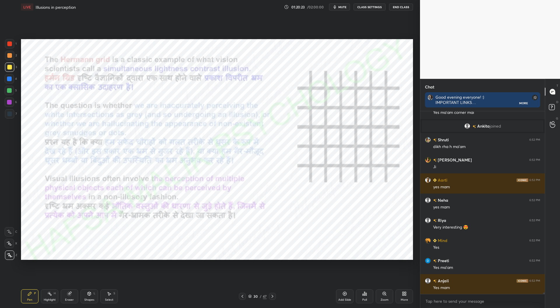
scroll to position [24890, 0]
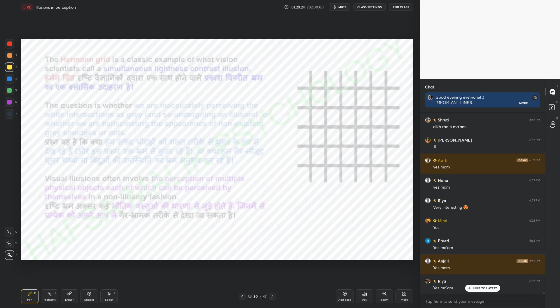
click at [11, 46] on div at bounding box center [9, 43] width 9 height 9
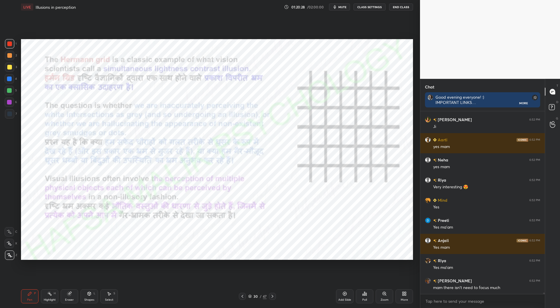
click at [386, 298] on div "Zoom" at bounding box center [385, 299] width 8 height 3
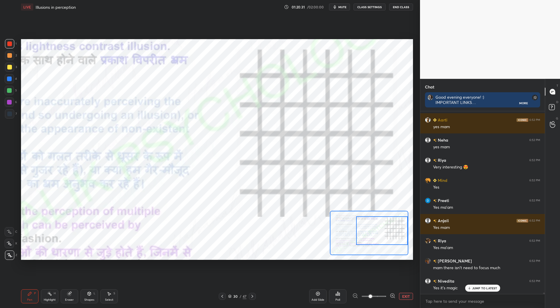
scroll to position [24951, 0]
click at [391, 297] on icon at bounding box center [393, 296] width 4 height 4
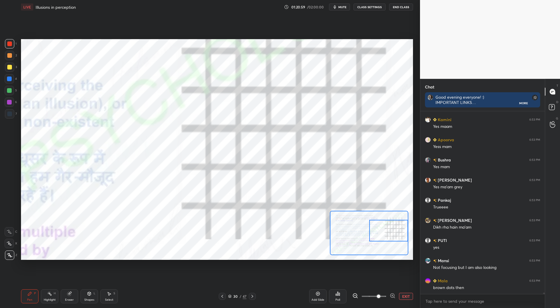
scroll to position [25212, 0]
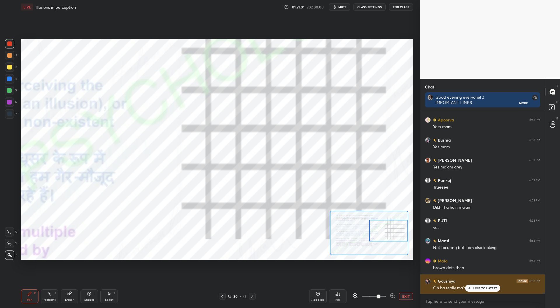
click at [478, 287] on p "JUMP TO LATEST" at bounding box center [485, 288] width 25 height 4
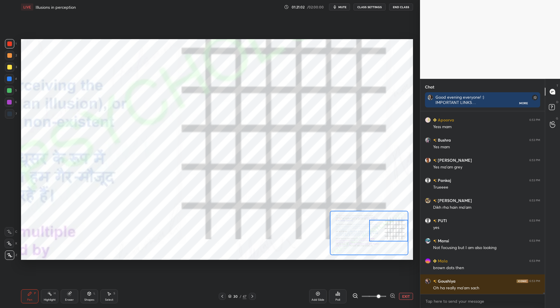
click at [406, 297] on button "EXIT" at bounding box center [406, 296] width 14 height 7
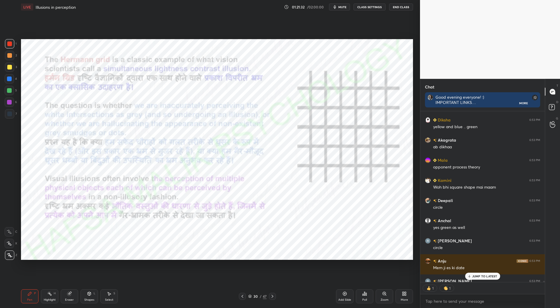
scroll to position [2, 2]
click at [272, 295] on icon at bounding box center [273, 296] width 2 height 3
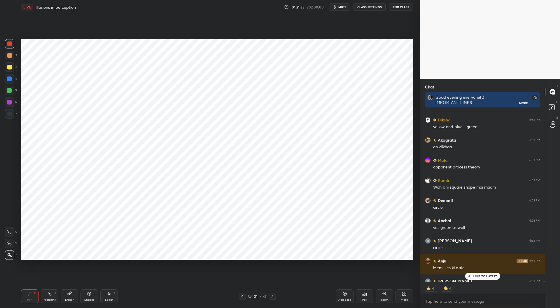
click at [273, 293] on div at bounding box center [272, 296] width 7 height 7
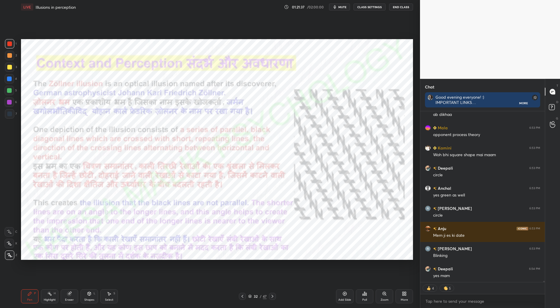
scroll to position [25466, 0]
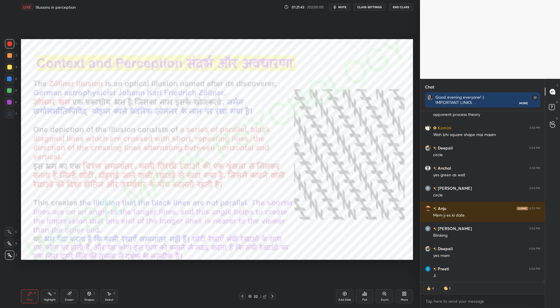
click at [385, 298] on div "Zoom" at bounding box center [385, 299] width 8 height 3
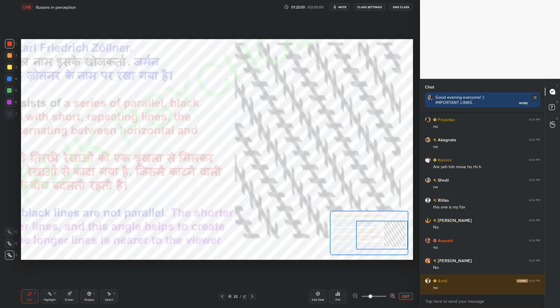
scroll to position [25756, 0]
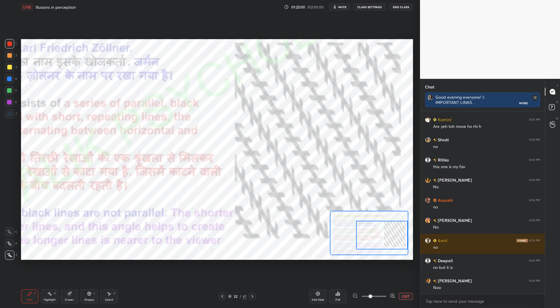
click at [404, 297] on button "EXIT" at bounding box center [406, 296] width 14 height 7
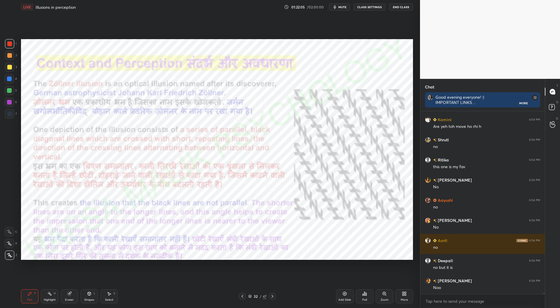
click at [347, 296] on icon at bounding box center [345, 293] width 5 height 5
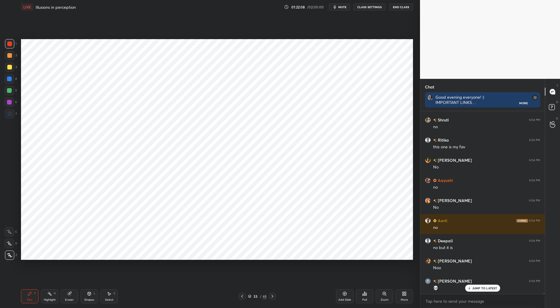
scroll to position [25796, 0]
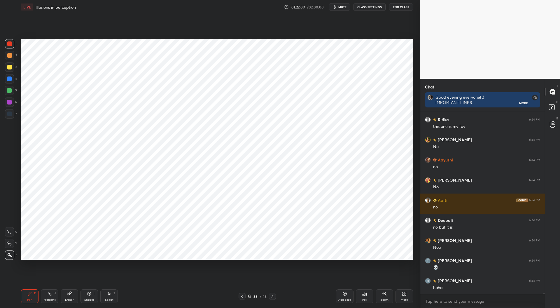
click at [8, 102] on div at bounding box center [9, 102] width 5 height 5
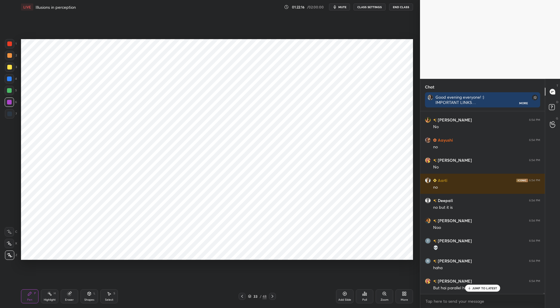
click at [86, 298] on div "Shapes" at bounding box center [89, 299] width 10 height 3
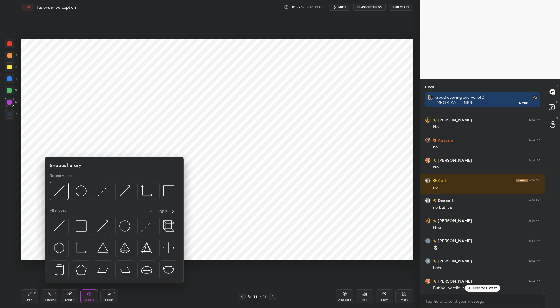
click at [169, 191] on img at bounding box center [168, 190] width 11 height 11
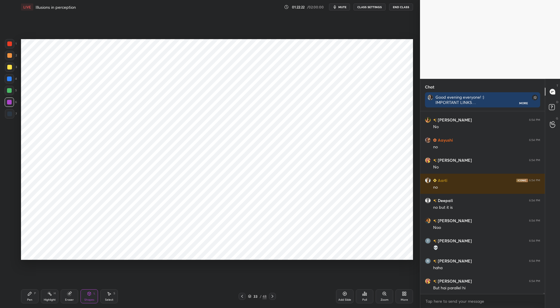
scroll to position [25837, 0]
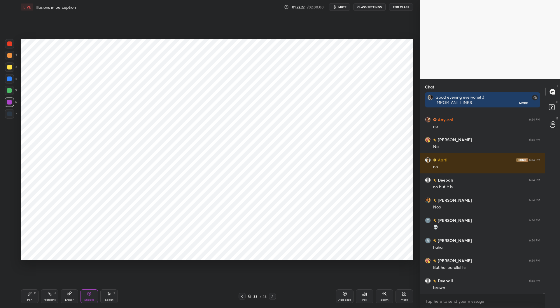
click at [91, 296] on icon at bounding box center [89, 293] width 5 height 5
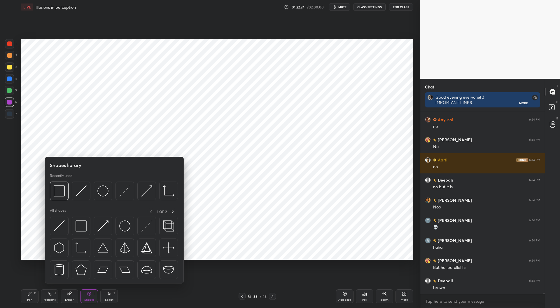
click at [64, 225] on img at bounding box center [59, 225] width 11 height 11
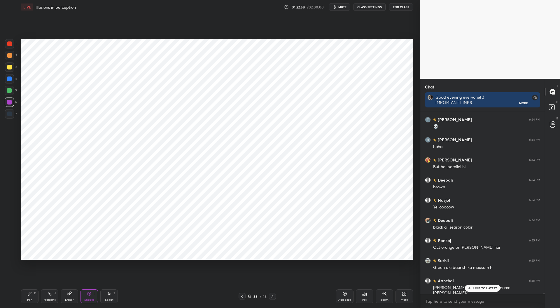
scroll to position [2, 2]
click at [32, 294] on icon at bounding box center [29, 293] width 5 height 5
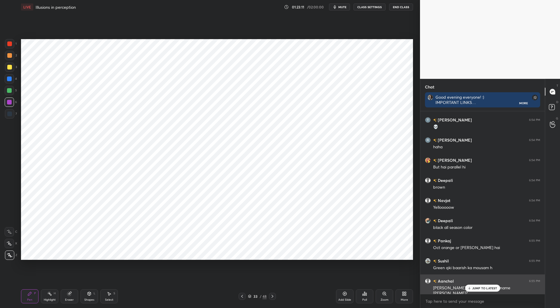
click at [486, 288] on p "JUMP TO LATEST" at bounding box center [485, 288] width 25 height 4
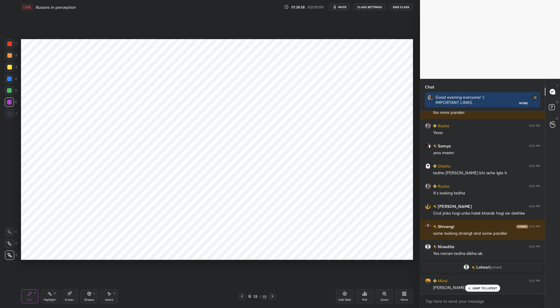
scroll to position [26797, 0]
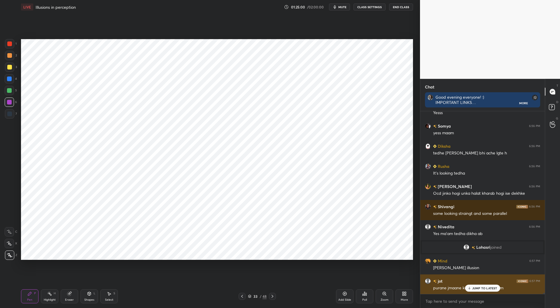
click at [479, 286] on p "JUMP TO LATEST" at bounding box center [485, 288] width 25 height 4
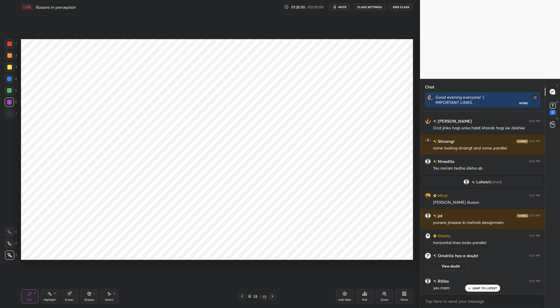
scroll to position [26314, 0]
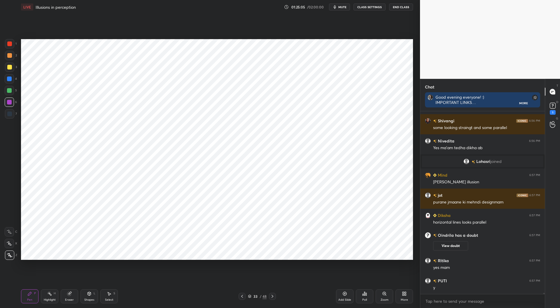
click at [243, 298] on icon at bounding box center [242, 296] width 5 height 5
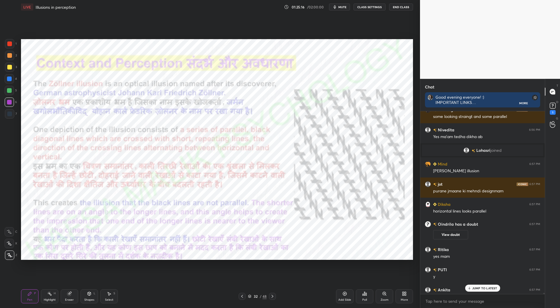
scroll to position [26323, 0]
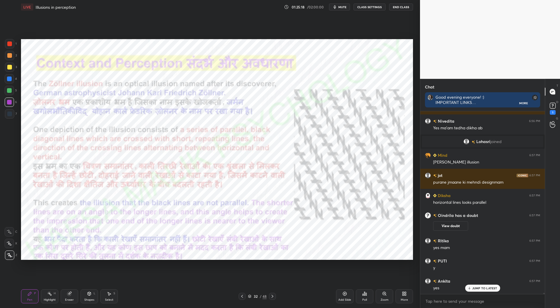
click at [273, 297] on icon at bounding box center [272, 296] width 5 height 5
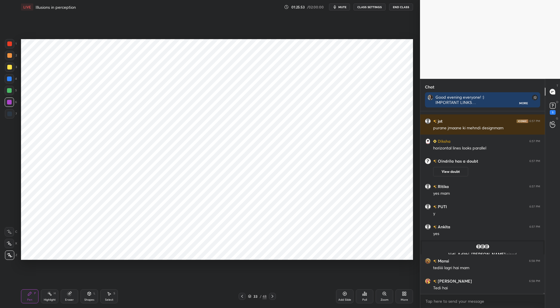
scroll to position [26398, 0]
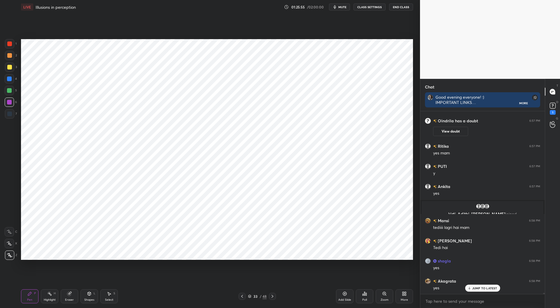
click at [241, 296] on icon at bounding box center [242, 296] width 5 height 5
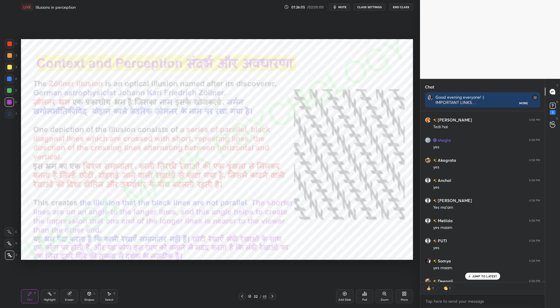
scroll to position [26571, 0]
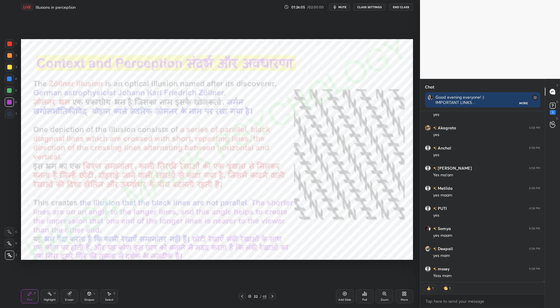
click at [9, 77] on div at bounding box center [9, 78] width 5 height 5
click at [241, 297] on icon at bounding box center [242, 296] width 5 height 5
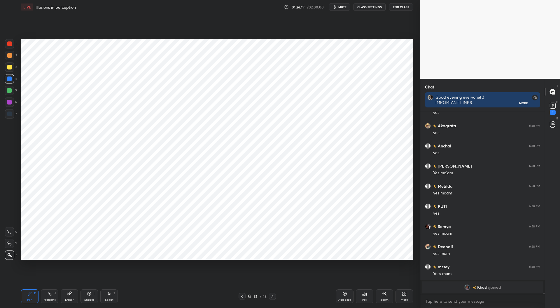
click at [244, 293] on div at bounding box center [242, 296] width 7 height 7
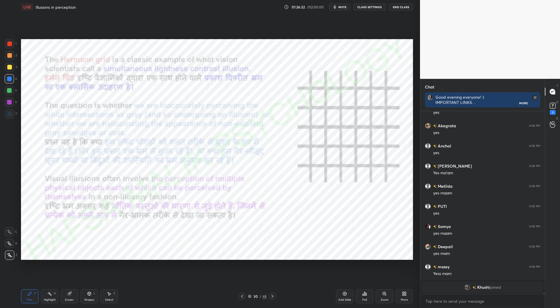
click at [250, 295] on icon at bounding box center [250, 297] width 4 height 4
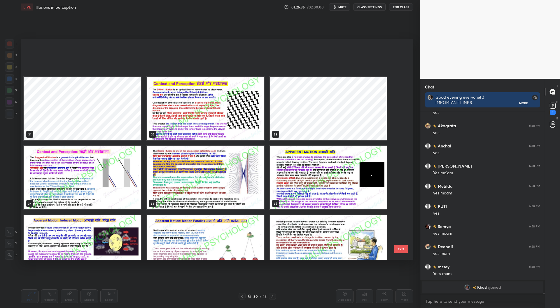
scroll to position [703, 0]
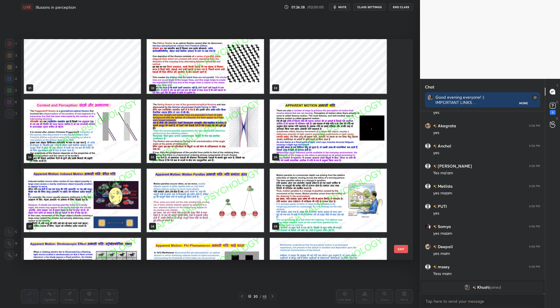
click at [121, 143] on img "grid" at bounding box center [82, 131] width 117 height 63
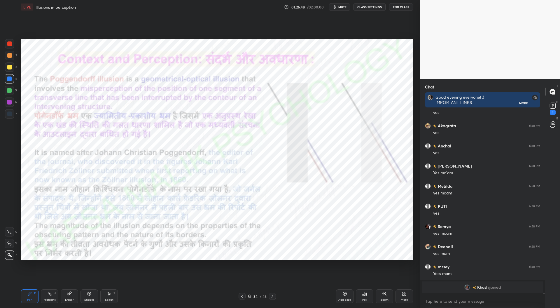
click at [384, 296] on div "Zoom" at bounding box center [385, 296] width 18 height 14
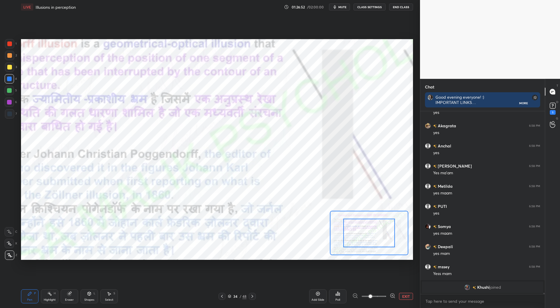
click at [10, 42] on div at bounding box center [9, 43] width 5 height 5
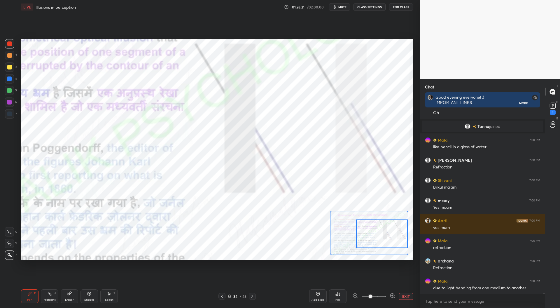
scroll to position [27778, 0]
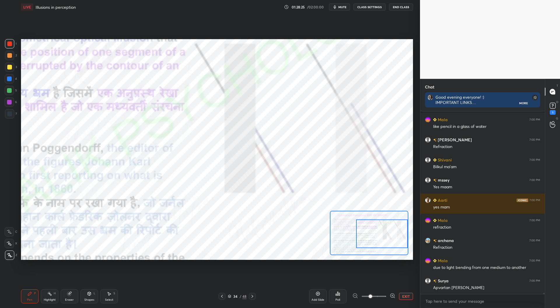
click at [70, 295] on icon at bounding box center [69, 294] width 4 height 4
click at [407, 295] on button "EXIT" at bounding box center [406, 296] width 14 height 7
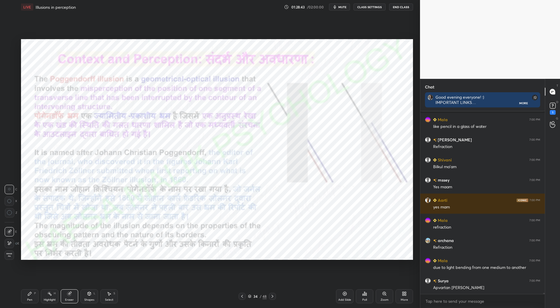
click at [34, 297] on div "Pen P" at bounding box center [30, 296] width 18 height 14
click at [10, 77] on div at bounding box center [9, 78] width 5 height 5
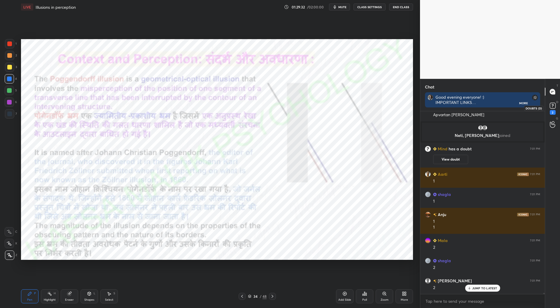
scroll to position [27915, 0]
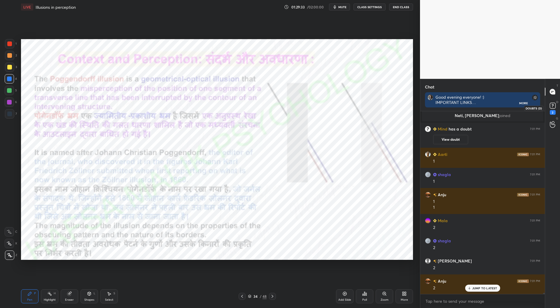
click at [553, 108] on rect at bounding box center [553, 106] width 6 height 6
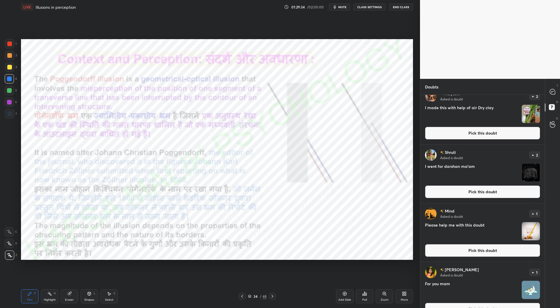
scroll to position [83, 0]
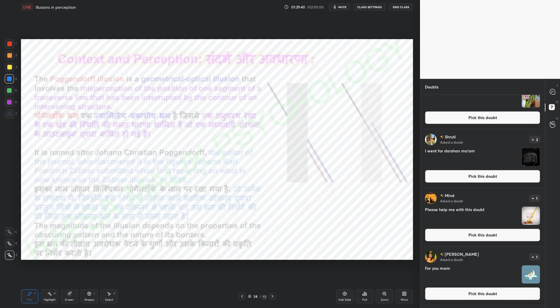
click at [473, 232] on button "Pick this doubt" at bounding box center [482, 235] width 115 height 13
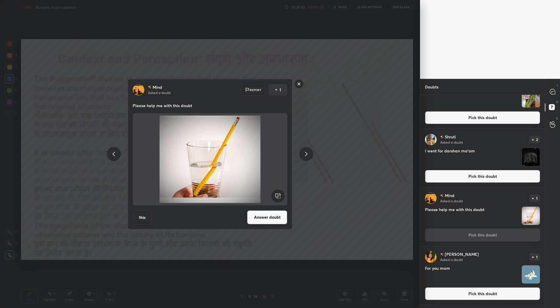
click at [274, 217] on button "Answer doubt" at bounding box center [267, 217] width 40 height 14
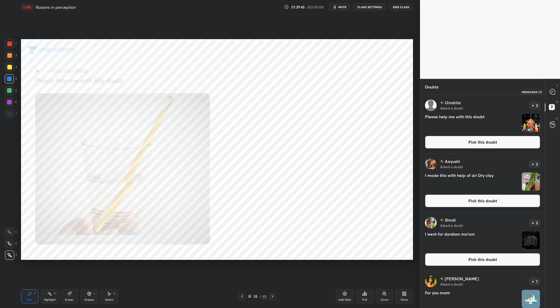
click at [554, 92] on icon at bounding box center [552, 91] width 5 height 5
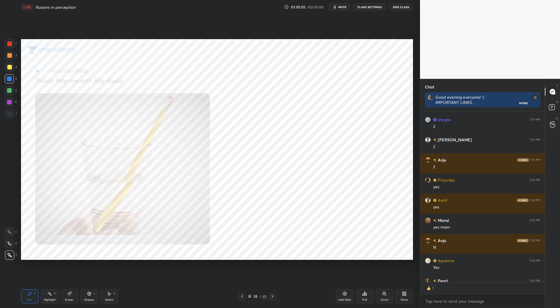
scroll to position [169, 123]
click at [275, 295] on div at bounding box center [272, 296] width 7 height 7
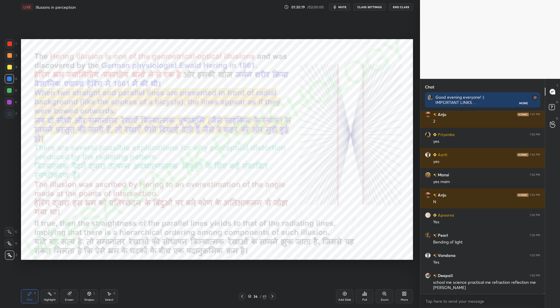
scroll to position [28280, 0]
click at [346, 297] on div "Add Slide" at bounding box center [345, 296] width 18 height 14
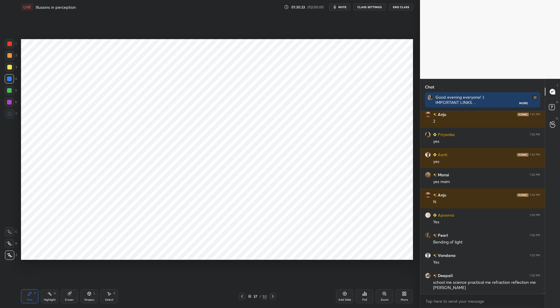
click at [92, 296] on div "Shapes L" at bounding box center [90, 296] width 18 height 14
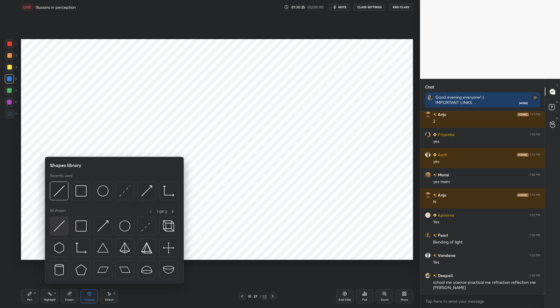
click at [61, 227] on img at bounding box center [59, 225] width 11 height 11
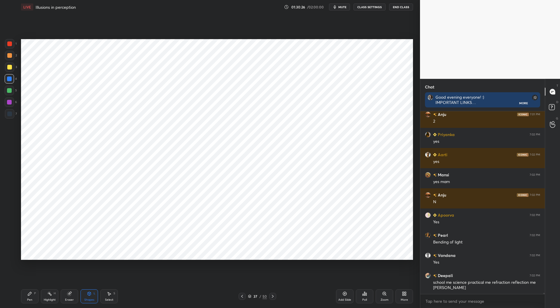
click at [9, 101] on div at bounding box center [9, 102] width 5 height 5
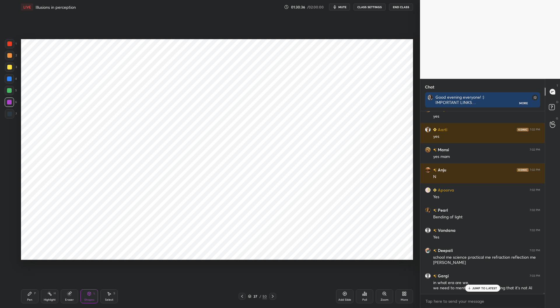
click at [68, 298] on div "Eraser" at bounding box center [69, 299] width 9 height 3
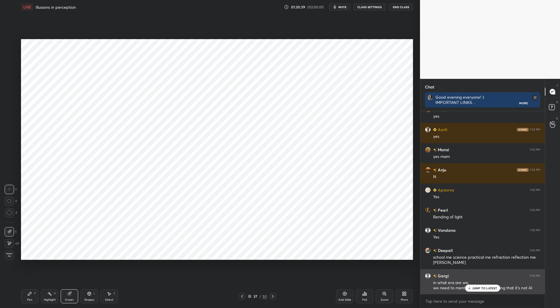
click at [480, 288] on p "JUMP TO LATEST" at bounding box center [485, 288] width 25 height 4
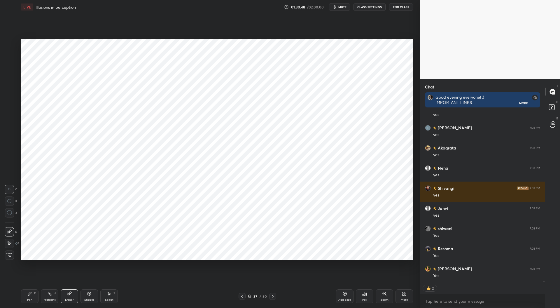
scroll to position [28579, 0]
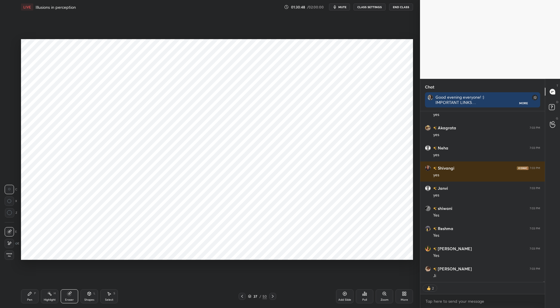
click at [32, 296] on div "Pen P" at bounding box center [30, 296] width 18 height 14
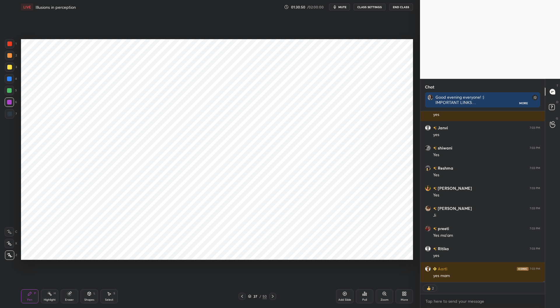
click at [10, 43] on div at bounding box center [9, 43] width 5 height 5
click at [70, 297] on div "Eraser" at bounding box center [70, 296] width 18 height 14
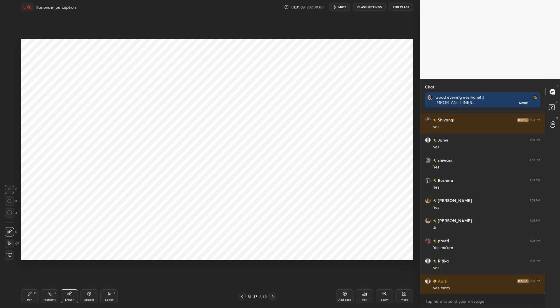
scroll to position [28627, 0]
click at [9, 241] on icon at bounding box center [9, 243] width 5 height 5
click at [88, 295] on icon at bounding box center [89, 293] width 5 height 5
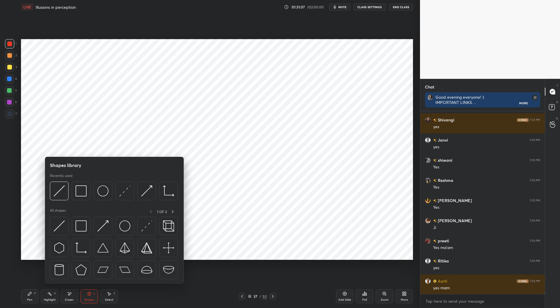
click at [63, 225] on img at bounding box center [59, 225] width 11 height 11
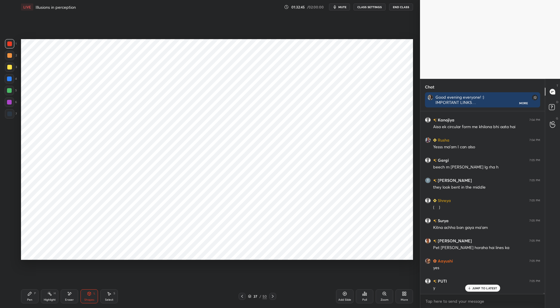
scroll to position [28504, 0]
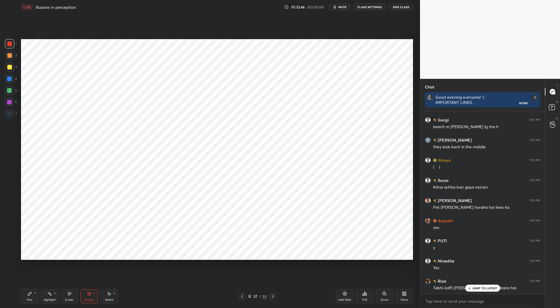
click at [8, 80] on div at bounding box center [9, 78] width 5 height 5
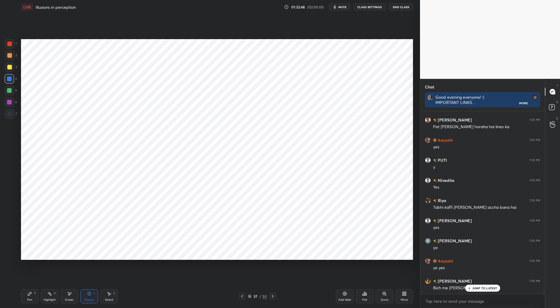
scroll to position [28605, 0]
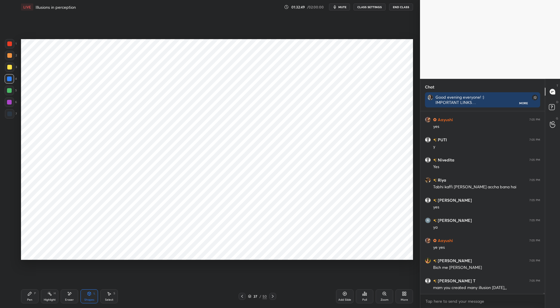
click at [34, 291] on div "Pen P" at bounding box center [30, 296] width 18 height 14
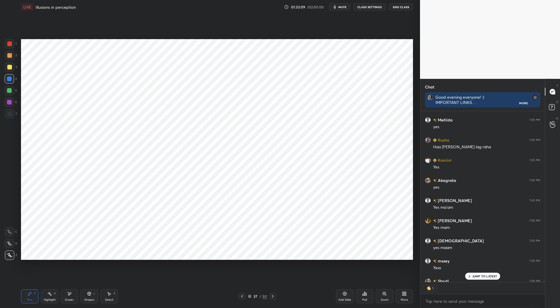
scroll to position [2, 2]
click at [244, 296] on icon at bounding box center [242, 296] width 5 height 5
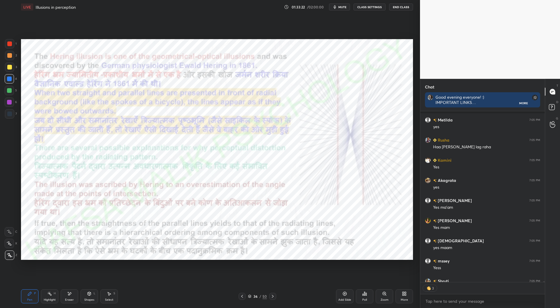
scroll to position [28858, 0]
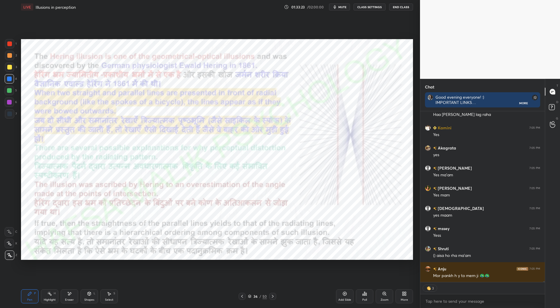
click at [274, 291] on div "Pen P Highlight H Eraser Shapes L Select S 36 / 50 Add Slide Poll Zoom More" at bounding box center [217, 296] width 392 height 23
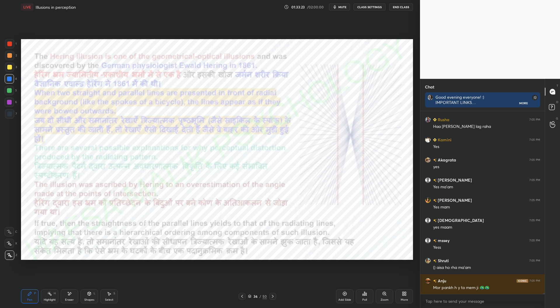
scroll to position [28846, 0]
click at [274, 295] on icon at bounding box center [273, 296] width 5 height 5
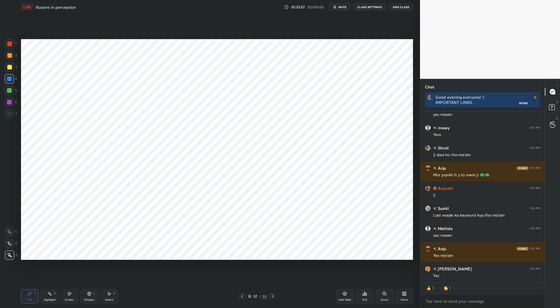
scroll to position [28979, 0]
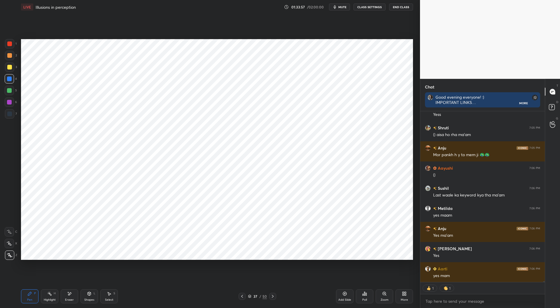
click at [241, 295] on icon at bounding box center [242, 296] width 5 height 5
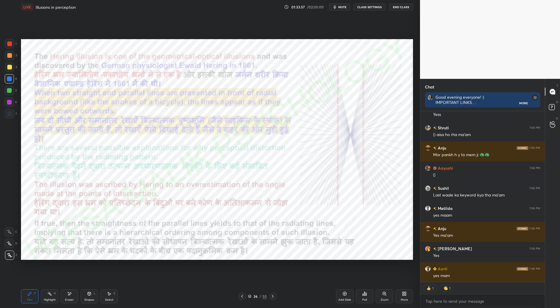
click at [241, 295] on icon at bounding box center [242, 296] width 5 height 5
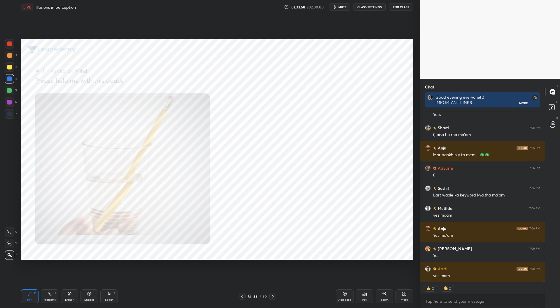
scroll to position [28999, 0]
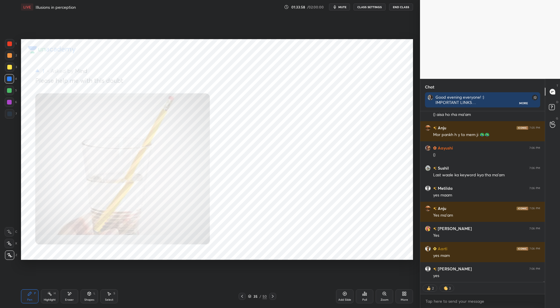
click at [240, 296] on icon at bounding box center [242, 296] width 5 height 5
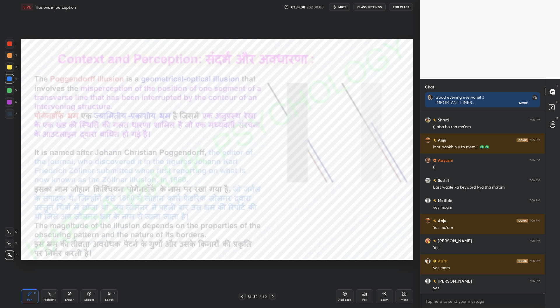
scroll to position [28987, 0]
click at [273, 296] on icon at bounding box center [273, 296] width 5 height 5
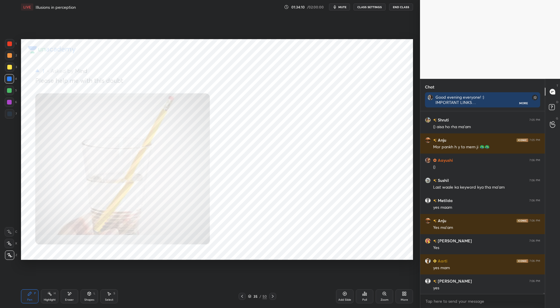
click at [273, 295] on icon at bounding box center [273, 296] width 5 height 5
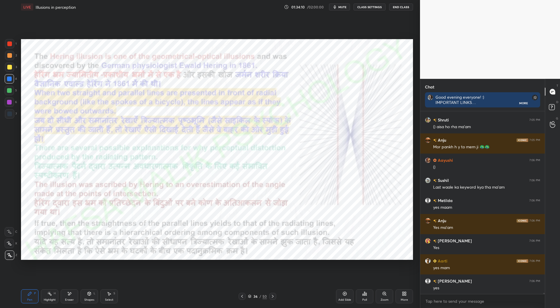
click at [273, 293] on div at bounding box center [272, 296] width 7 height 7
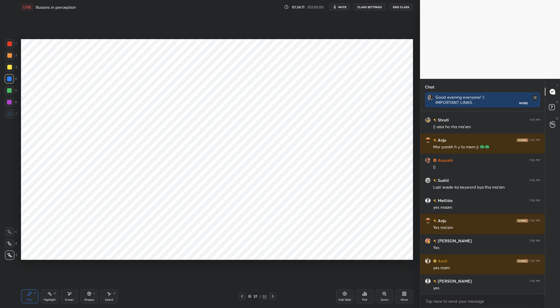
click at [273, 292] on div "Pen P Highlight H Eraser Shapes L Select S 37 / 50 Add Slide Poll Zoom More" at bounding box center [217, 296] width 392 height 23
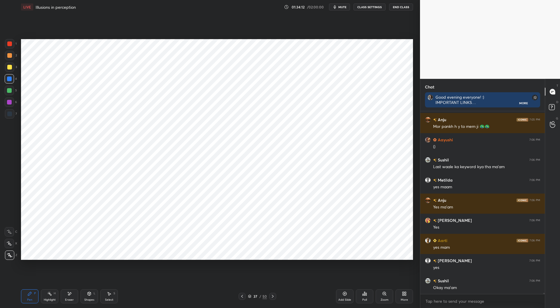
click at [272, 296] on icon at bounding box center [273, 296] width 2 height 3
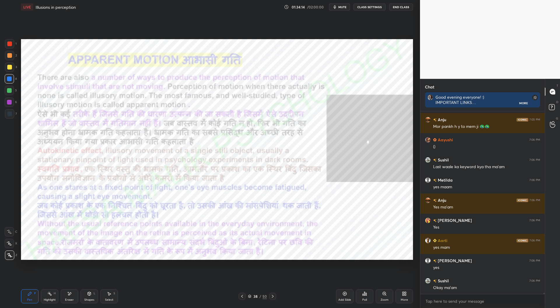
scroll to position [29027, 0]
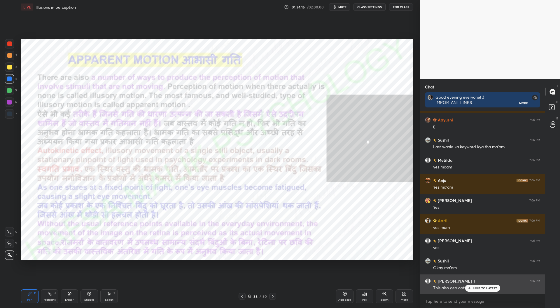
click at [479, 286] on div "JUMP TO LATEST" at bounding box center [482, 288] width 35 height 7
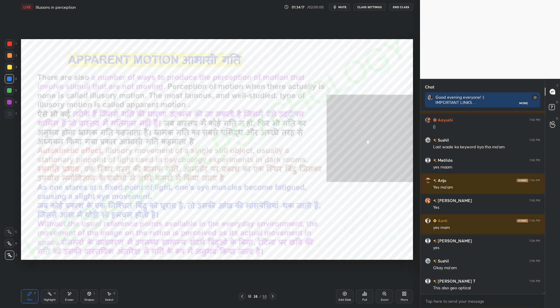
click at [242, 296] on icon at bounding box center [242, 296] width 2 height 3
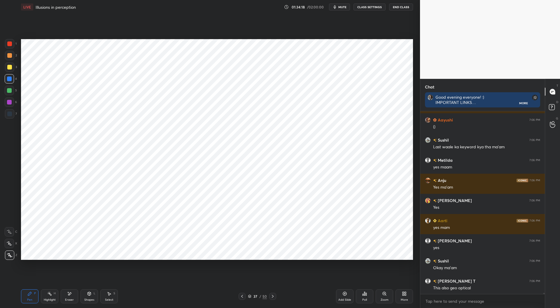
click at [242, 296] on icon at bounding box center [242, 296] width 5 height 5
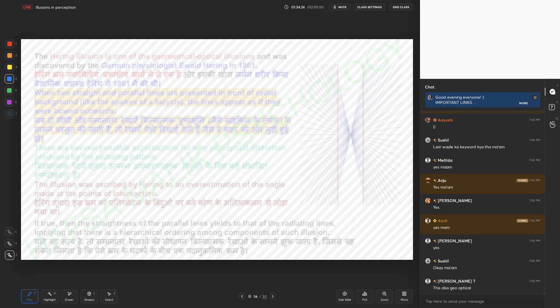
click at [273, 296] on icon at bounding box center [273, 296] width 2 height 3
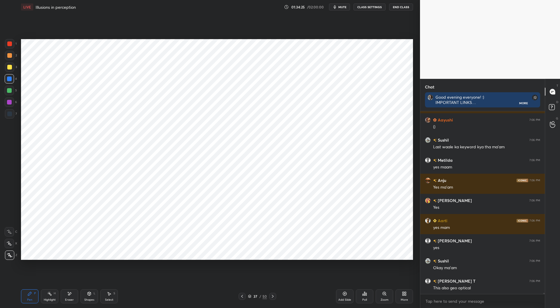
click at [273, 295] on icon at bounding box center [273, 296] width 5 height 5
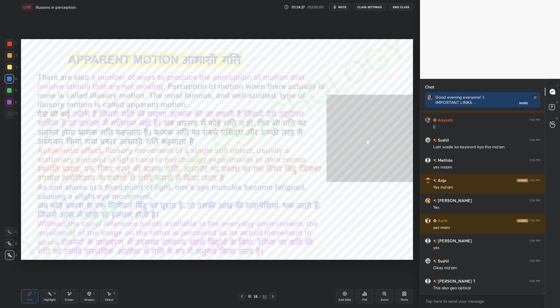
click at [242, 297] on icon at bounding box center [242, 296] width 5 height 5
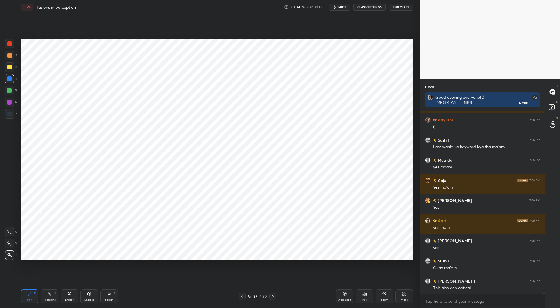
click at [346, 297] on div "Add Slide" at bounding box center [345, 296] width 18 height 14
click at [11, 115] on div at bounding box center [9, 113] width 5 height 5
click at [12, 77] on div at bounding box center [9, 78] width 9 height 9
click at [11, 42] on div at bounding box center [9, 43] width 5 height 5
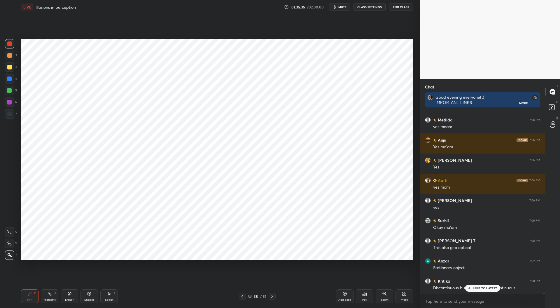
scroll to position [29088, 0]
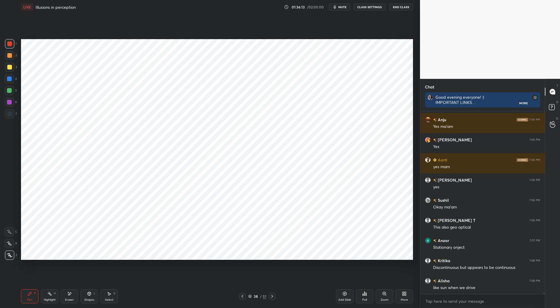
click at [9, 78] on div at bounding box center [9, 78] width 5 height 5
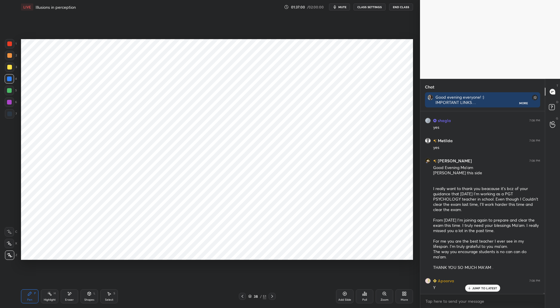
scroll to position [29288, 0]
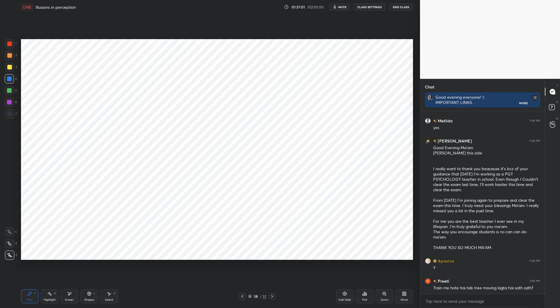
click at [271, 296] on icon at bounding box center [272, 296] width 5 height 5
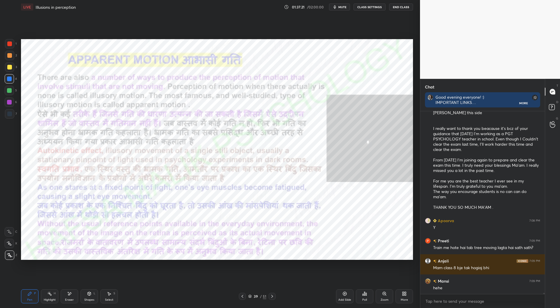
scroll to position [29349, 0]
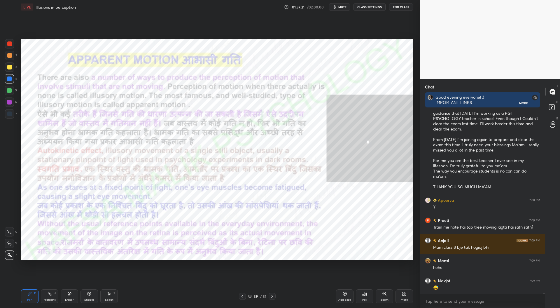
click at [345, 300] on div "Add Slide" at bounding box center [345, 299] width 13 height 3
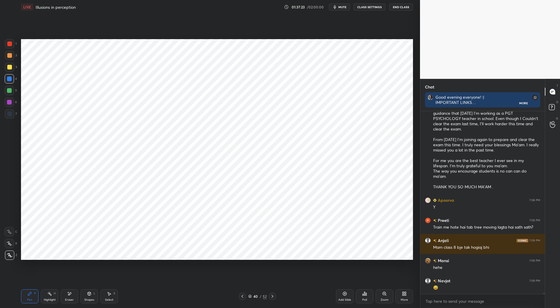
click at [9, 42] on div at bounding box center [9, 43] width 5 height 5
click at [405, 299] on div "More" at bounding box center [404, 299] width 7 height 3
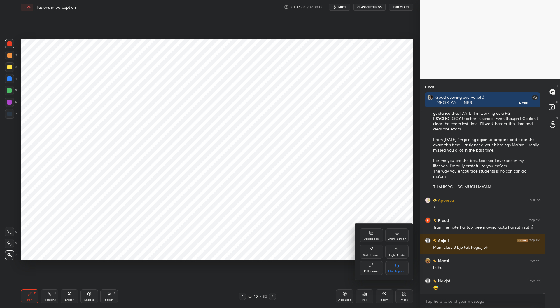
click at [373, 251] on icon at bounding box center [371, 249] width 5 height 5
click at [373, 268] on icon at bounding box center [371, 265] width 5 height 5
click at [314, 285] on div at bounding box center [280, 154] width 560 height 308
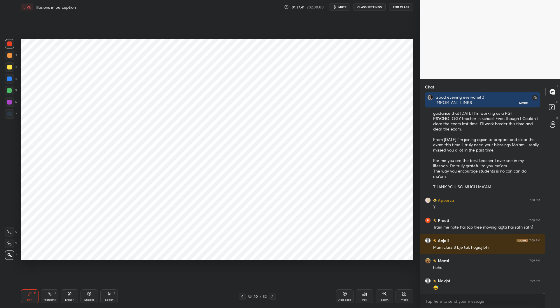
click at [344, 296] on icon at bounding box center [345, 293] width 5 height 5
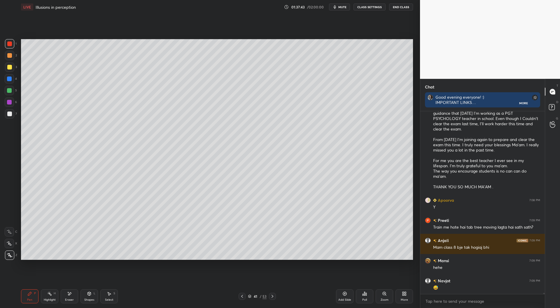
click at [11, 114] on div at bounding box center [9, 113] width 5 height 5
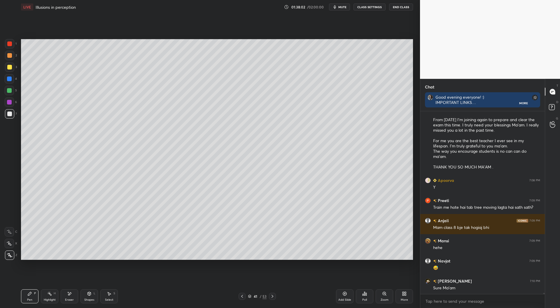
click at [9, 100] on div at bounding box center [9, 102] width 5 height 5
click at [9, 54] on div at bounding box center [9, 55] width 5 height 5
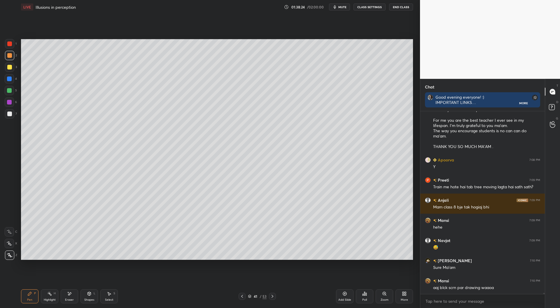
scroll to position [29395, 0]
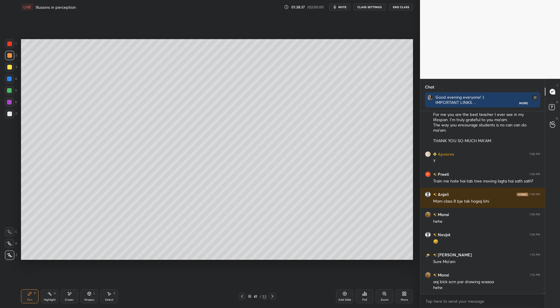
click at [8, 111] on div at bounding box center [9, 113] width 5 height 5
click at [11, 43] on div at bounding box center [9, 43] width 5 height 5
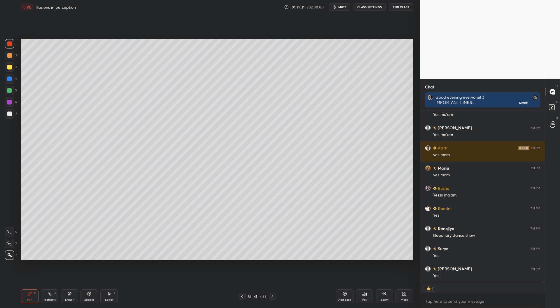
scroll to position [29649, 0]
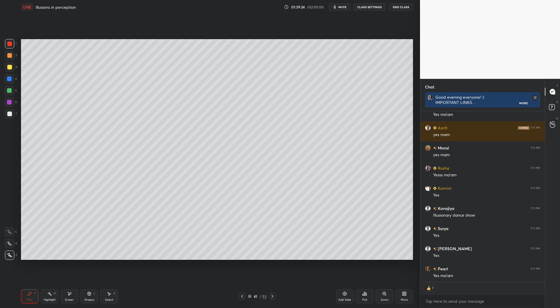
click at [9, 90] on div at bounding box center [9, 90] width 5 height 5
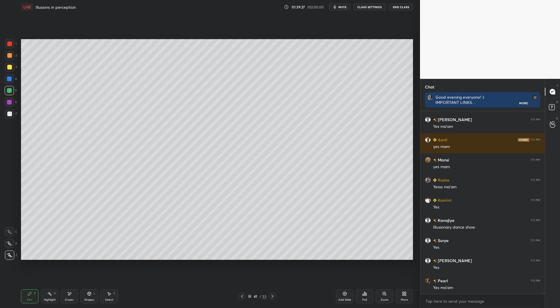
scroll to position [29637, 0]
click at [9, 66] on div at bounding box center [9, 67] width 5 height 5
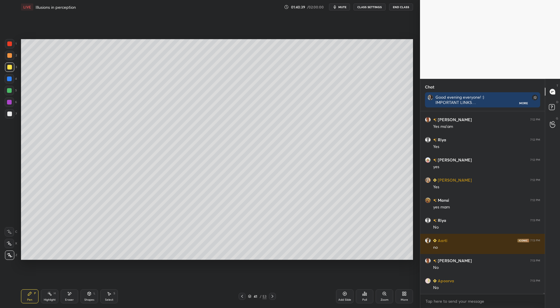
scroll to position [29496, 0]
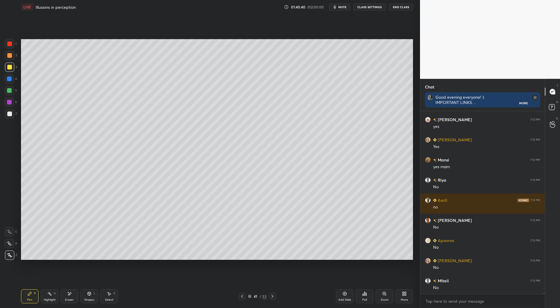
click at [12, 114] on div at bounding box center [9, 113] width 9 height 9
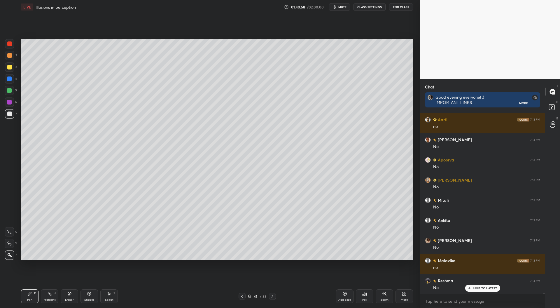
scroll to position [29596, 0]
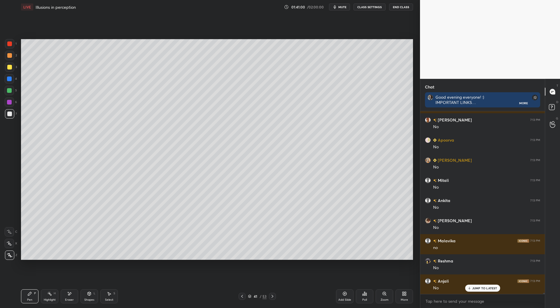
click at [10, 87] on div at bounding box center [9, 90] width 9 height 9
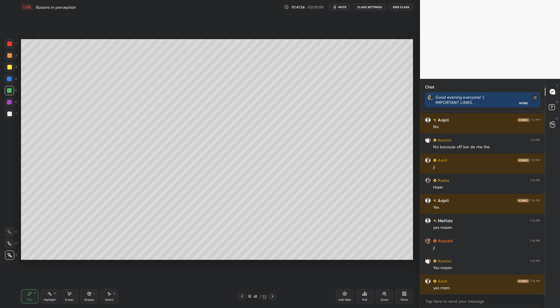
scroll to position [29778, 0]
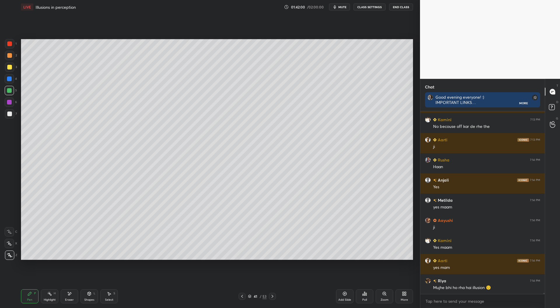
click at [242, 296] on icon at bounding box center [242, 296] width 5 height 5
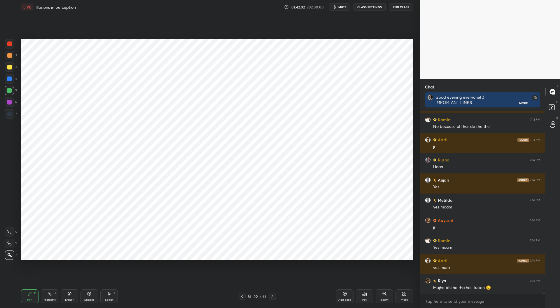
click at [11, 114] on div at bounding box center [9, 113] width 5 height 5
click at [12, 43] on div at bounding box center [9, 43] width 5 height 5
click at [9, 102] on div at bounding box center [9, 102] width 5 height 5
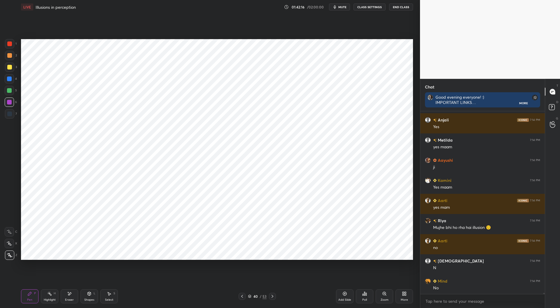
scroll to position [29858, 0]
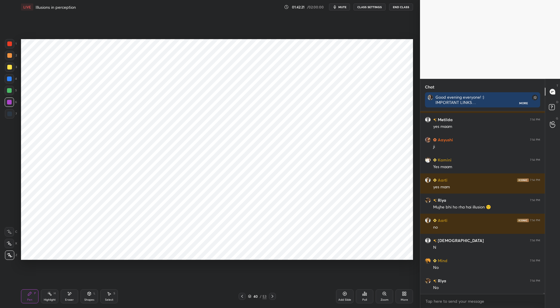
click at [274, 296] on icon at bounding box center [272, 296] width 5 height 5
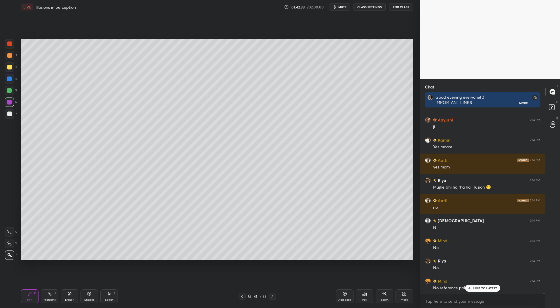
scroll to position [29898, 0]
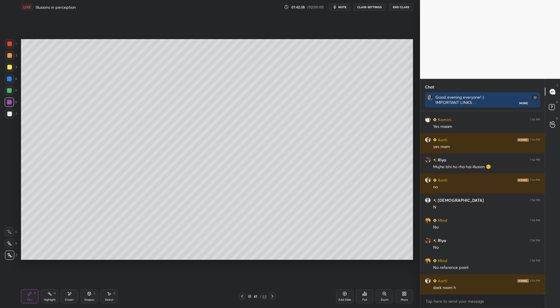
click at [243, 296] on icon at bounding box center [242, 296] width 5 height 5
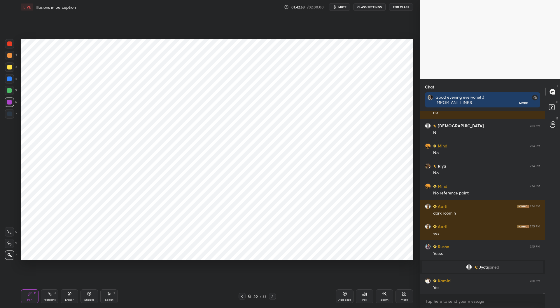
scroll to position [29762, 0]
click at [11, 112] on div at bounding box center [9, 113] width 5 height 5
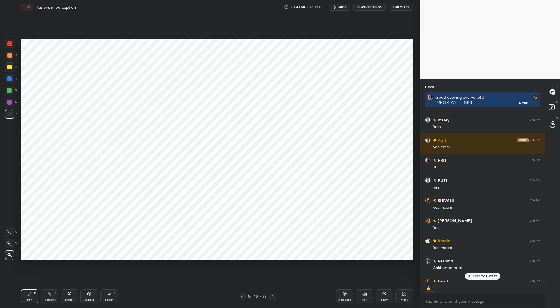
scroll to position [169, 123]
click at [10, 77] on div at bounding box center [9, 78] width 5 height 5
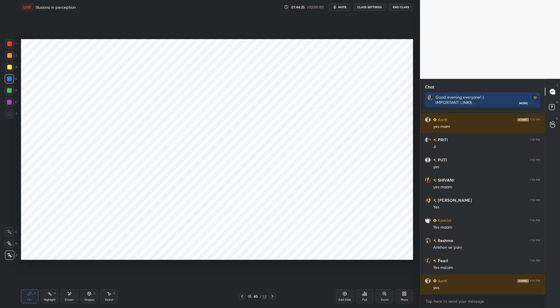
scroll to position [30205, 0]
click at [70, 298] on div "Eraser" at bounding box center [69, 299] width 9 height 3
click at [30, 297] on div "Pen P" at bounding box center [30, 296] width 18 height 14
click at [69, 298] on div "Eraser" at bounding box center [69, 299] width 9 height 3
click at [32, 295] on div "Pen P" at bounding box center [30, 296] width 18 height 14
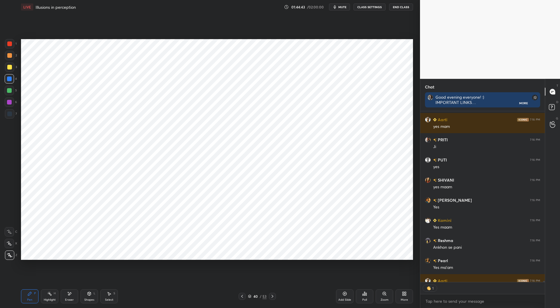
scroll to position [2, 2]
click at [273, 296] on icon at bounding box center [272, 296] width 5 height 5
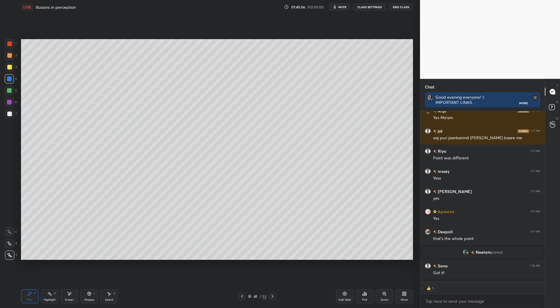
scroll to position [169, 123]
click at [11, 43] on div at bounding box center [9, 43] width 5 height 5
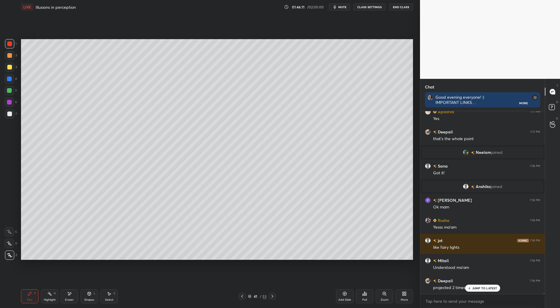
scroll to position [2, 2]
click at [274, 294] on div at bounding box center [272, 296] width 7 height 7
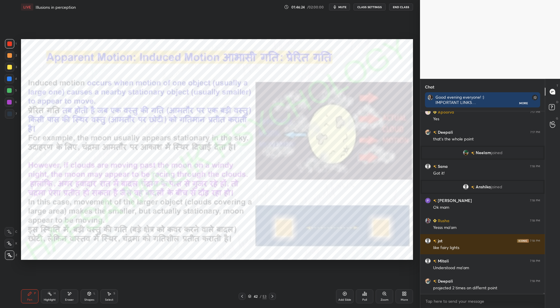
click at [8, 80] on div at bounding box center [9, 78] width 5 height 5
click at [274, 296] on icon at bounding box center [272, 296] width 5 height 5
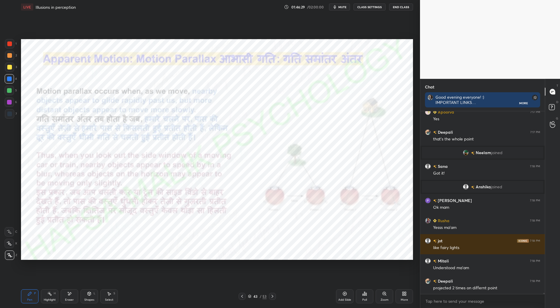
scroll to position [30616, 0]
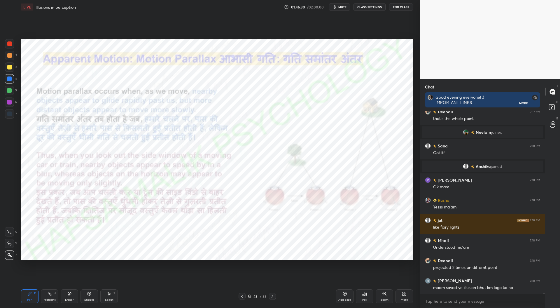
click at [244, 297] on icon at bounding box center [242, 296] width 5 height 5
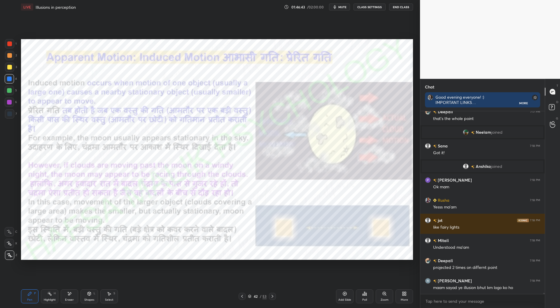
click at [242, 296] on icon at bounding box center [242, 296] width 5 height 5
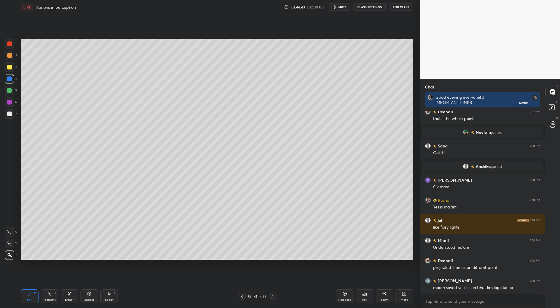
click at [247, 290] on div "Pen P Highlight H Eraser Shapes L Select S 41 / 53 Add Slide Poll Zoom More" at bounding box center [217, 296] width 392 height 23
click at [241, 297] on icon at bounding box center [242, 296] width 5 height 5
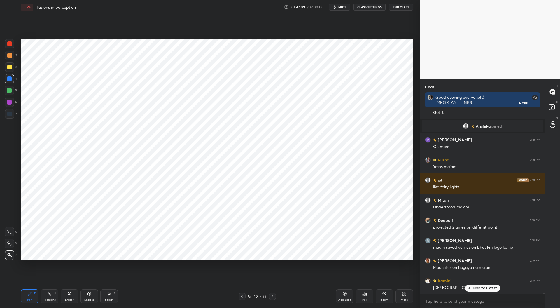
scroll to position [30676, 0]
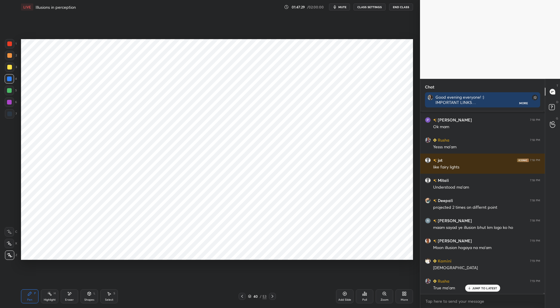
click at [474, 284] on div "True ma'am" at bounding box center [486, 287] width 107 height 7
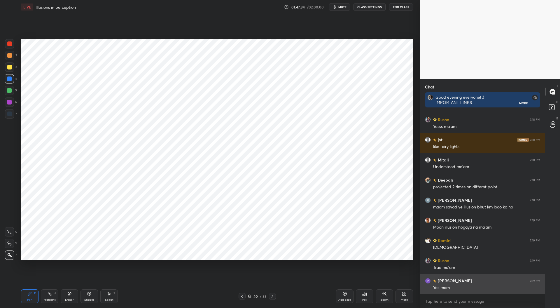
scroll to position [30716, 0]
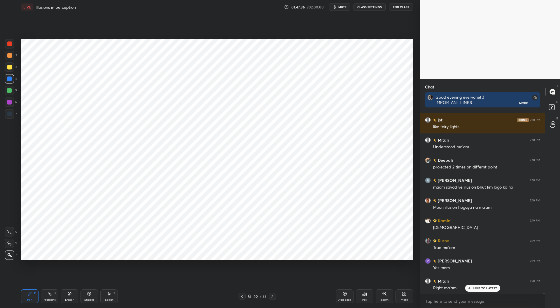
click at [275, 295] on div at bounding box center [272, 296] width 7 height 7
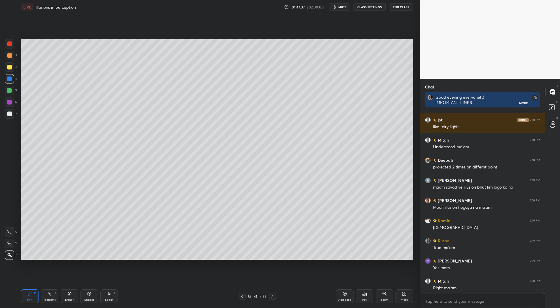
scroll to position [30737, 0]
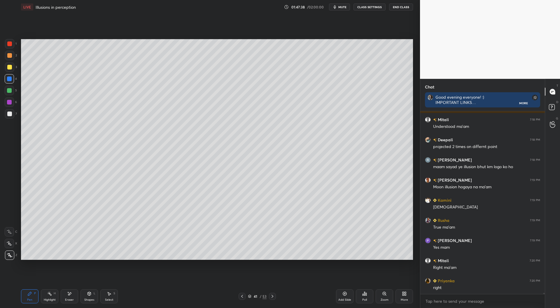
click at [274, 294] on icon at bounding box center [272, 296] width 5 height 5
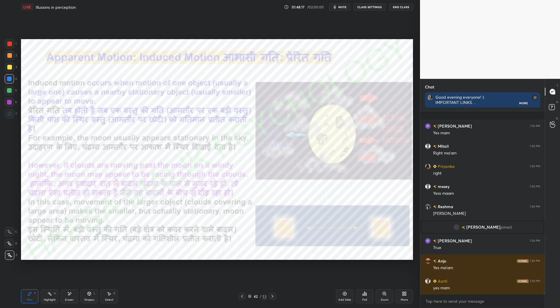
scroll to position [30804, 0]
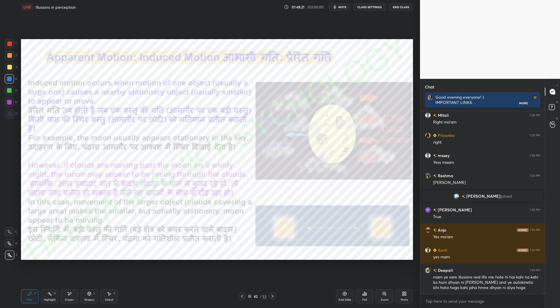
click at [272, 295] on icon at bounding box center [272, 296] width 5 height 5
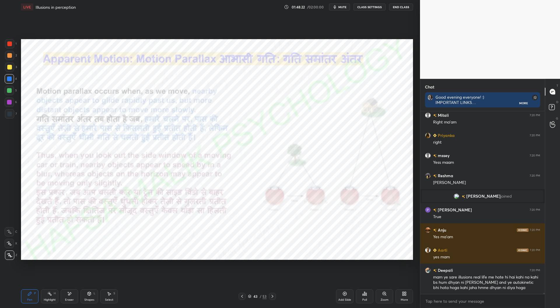
click at [243, 296] on icon at bounding box center [242, 296] width 5 height 5
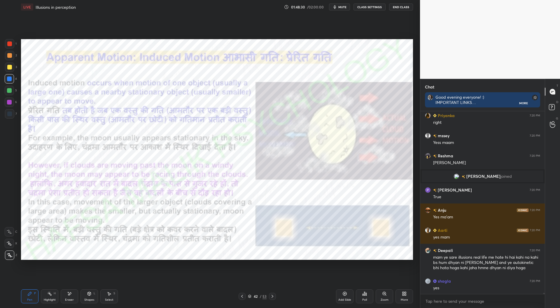
scroll to position [30845, 0]
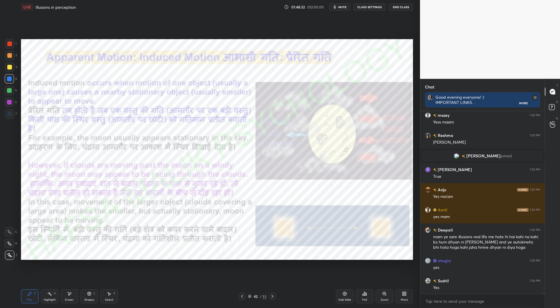
click at [346, 296] on div "Add Slide" at bounding box center [345, 296] width 18 height 14
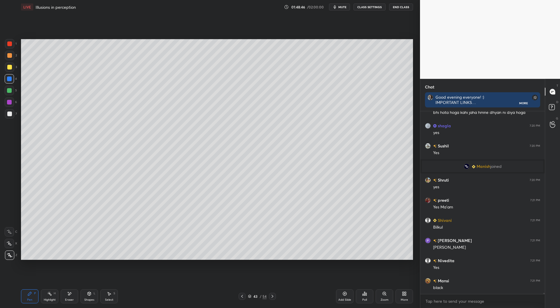
scroll to position [2, 2]
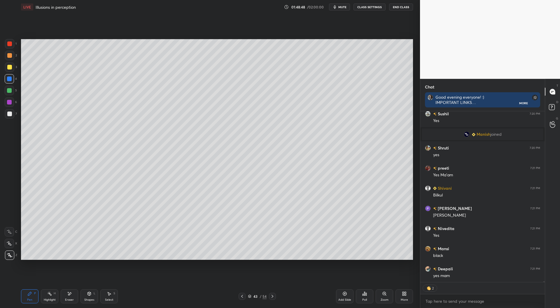
click at [51, 296] on div "Highlight H" at bounding box center [50, 296] width 18 height 14
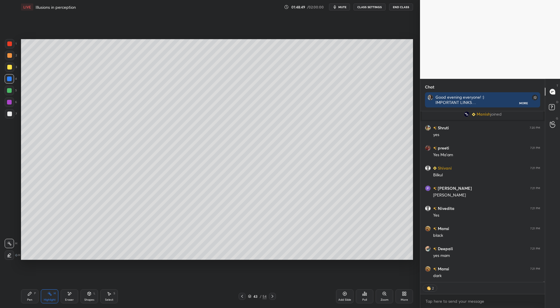
click at [8, 255] on icon at bounding box center [9, 255] width 5 height 5
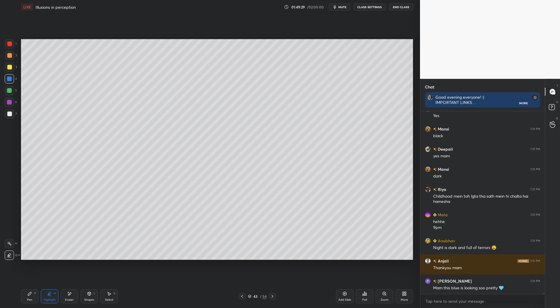
scroll to position [31120, 0]
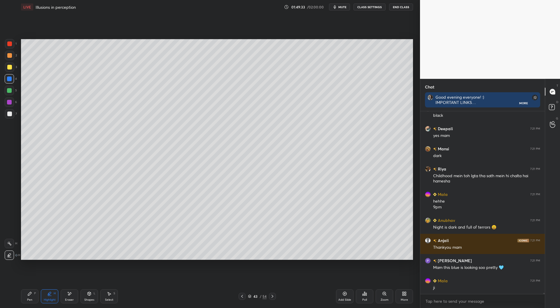
click at [29, 295] on icon at bounding box center [30, 294] width 4 height 4
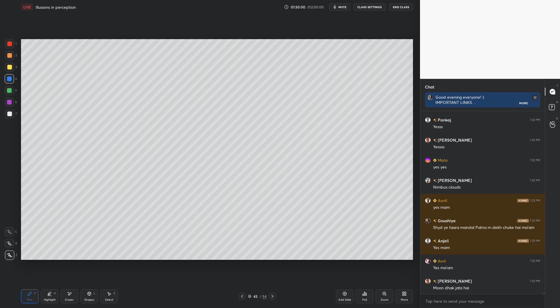
scroll to position [31402, 0]
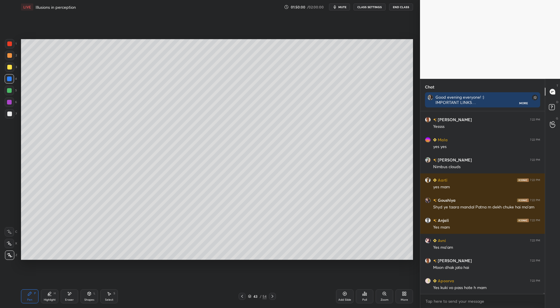
click at [10, 66] on div at bounding box center [9, 67] width 5 height 5
click at [86, 295] on div "Shapes L" at bounding box center [90, 296] width 18 height 14
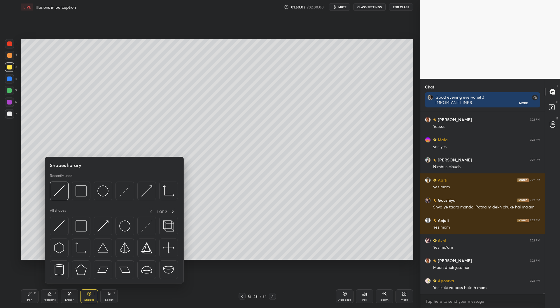
click at [103, 195] on img at bounding box center [102, 190] width 11 height 11
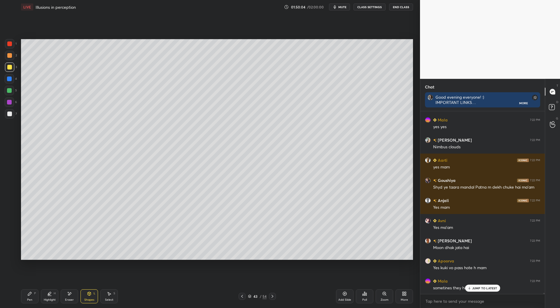
scroll to position [31435, 0]
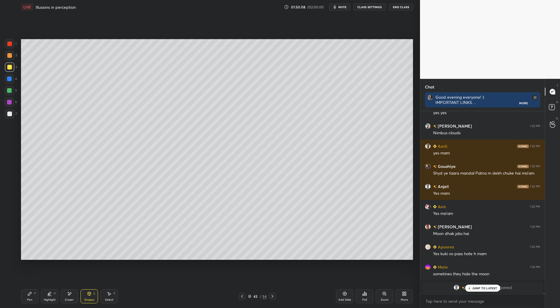
click at [50, 296] on div "Highlight H" at bounding box center [50, 296] width 18 height 14
click at [12, 115] on div at bounding box center [9, 113] width 5 height 5
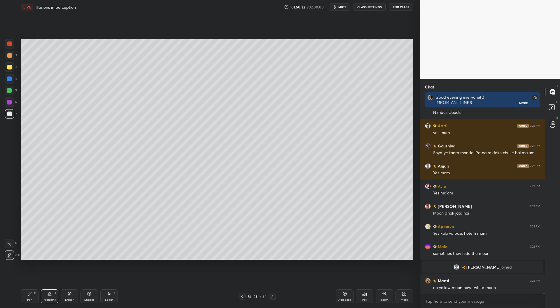
click at [29, 296] on div "Pen P" at bounding box center [30, 296] width 18 height 14
click at [10, 76] on div at bounding box center [9, 78] width 9 height 9
click at [8, 100] on div at bounding box center [9, 102] width 5 height 5
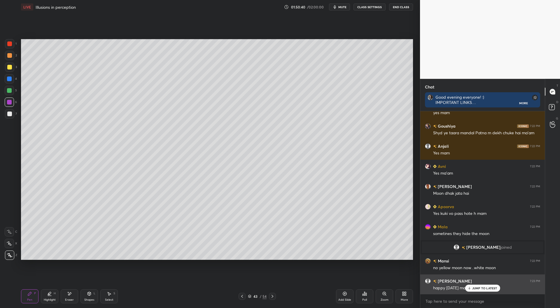
click at [479, 289] on p "JUMP TO LATEST" at bounding box center [485, 288] width 25 height 4
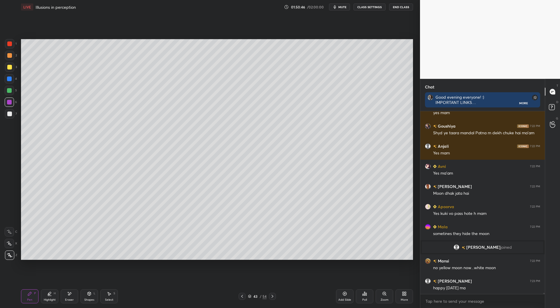
click at [9, 43] on div at bounding box center [9, 43] width 5 height 5
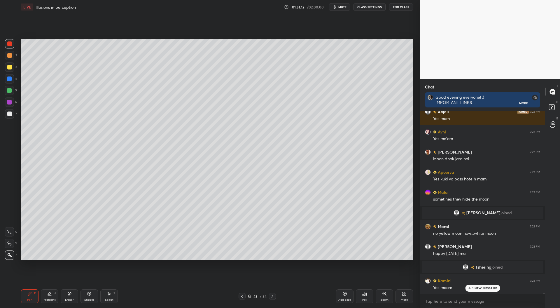
scroll to position [31312, 0]
click at [9, 66] on div at bounding box center [9, 67] width 5 height 5
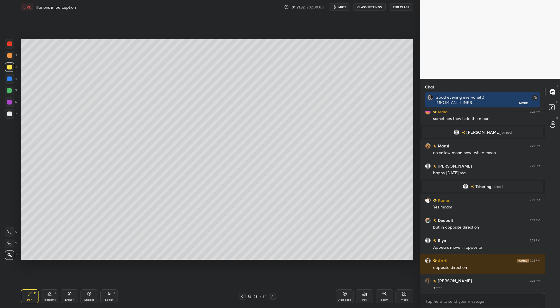
scroll to position [31407, 0]
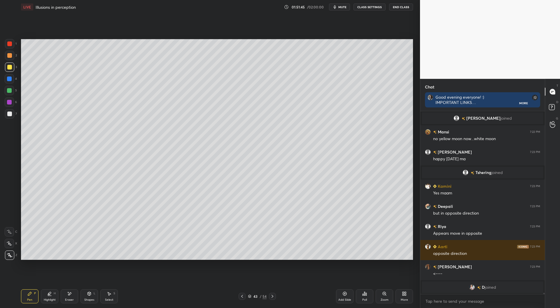
click at [9, 91] on div at bounding box center [9, 90] width 5 height 5
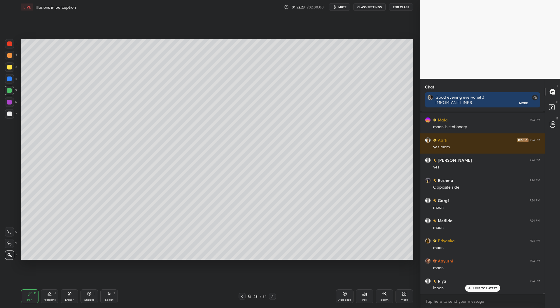
scroll to position [31646, 0]
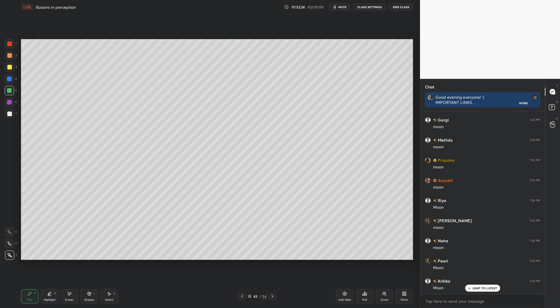
click at [8, 100] on div at bounding box center [9, 102] width 5 height 5
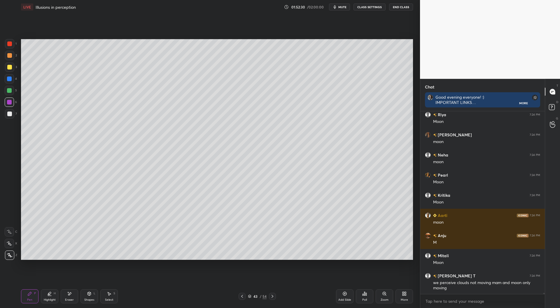
scroll to position [31752, 0]
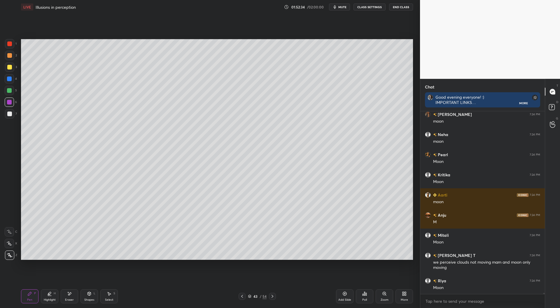
click at [10, 65] on div at bounding box center [9, 67] width 5 height 5
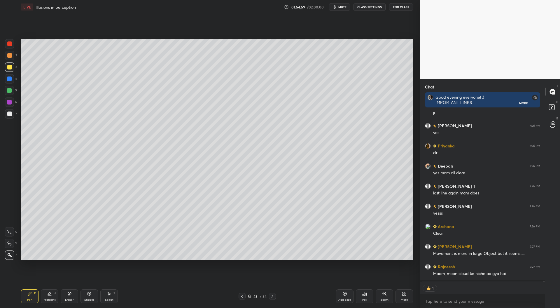
scroll to position [2, 2]
click at [304, 4] on div "01:55:02 / 02:00:00 mute CLASS SETTINGS End Class" at bounding box center [349, 7] width 128 height 7
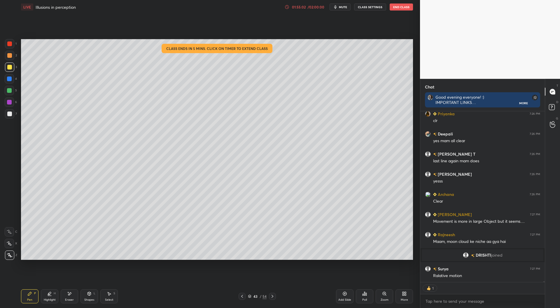
scroll to position [32270, 0]
click at [310, 7] on div "/ 02:00:00" at bounding box center [316, 7] width 18 height 4
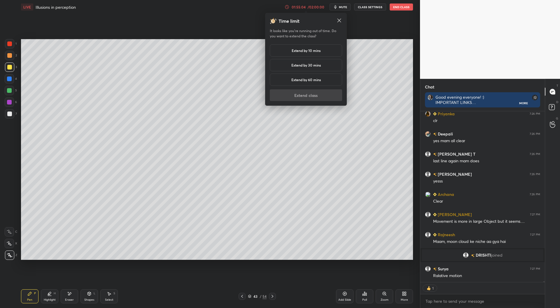
scroll to position [32290, 0]
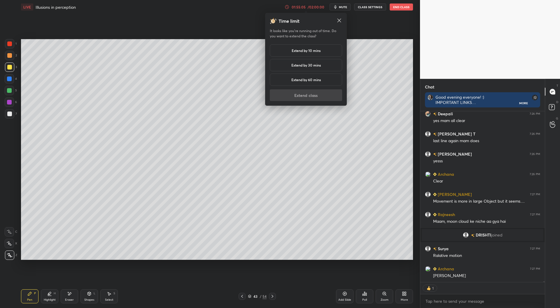
click at [314, 64] on h5 "Extend by 30 mins" at bounding box center [306, 64] width 29 height 5
click at [308, 94] on button "Extend class" at bounding box center [306, 95] width 72 height 12
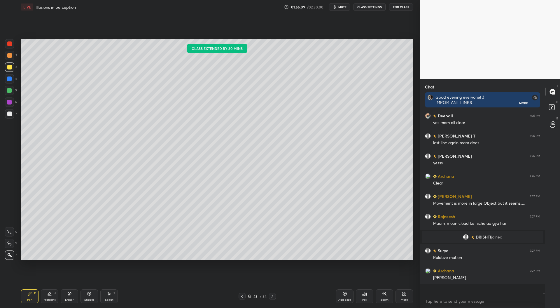
scroll to position [32278, 0]
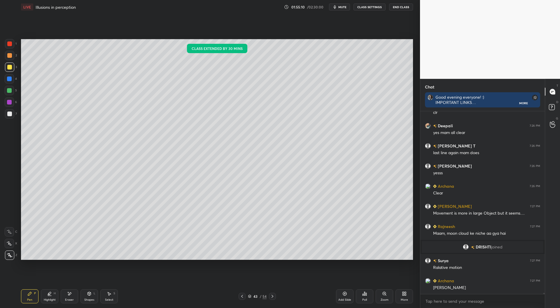
click at [242, 292] on div "Pen P Highlight H Eraser Shapes L Select S 43 / 54 Add Slide Poll Zoom More" at bounding box center [217, 296] width 392 height 23
click at [243, 295] on icon at bounding box center [242, 296] width 5 height 5
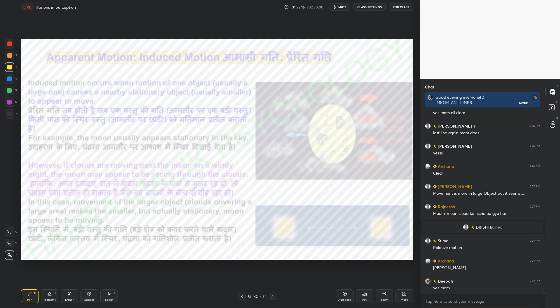
scroll to position [32318, 0]
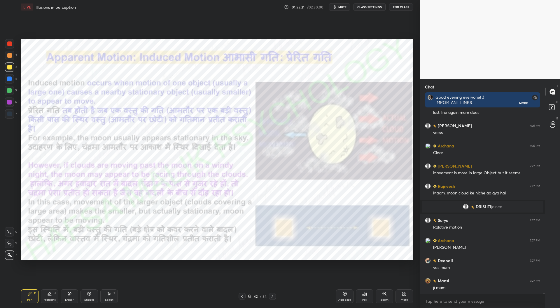
click at [11, 43] on div at bounding box center [9, 43] width 5 height 5
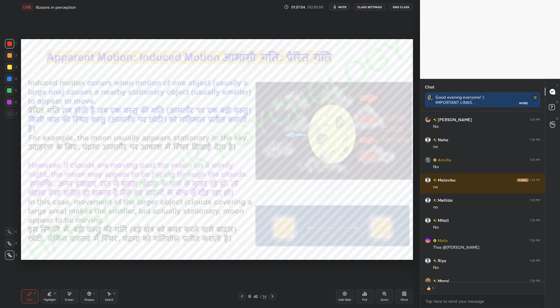
scroll to position [33040, 0]
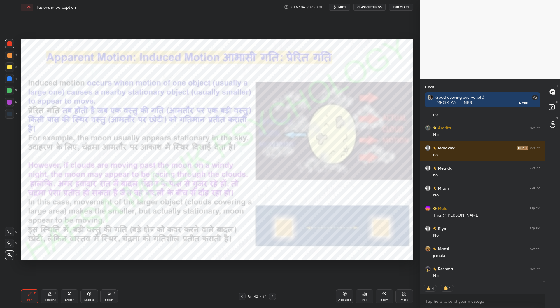
click at [274, 296] on icon at bounding box center [272, 296] width 5 height 5
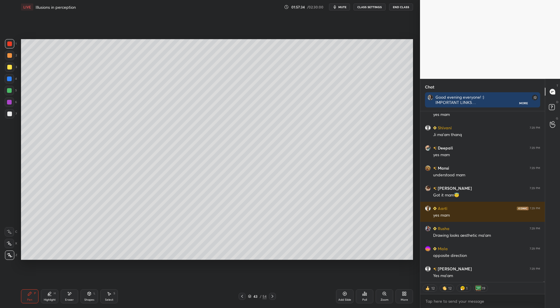
scroll to position [33241, 0]
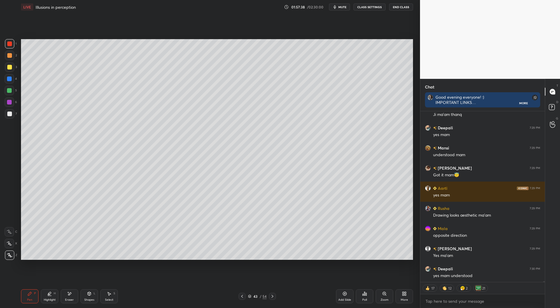
click at [271, 296] on icon at bounding box center [272, 296] width 5 height 5
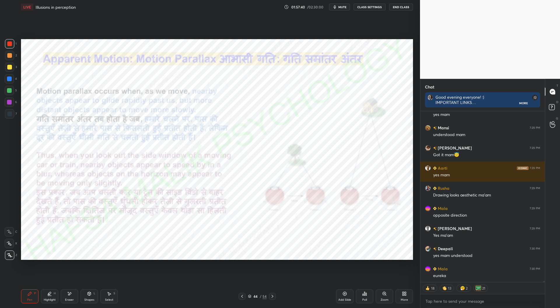
scroll to position [33287, 0]
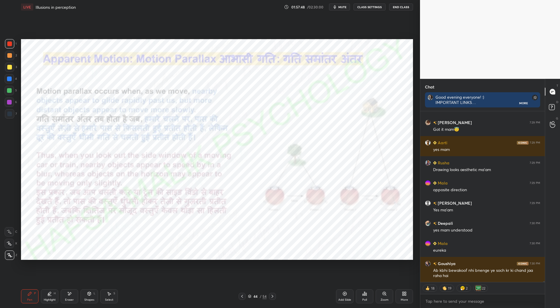
click at [273, 297] on icon at bounding box center [272, 296] width 5 height 5
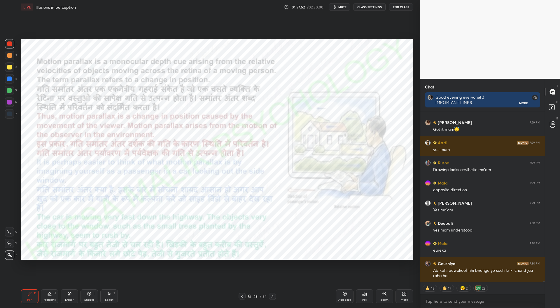
click at [273, 296] on icon at bounding box center [273, 296] width 2 height 3
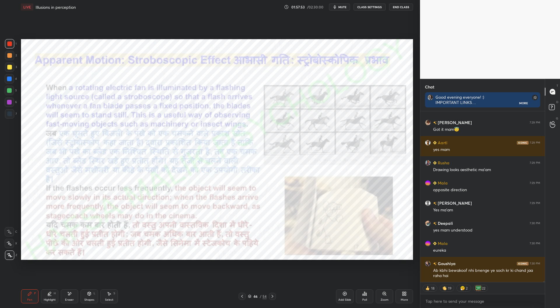
click at [239, 299] on div at bounding box center [242, 296] width 7 height 7
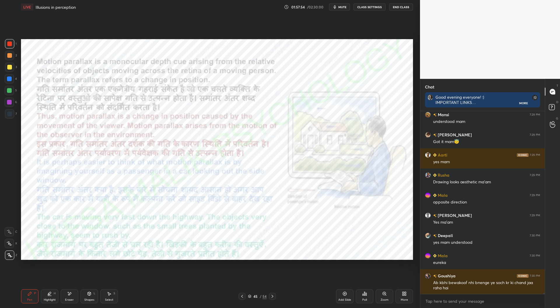
scroll to position [33275, 0]
click at [347, 299] on div "Add Slide" at bounding box center [345, 299] width 13 height 3
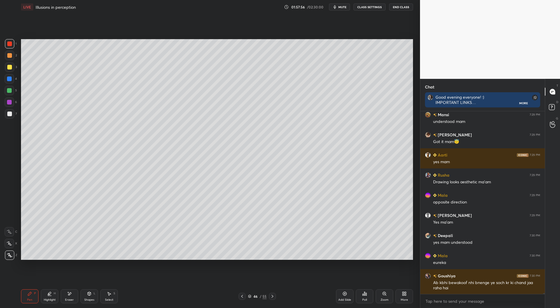
click at [406, 295] on icon at bounding box center [404, 293] width 5 height 5
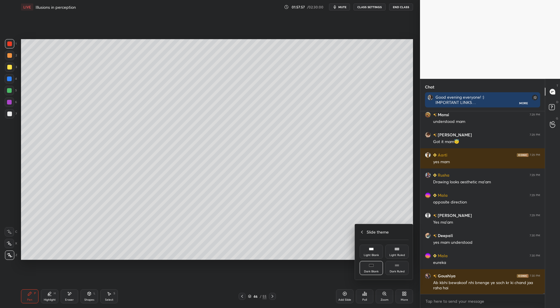
click at [377, 253] on div "Light Blank" at bounding box center [371, 252] width 23 height 14
click at [320, 273] on div at bounding box center [280, 154] width 560 height 308
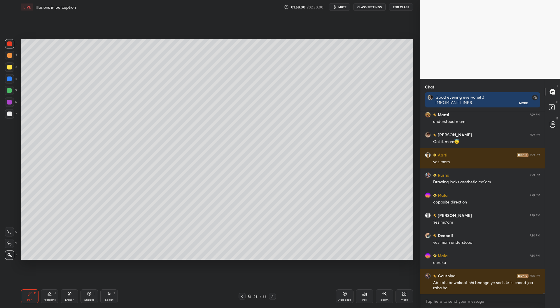
click at [346, 296] on icon at bounding box center [345, 294] width 4 height 4
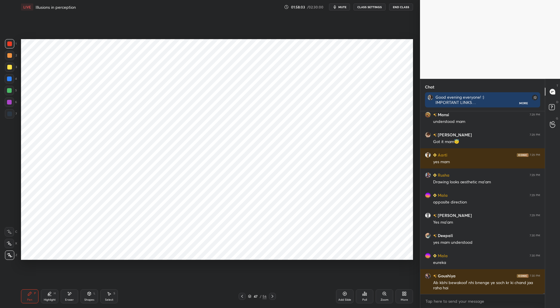
scroll to position [33289, 0]
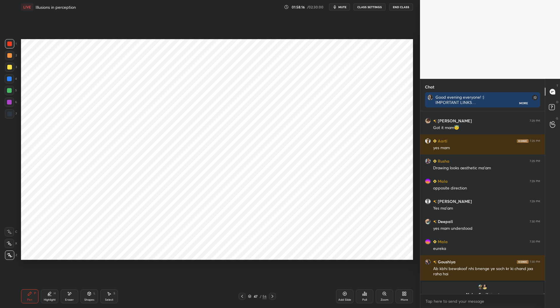
click at [8, 115] on div at bounding box center [9, 113] width 5 height 5
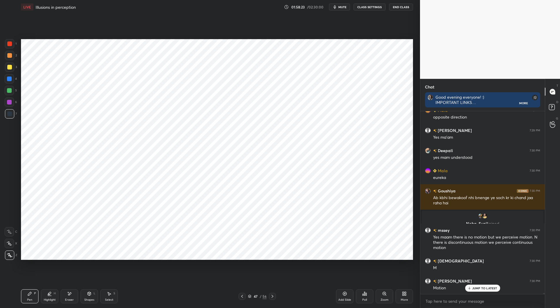
scroll to position [33093, 0]
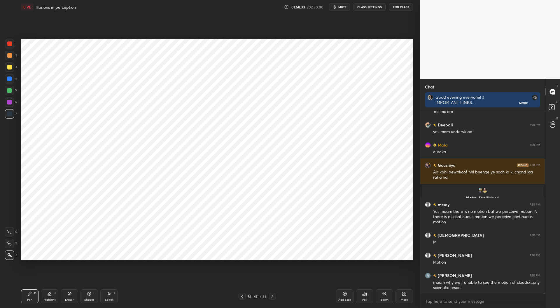
click at [9, 42] on div at bounding box center [9, 43] width 5 height 5
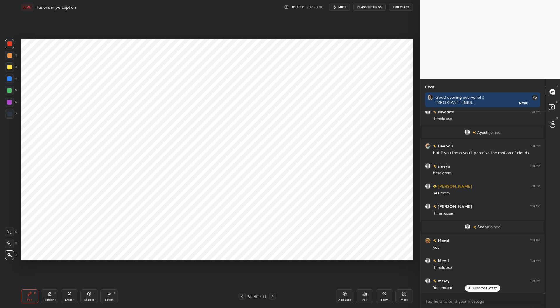
scroll to position [33382, 0]
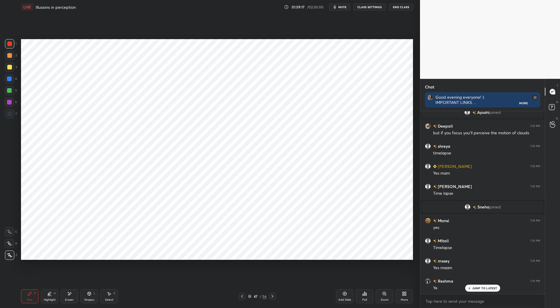
click at [12, 112] on div at bounding box center [9, 113] width 9 height 9
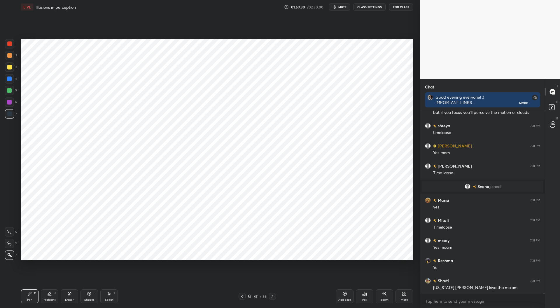
click at [11, 43] on div at bounding box center [9, 43] width 5 height 5
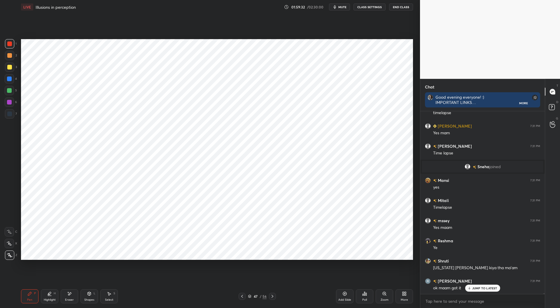
click at [12, 117] on div at bounding box center [9, 113] width 9 height 9
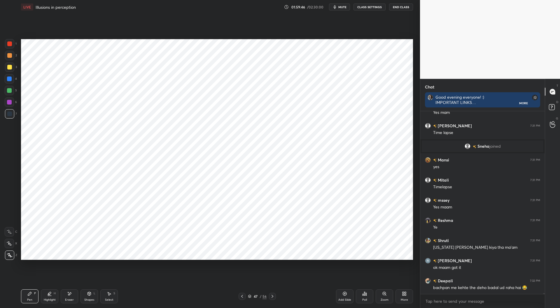
click at [11, 101] on div at bounding box center [9, 102] width 5 height 5
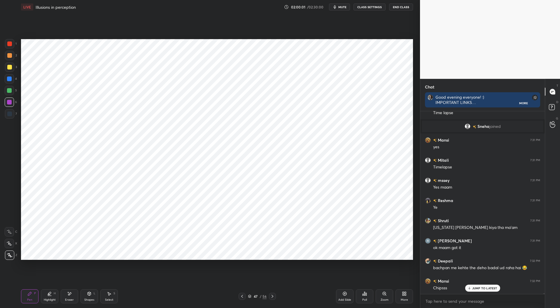
scroll to position [33503, 0]
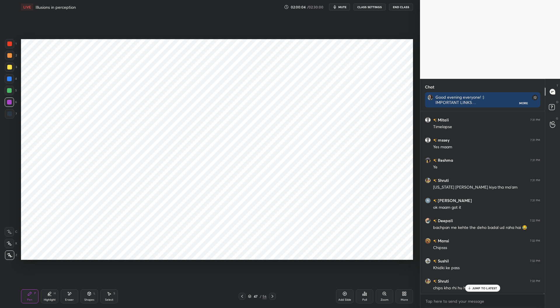
click at [6, 79] on div at bounding box center [9, 78] width 9 height 9
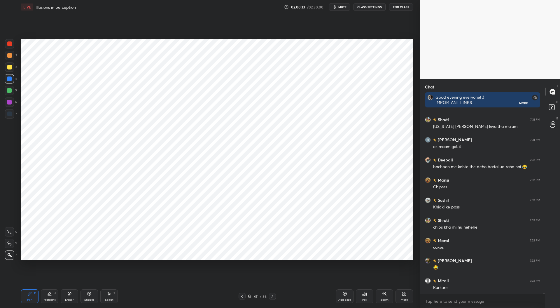
scroll to position [33584, 0]
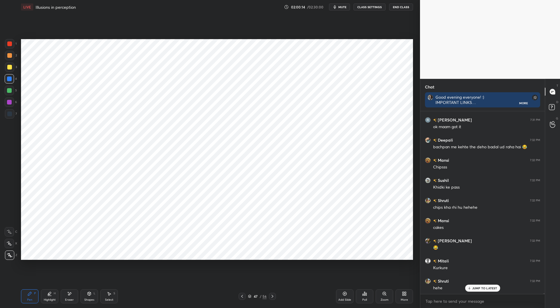
click at [6, 44] on div at bounding box center [9, 43] width 9 height 9
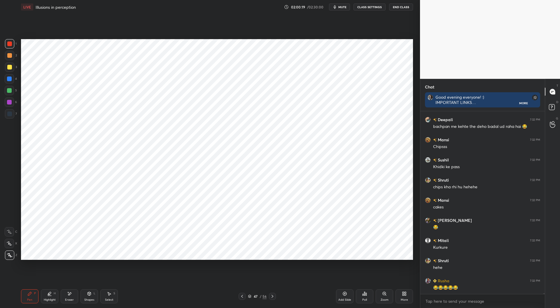
scroll to position [33624, 0]
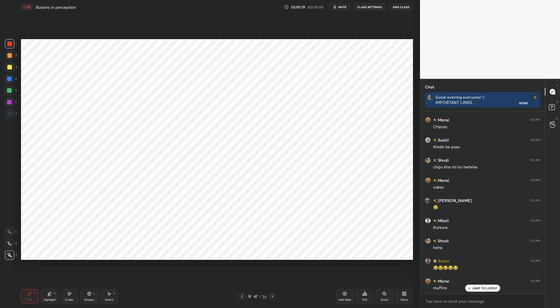
click at [11, 115] on div at bounding box center [9, 113] width 5 height 5
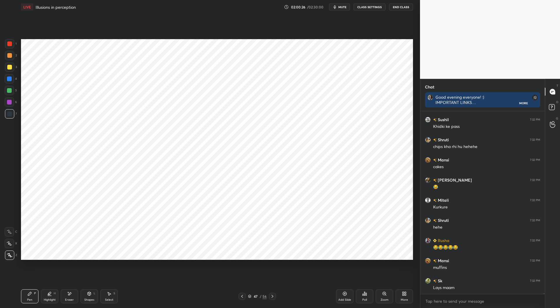
click at [71, 299] on div "Eraser" at bounding box center [69, 299] width 9 height 3
click at [10, 229] on div at bounding box center [9, 231] width 9 height 9
click at [32, 299] on div "Pen" at bounding box center [29, 299] width 5 height 3
click at [10, 90] on div at bounding box center [9, 90] width 5 height 5
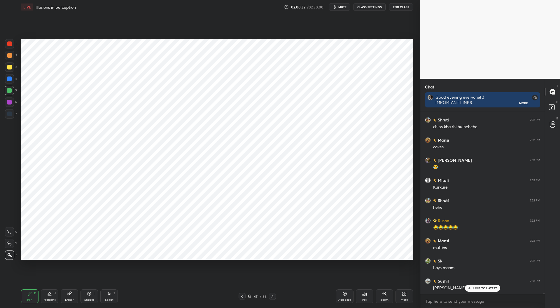
click at [9, 118] on div at bounding box center [9, 113] width 9 height 9
click at [8, 100] on div at bounding box center [9, 102] width 5 height 5
click at [9, 89] on div at bounding box center [9, 90] width 5 height 5
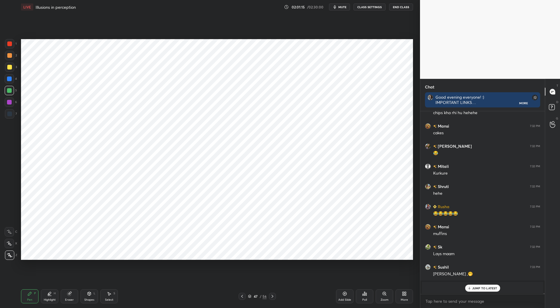
click at [10, 114] on div at bounding box center [9, 113] width 5 height 5
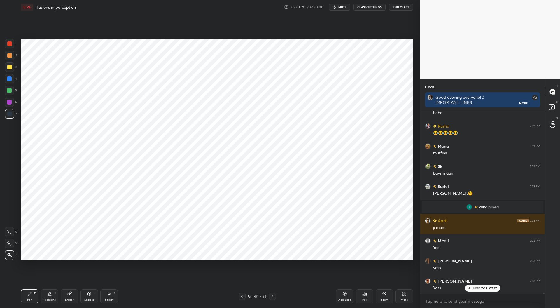
scroll to position [33799, 0]
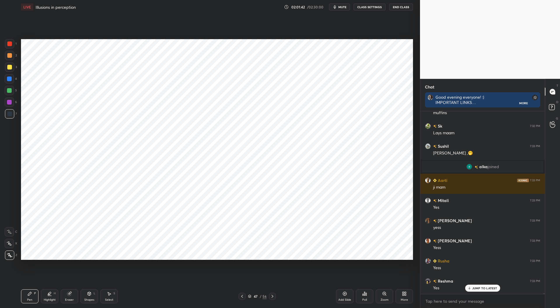
click at [11, 44] on div at bounding box center [9, 43] width 5 height 5
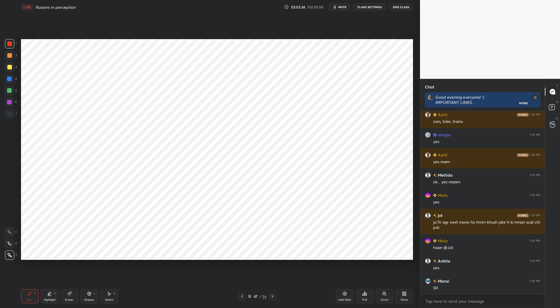
scroll to position [34207, 0]
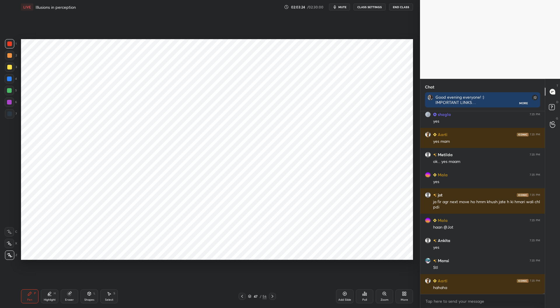
click at [7, 101] on div at bounding box center [9, 102] width 5 height 5
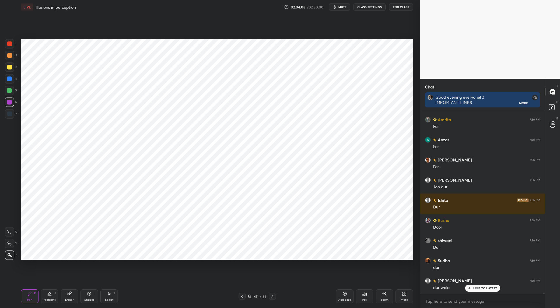
scroll to position [34721, 0]
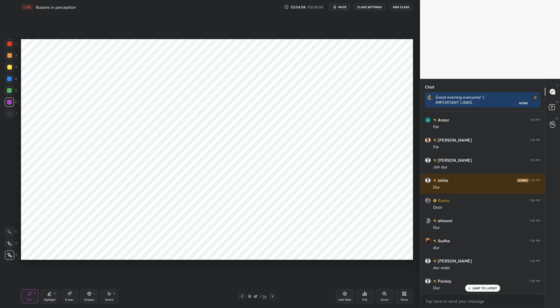
click at [9, 76] on div at bounding box center [9, 78] width 5 height 5
click at [11, 113] on div at bounding box center [9, 113] width 5 height 5
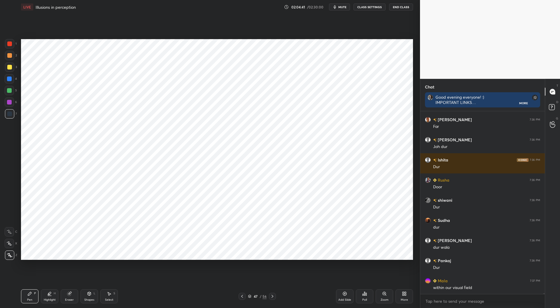
click at [12, 41] on div at bounding box center [9, 43] width 9 height 9
click at [9, 79] on div at bounding box center [9, 78] width 5 height 5
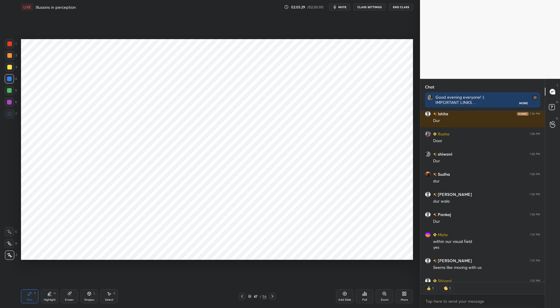
scroll to position [34819, 0]
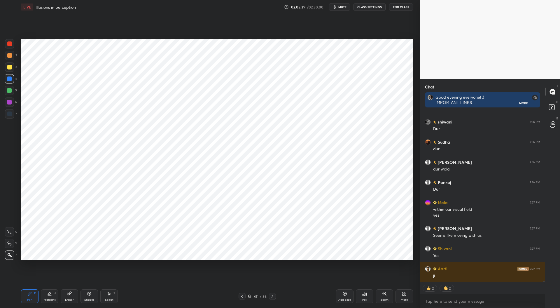
click at [9, 101] on div at bounding box center [9, 102] width 5 height 5
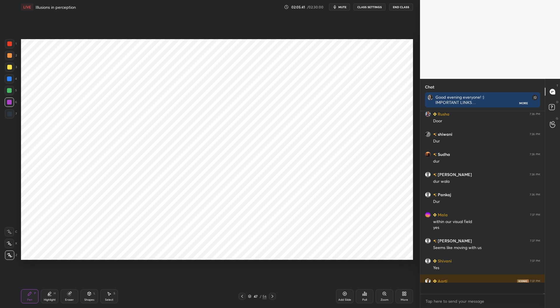
click at [242, 299] on div at bounding box center [242, 296] width 7 height 7
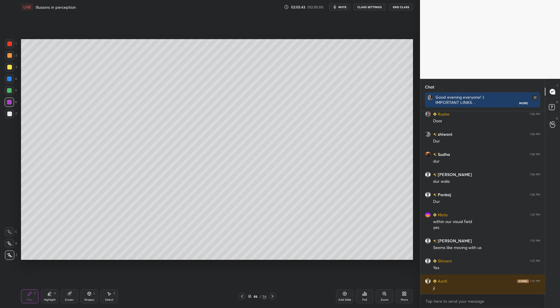
click at [243, 296] on icon at bounding box center [242, 296] width 5 height 5
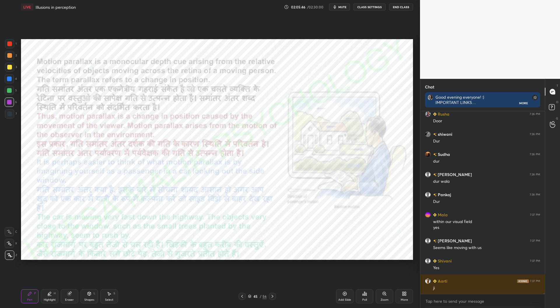
click at [273, 295] on icon at bounding box center [272, 296] width 5 height 5
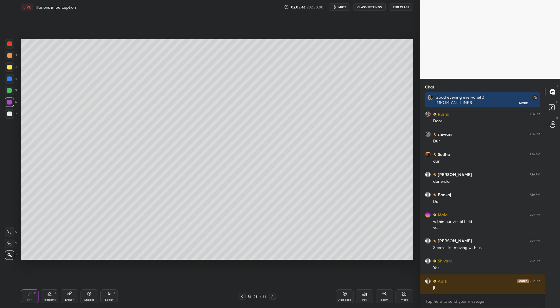
click at [274, 295] on icon at bounding box center [272, 296] width 5 height 5
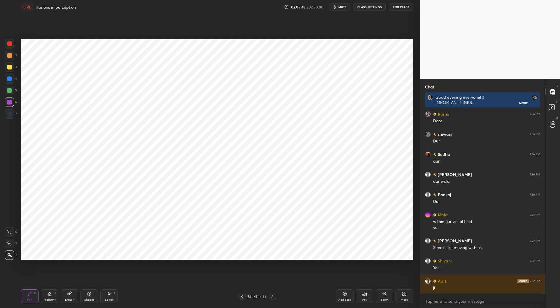
click at [8, 112] on div at bounding box center [9, 113] width 5 height 5
click at [242, 296] on icon at bounding box center [242, 296] width 5 height 5
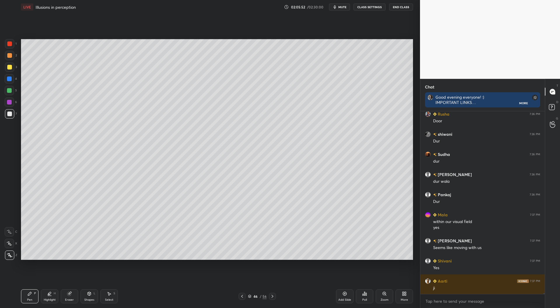
click at [242, 297] on icon at bounding box center [242, 296] width 5 height 5
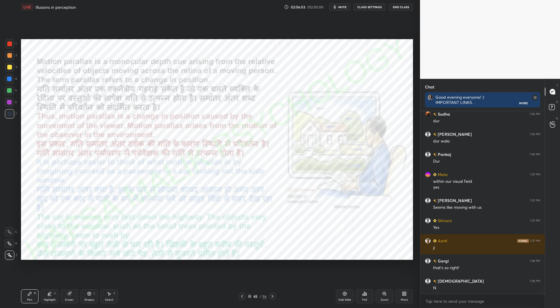
scroll to position [34868, 0]
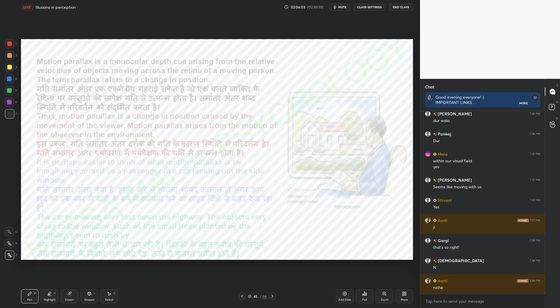
click at [9, 42] on div at bounding box center [9, 43] width 5 height 5
click at [386, 297] on div "Zoom" at bounding box center [385, 296] width 18 height 14
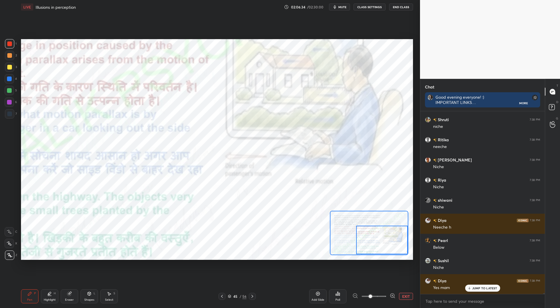
scroll to position [35089, 0]
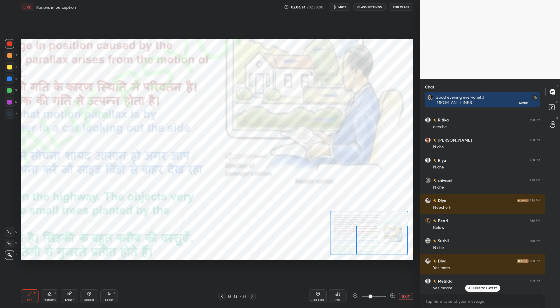
click at [10, 78] on div at bounding box center [9, 78] width 5 height 5
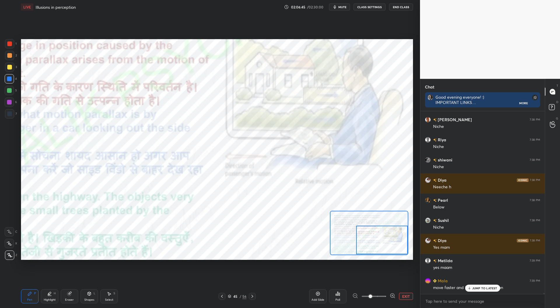
scroll to position [35129, 0]
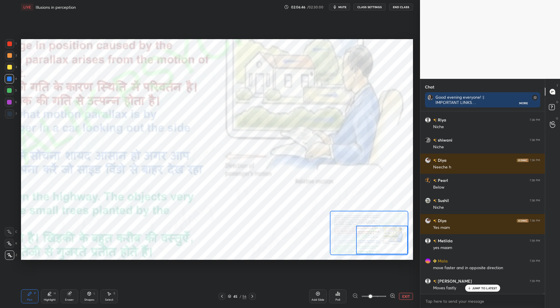
click at [8, 90] on div at bounding box center [9, 90] width 5 height 5
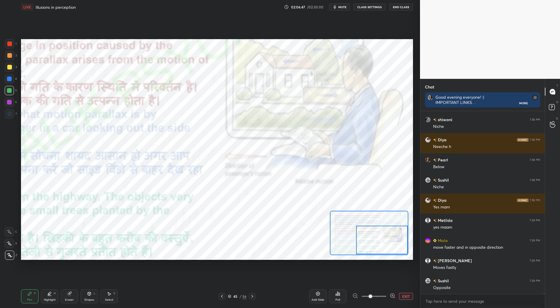
click at [9, 117] on div at bounding box center [9, 113] width 9 height 9
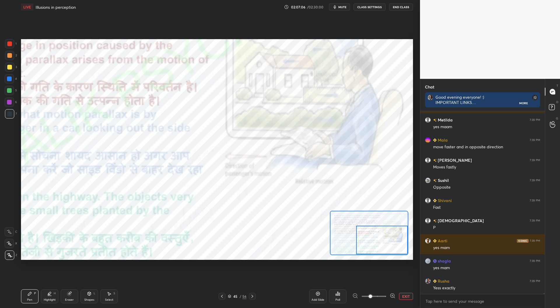
scroll to position [35271, 0]
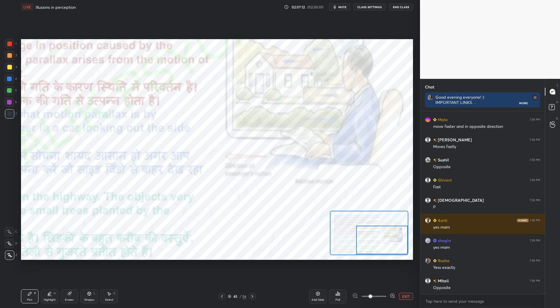
click at [406, 296] on button "EXIT" at bounding box center [406, 296] width 14 height 7
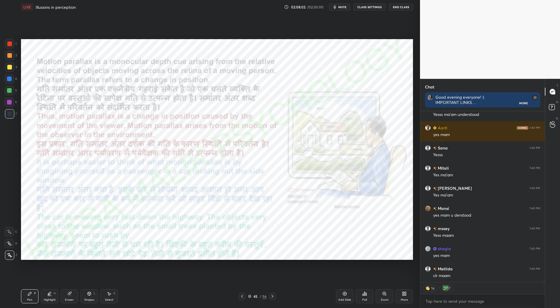
scroll to position [35504, 0]
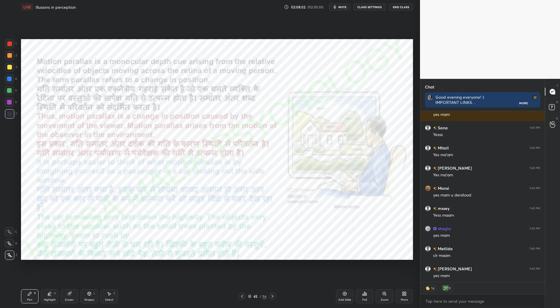
click at [241, 297] on icon at bounding box center [242, 296] width 5 height 5
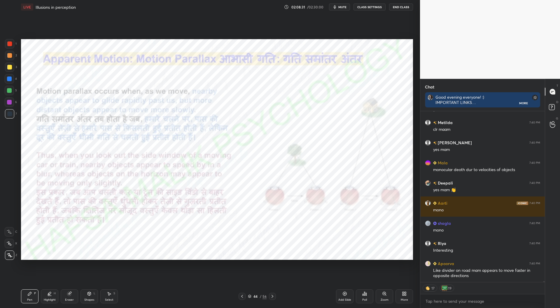
scroll to position [35618, 0]
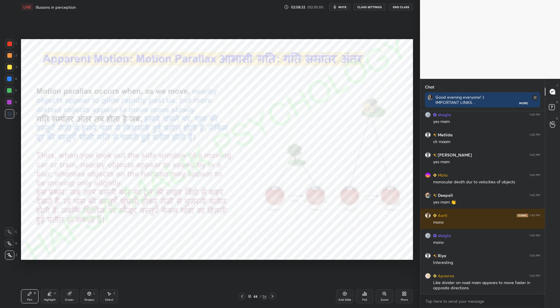
click at [251, 296] on icon at bounding box center [249, 296] width 3 height 1
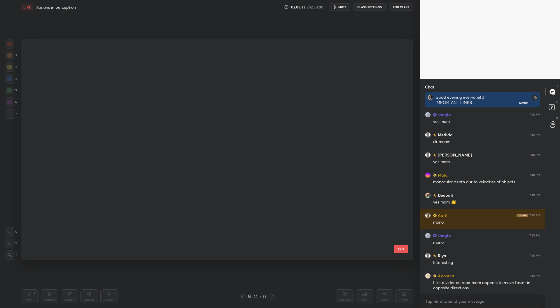
scroll to position [219, 389]
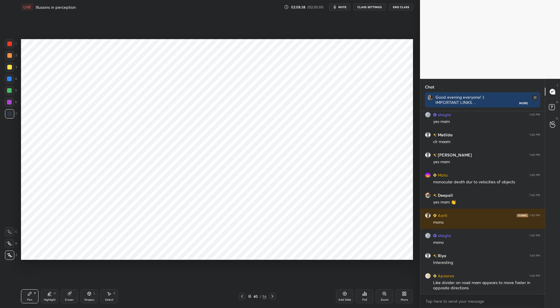
click at [241, 295] on icon at bounding box center [242, 296] width 5 height 5
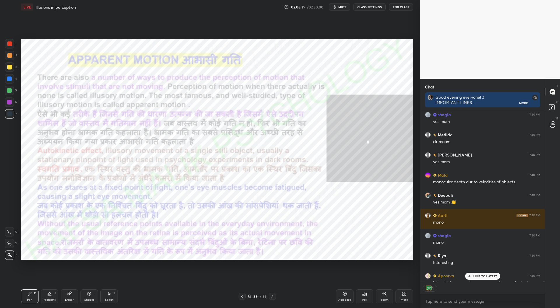
click at [241, 295] on icon at bounding box center [242, 296] width 5 height 5
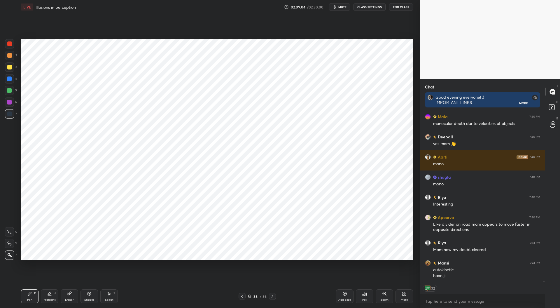
scroll to position [35696, 0]
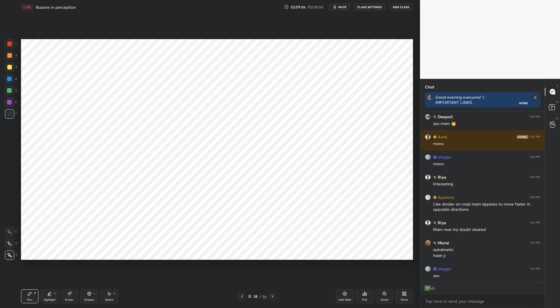
click at [250, 295] on icon at bounding box center [250, 297] width 4 height 4
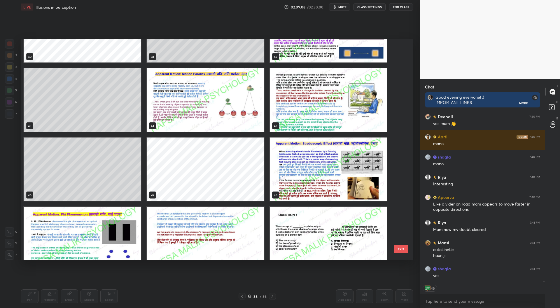
scroll to position [943, 0]
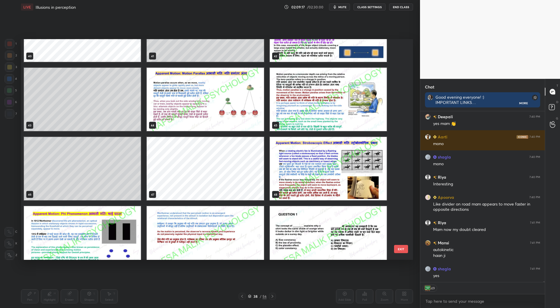
click at [121, 239] on img "grid" at bounding box center [82, 237] width 117 height 63
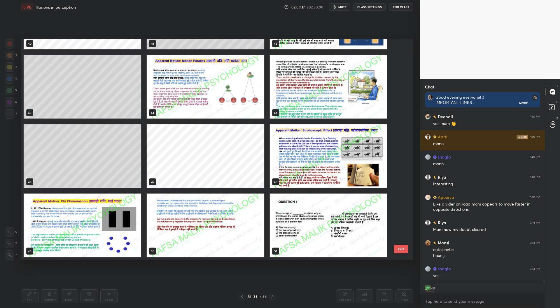
click at [122, 238] on div "40 41 42 43 44 45 46 47 48 49 50 51 52 53 54" at bounding box center [212, 149] width 382 height 221
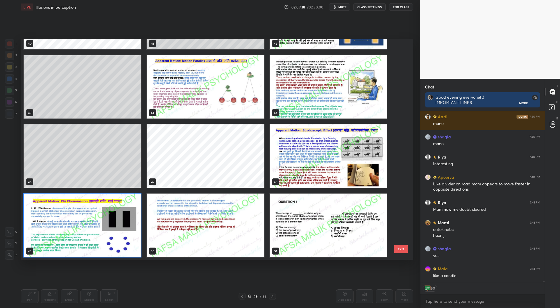
click at [122, 227] on img "grid" at bounding box center [82, 225] width 117 height 63
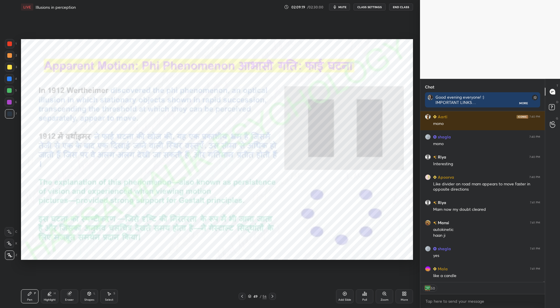
click at [124, 227] on img "grid" at bounding box center [82, 225] width 117 height 63
click at [9, 79] on div at bounding box center [9, 78] width 5 height 5
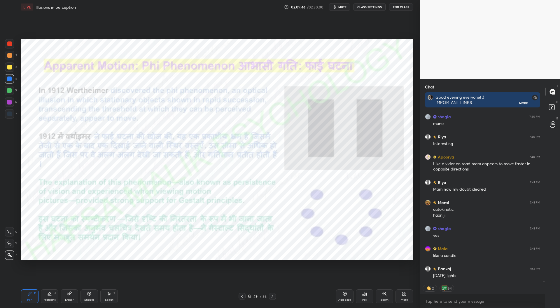
click at [9, 42] on div at bounding box center [9, 43] width 5 height 5
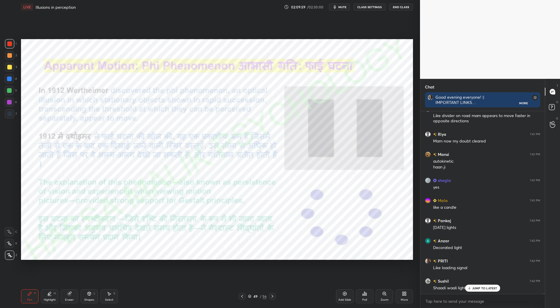
scroll to position [2, 2]
click at [345, 295] on icon at bounding box center [345, 293] width 5 height 5
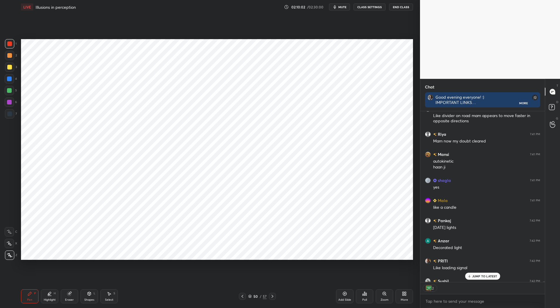
click at [10, 115] on div at bounding box center [9, 113] width 5 height 5
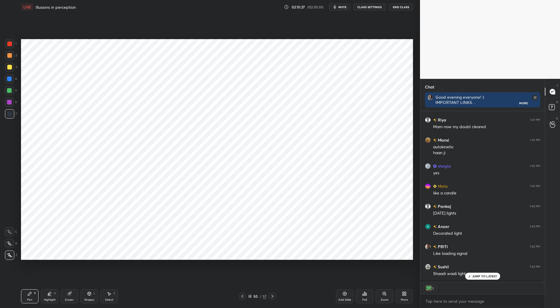
click at [7, 103] on div at bounding box center [9, 102] width 5 height 5
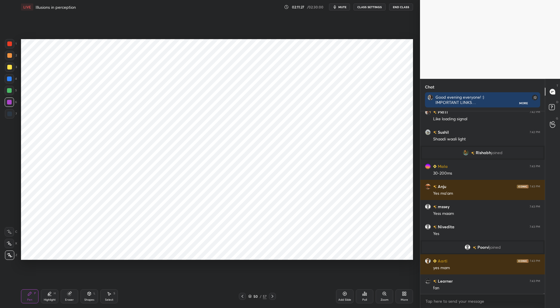
scroll to position [35954, 0]
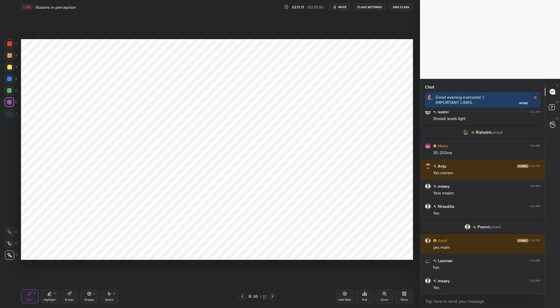
click at [12, 42] on div at bounding box center [9, 43] width 5 height 5
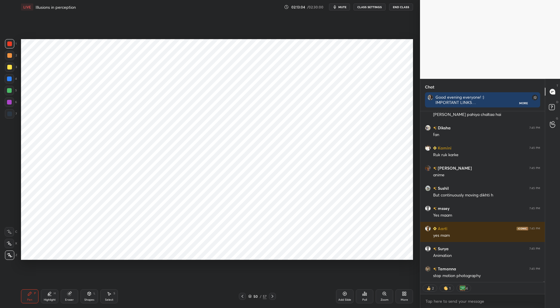
scroll to position [36363, 0]
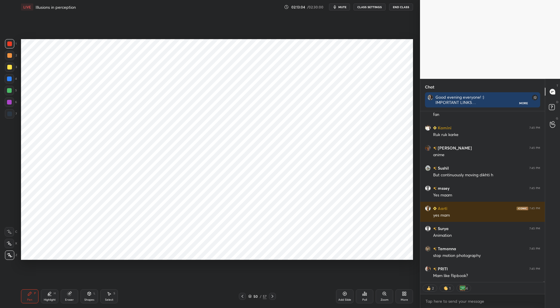
click at [243, 297] on icon at bounding box center [242, 296] width 5 height 5
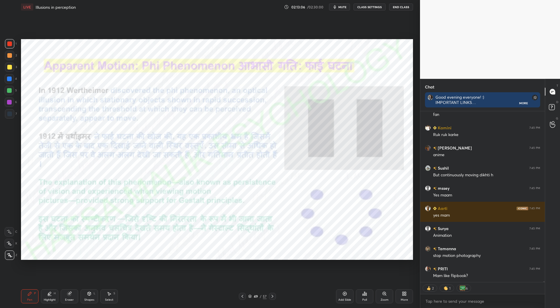
scroll to position [36383, 0]
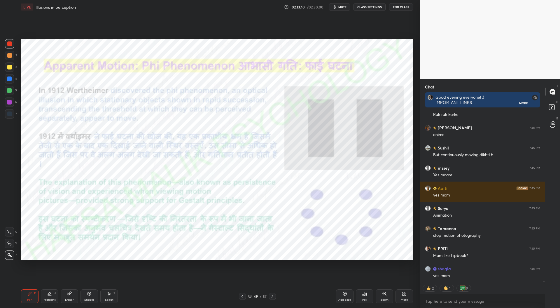
click at [274, 297] on icon at bounding box center [272, 296] width 5 height 5
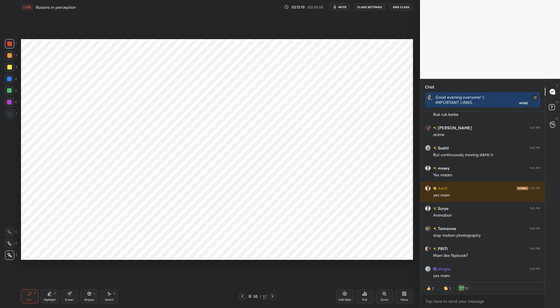
click at [272, 297] on icon at bounding box center [273, 296] width 2 height 3
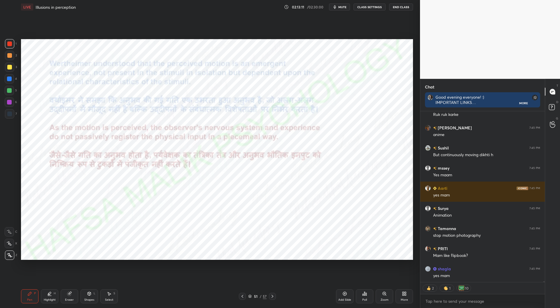
click at [272, 296] on icon at bounding box center [272, 296] width 5 height 5
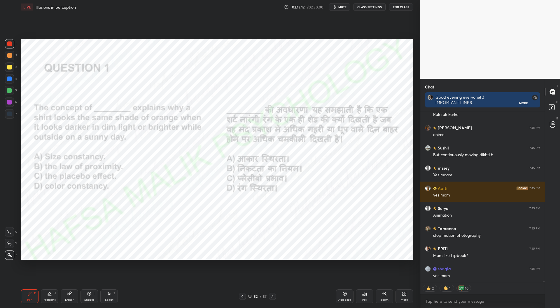
click at [242, 296] on icon at bounding box center [242, 296] width 5 height 5
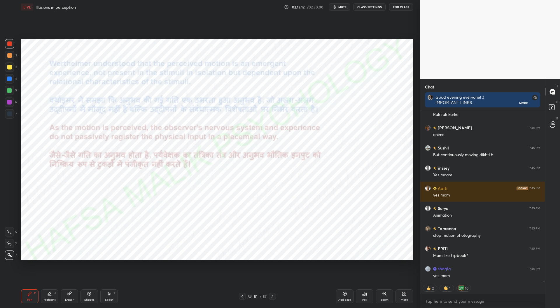
click at [244, 296] on icon at bounding box center [242, 296] width 5 height 5
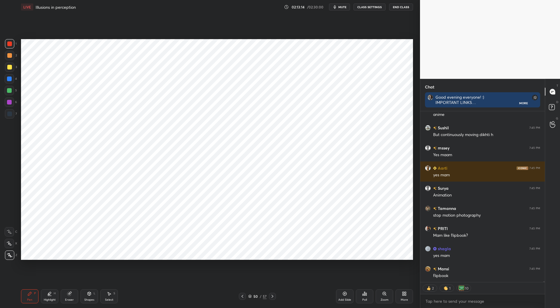
click at [346, 295] on icon at bounding box center [345, 294] width 4 height 4
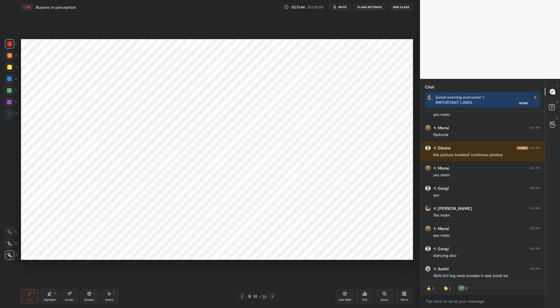
scroll to position [36564, 0]
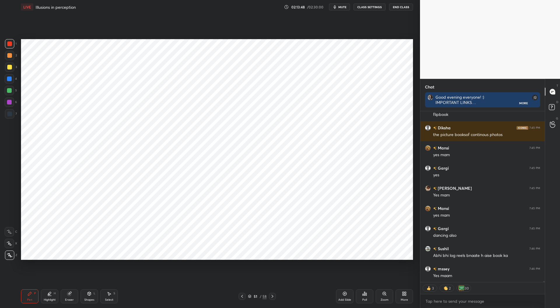
click at [241, 297] on icon at bounding box center [242, 296] width 5 height 5
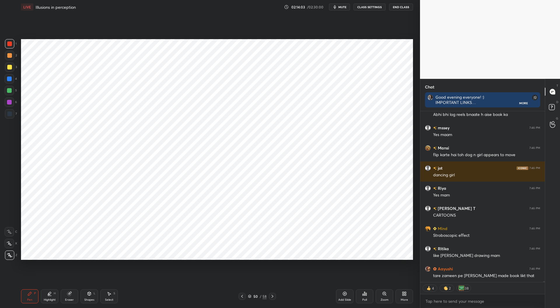
scroll to position [36725, 0]
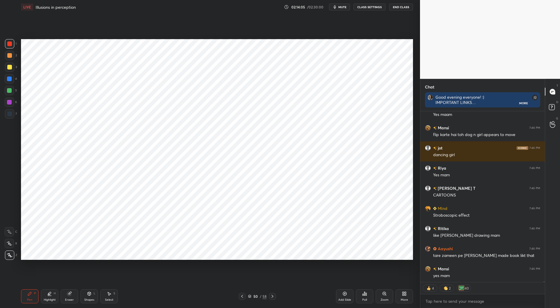
click at [242, 296] on icon at bounding box center [242, 296] width 2 height 3
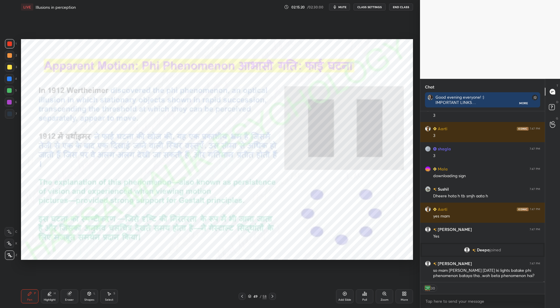
scroll to position [35938, 0]
click at [9, 115] on div at bounding box center [9, 113] width 5 height 5
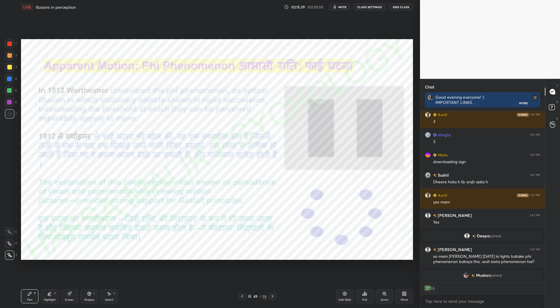
scroll to position [35961, 0]
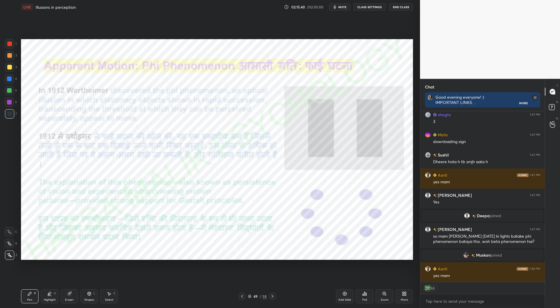
click at [9, 67] on div at bounding box center [9, 67] width 5 height 5
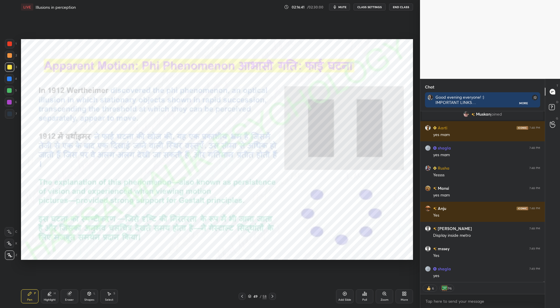
scroll to position [36122, 0]
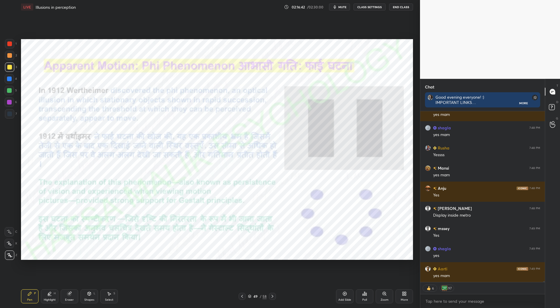
click at [10, 43] on div at bounding box center [9, 43] width 5 height 5
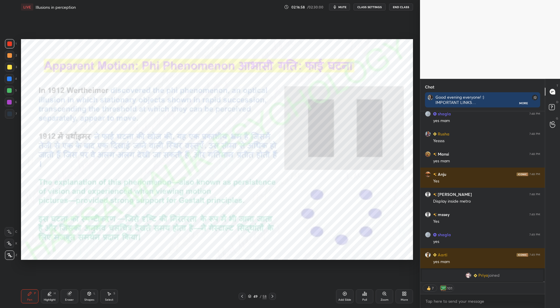
click at [343, 296] on div "Add Slide" at bounding box center [345, 296] width 18 height 14
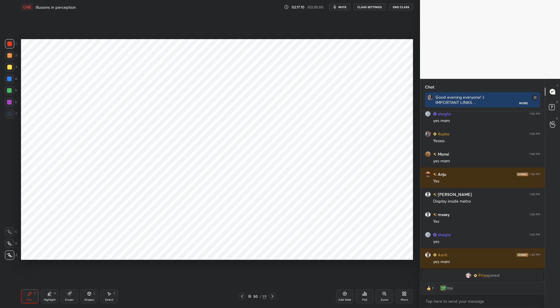
click at [9, 114] on div at bounding box center [9, 113] width 5 height 5
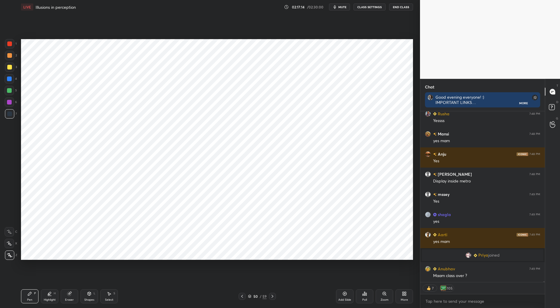
click at [446, 271] on h6 "Anubhav" at bounding box center [446, 269] width 18 height 6
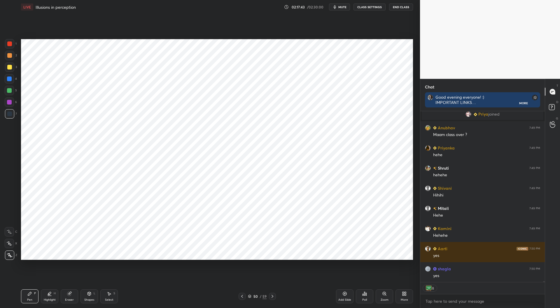
scroll to position [36262, 0]
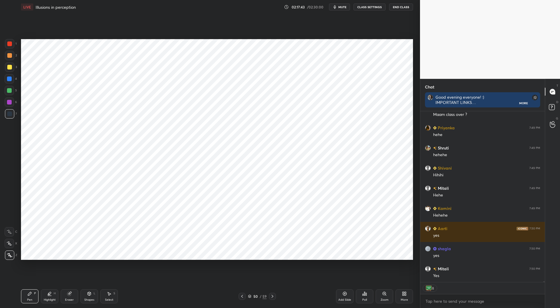
click at [10, 77] on div at bounding box center [9, 78] width 5 height 5
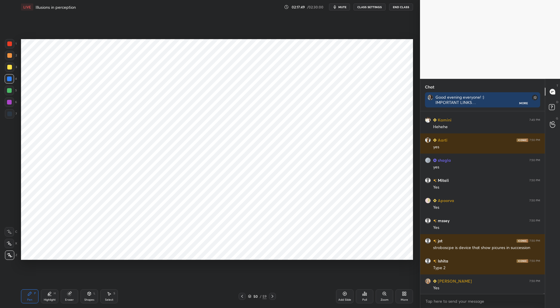
scroll to position [36371, 0]
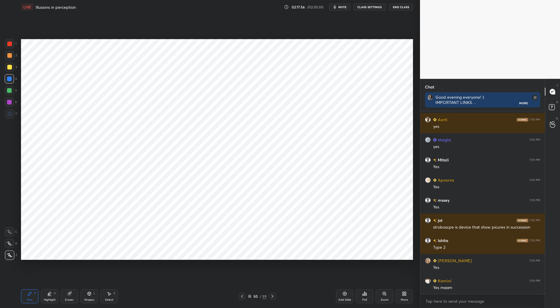
click at [10, 102] on div at bounding box center [9, 102] width 5 height 5
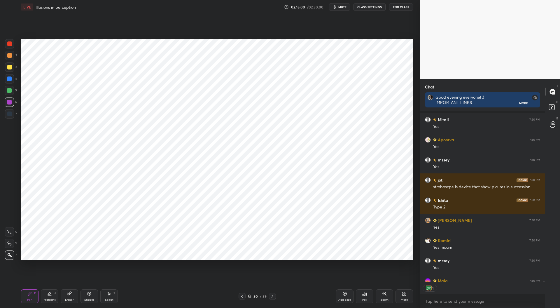
scroll to position [36443, 0]
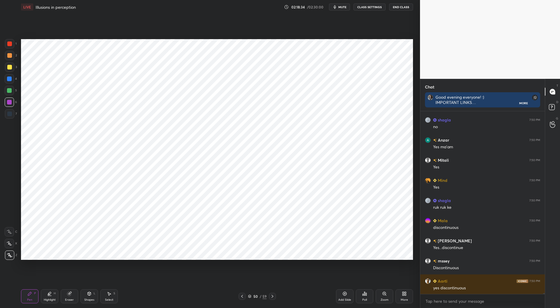
click at [9, 79] on div at bounding box center [9, 78] width 5 height 5
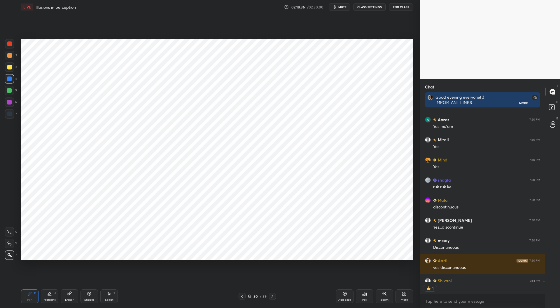
scroll to position [169, 123]
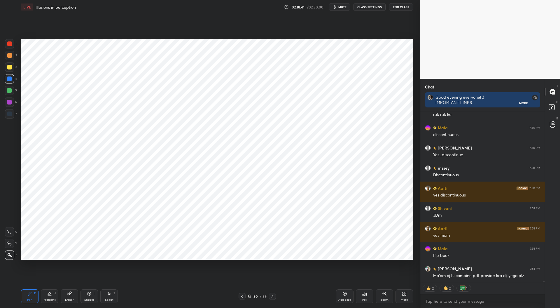
click at [10, 102] on div at bounding box center [9, 102] width 5 height 5
click at [10, 112] on div at bounding box center [9, 113] width 5 height 5
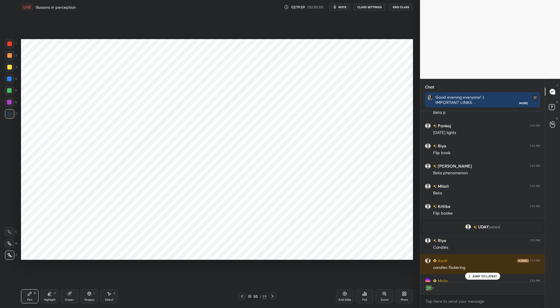
scroll to position [2, 2]
type textarea "x"
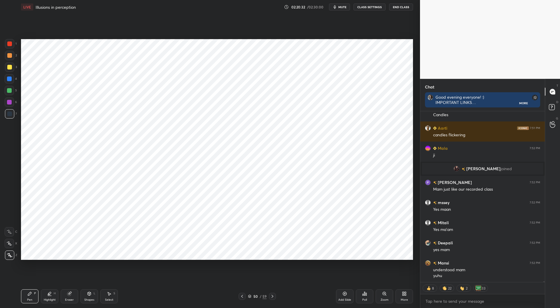
scroll to position [36926, 0]
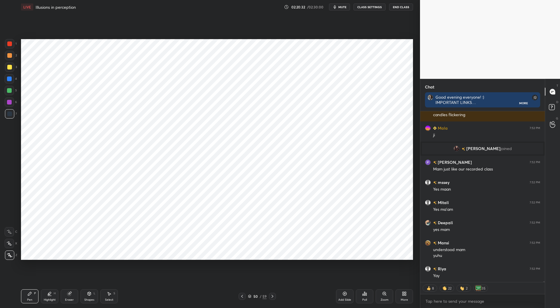
click at [270, 294] on div at bounding box center [272, 296] width 7 height 7
click at [270, 293] on div "Pen P Highlight H Eraser Shapes L Select S 51 / 59 Add Slide Poll Zoom More" at bounding box center [217, 296] width 392 height 23
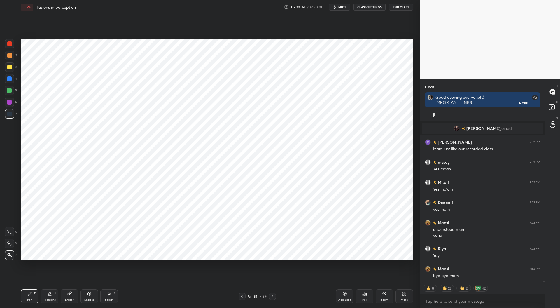
click at [273, 296] on icon at bounding box center [273, 296] width 2 height 3
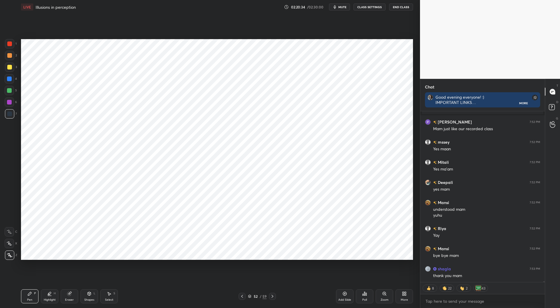
click at [273, 295] on icon at bounding box center [272, 296] width 5 height 5
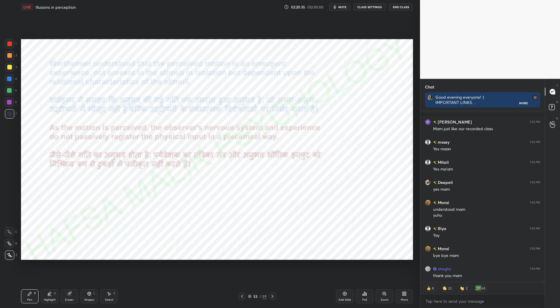
click at [273, 295] on icon at bounding box center [272, 296] width 5 height 5
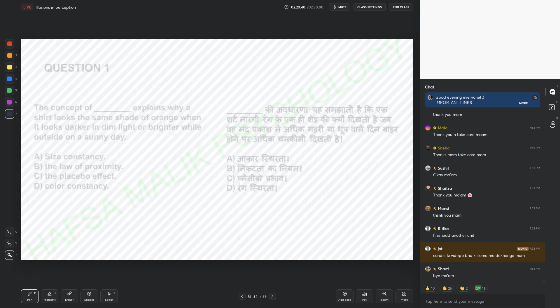
scroll to position [37147, 0]
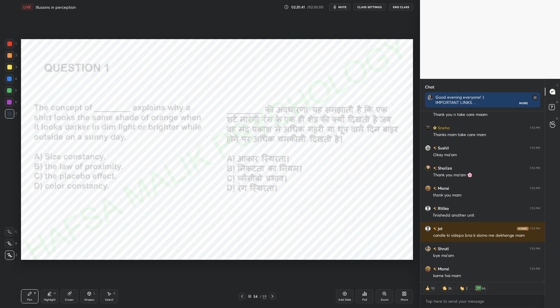
click at [364, 296] on icon at bounding box center [365, 293] width 5 height 5
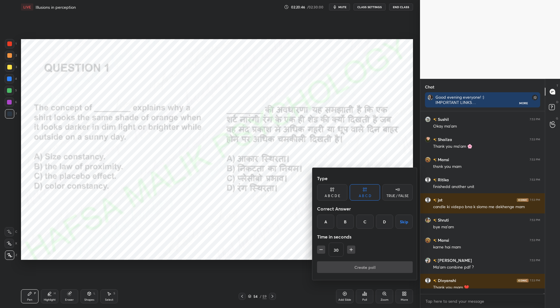
scroll to position [2, 2]
click at [385, 220] on div "D" at bounding box center [384, 222] width 17 height 14
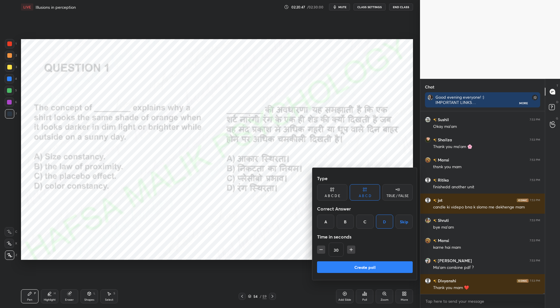
click at [362, 266] on button "Create poll" at bounding box center [365, 267] width 96 height 12
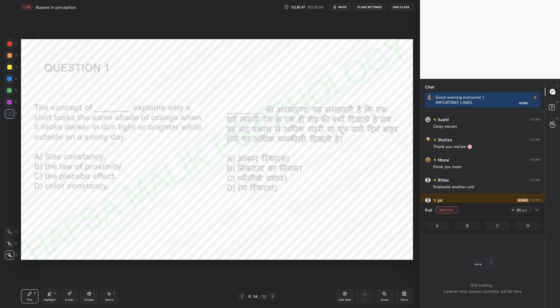
scroll to position [0, 0]
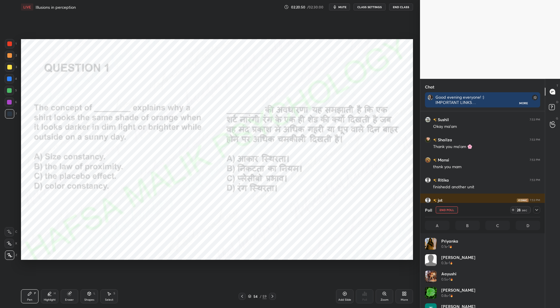
click at [539, 211] on div at bounding box center [537, 209] width 7 height 7
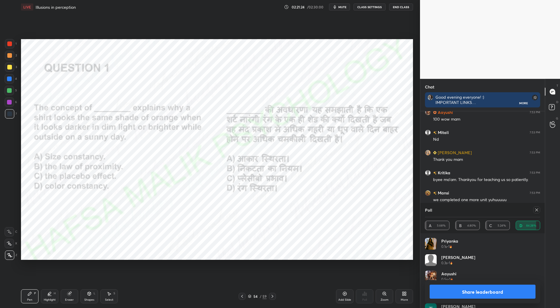
click at [537, 210] on icon at bounding box center [537, 210] width 5 height 5
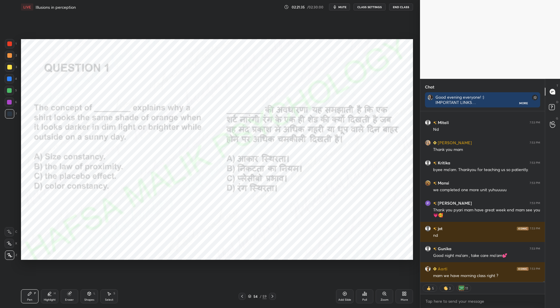
click at [273, 295] on icon at bounding box center [272, 296] width 5 height 5
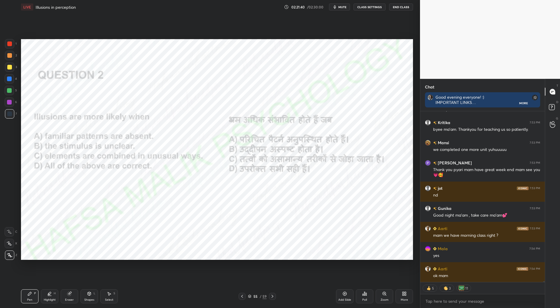
click at [370, 300] on div "Poll" at bounding box center [365, 296] width 18 height 14
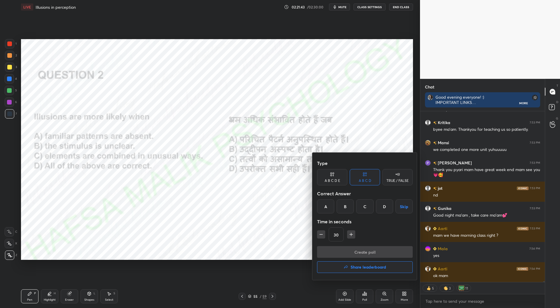
click at [383, 204] on div "D" at bounding box center [384, 206] width 17 height 14
click at [376, 251] on button "Create poll" at bounding box center [365, 252] width 96 height 12
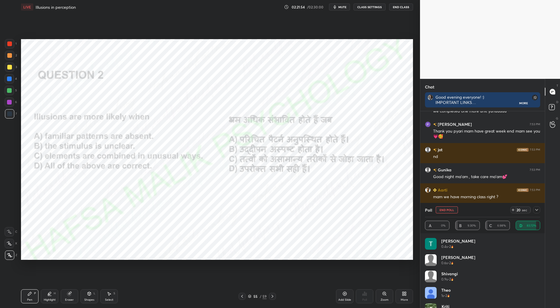
click at [538, 209] on icon at bounding box center [537, 210] width 5 height 5
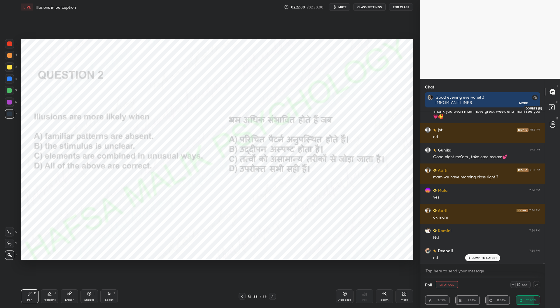
click at [554, 107] on rect at bounding box center [552, 107] width 6 height 6
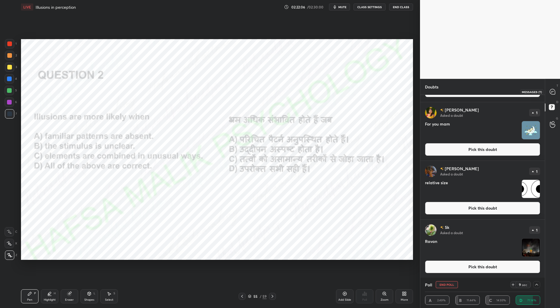
click at [554, 91] on icon at bounding box center [552, 91] width 5 height 5
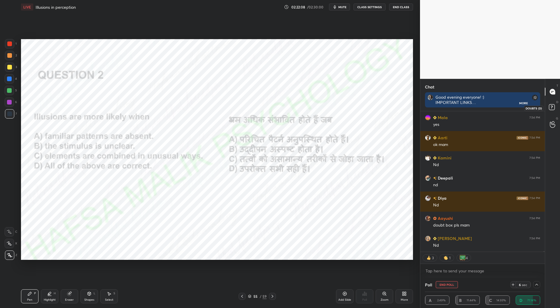
click at [554, 104] on rect at bounding box center [552, 107] width 6 height 6
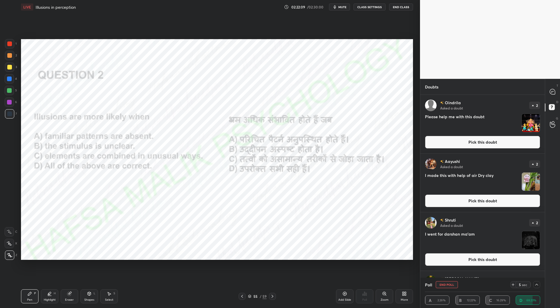
click at [469, 201] on button "Pick this doubt" at bounding box center [482, 200] width 115 height 13
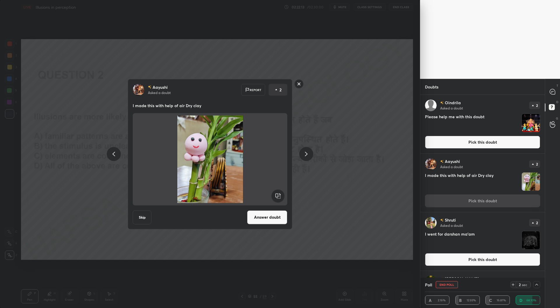
click at [299, 84] on rect at bounding box center [299, 83] width 9 height 9
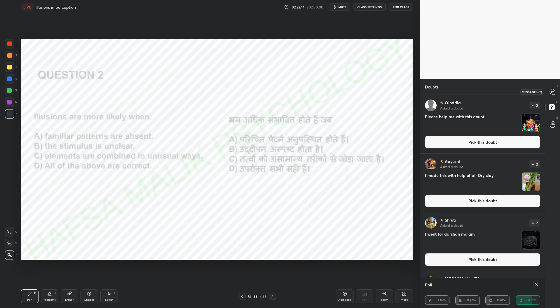
click at [555, 90] on icon at bounding box center [552, 91] width 5 height 5
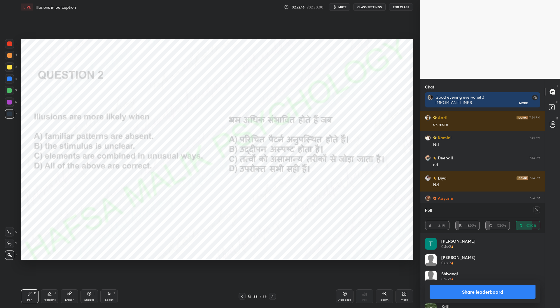
click at [537, 209] on icon at bounding box center [537, 210] width 5 height 5
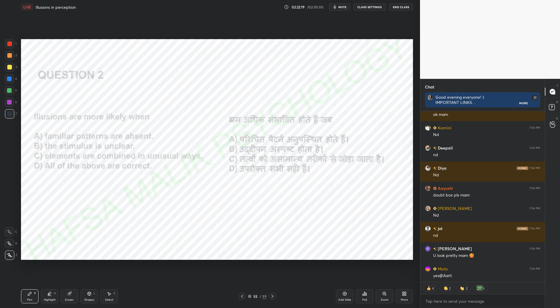
click at [270, 295] on icon at bounding box center [272, 296] width 5 height 5
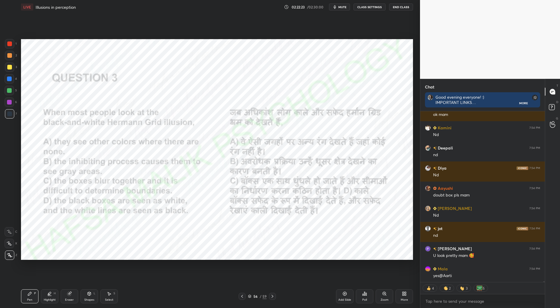
click at [365, 297] on div "Poll" at bounding box center [365, 296] width 18 height 14
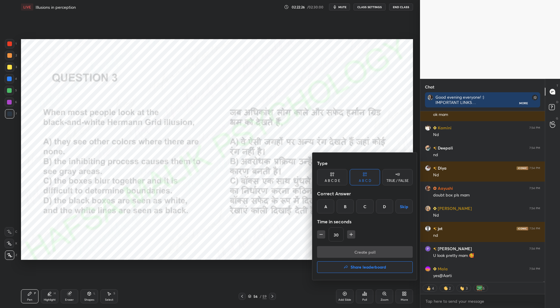
click at [345, 204] on div "B" at bounding box center [345, 206] width 17 height 14
click at [356, 250] on button "Create poll" at bounding box center [365, 252] width 96 height 12
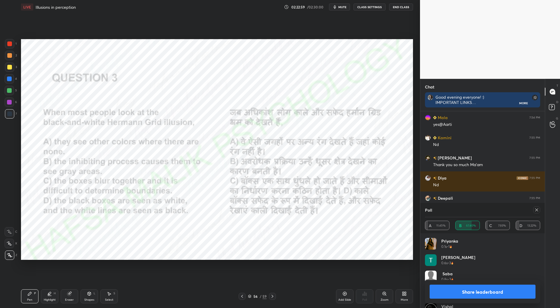
click at [536, 210] on icon at bounding box center [537, 210] width 5 height 5
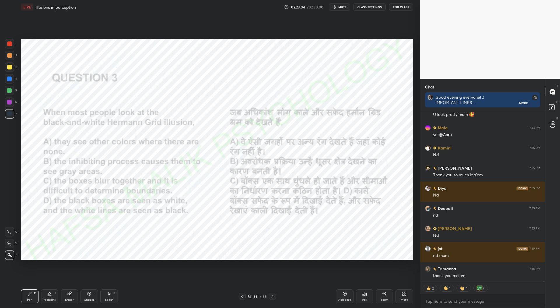
click at [273, 297] on icon at bounding box center [272, 296] width 5 height 5
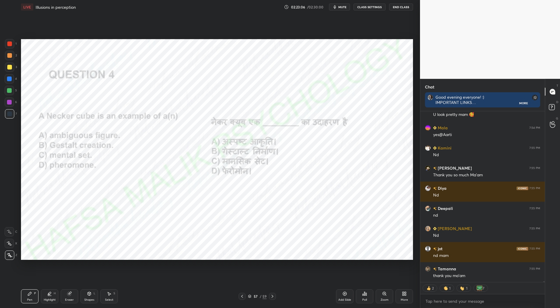
click at [365, 297] on div "Poll" at bounding box center [365, 296] width 18 height 14
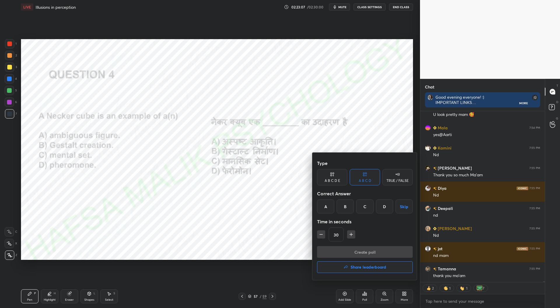
click at [330, 203] on div "A" at bounding box center [325, 206] width 17 height 14
click at [366, 251] on button "Create poll" at bounding box center [365, 252] width 96 height 12
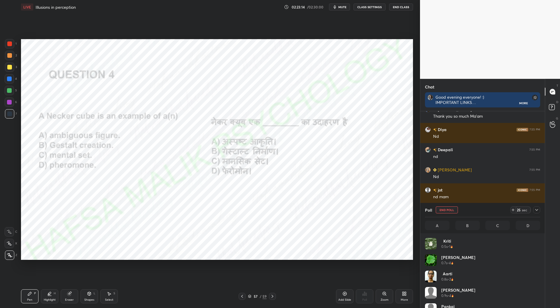
click at [536, 211] on icon at bounding box center [537, 210] width 5 height 5
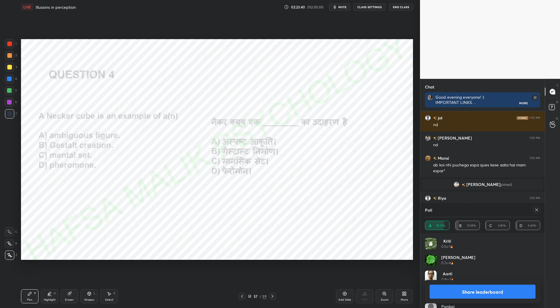
click at [538, 210] on icon at bounding box center [537, 210] width 5 height 5
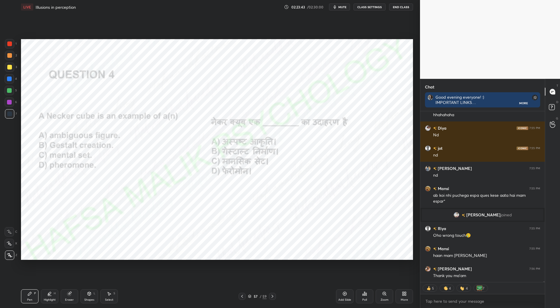
click at [274, 296] on icon at bounding box center [272, 296] width 5 height 5
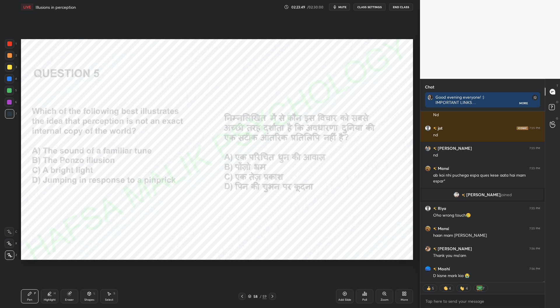
click at [367, 298] on div "Poll" at bounding box center [365, 296] width 18 height 14
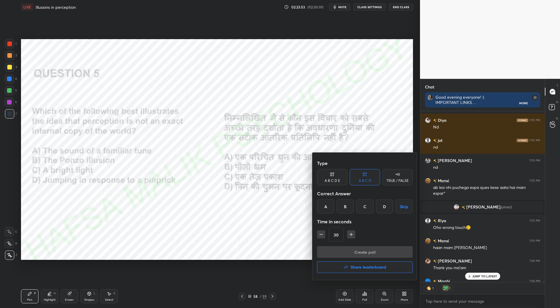
click at [344, 207] on div "B" at bounding box center [345, 206] width 17 height 14
click at [363, 250] on button "Create poll" at bounding box center [365, 252] width 96 height 12
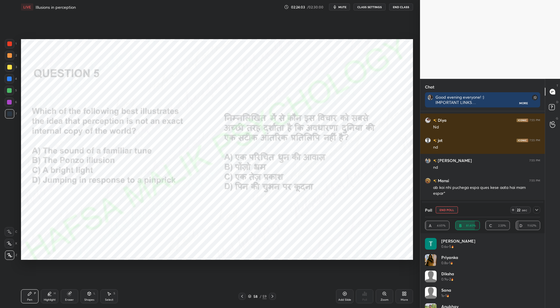
click at [538, 210] on icon at bounding box center [537, 210] width 5 height 5
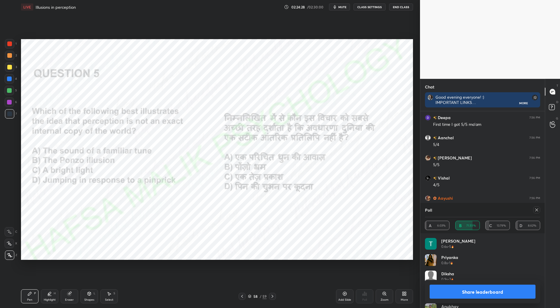
click at [539, 210] on icon at bounding box center [537, 210] width 5 height 5
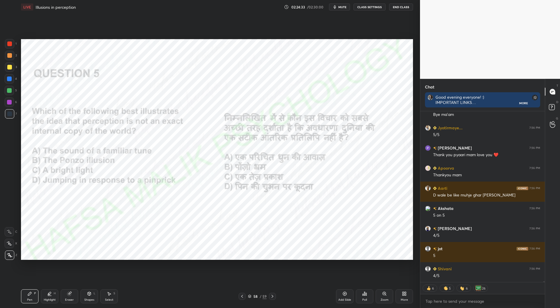
click at [273, 295] on icon at bounding box center [272, 296] width 5 height 5
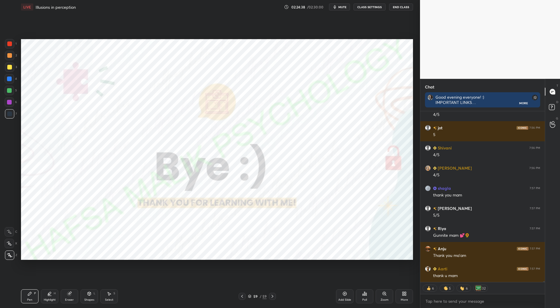
click at [399, 7] on button "End Class" at bounding box center [401, 7] width 24 height 7
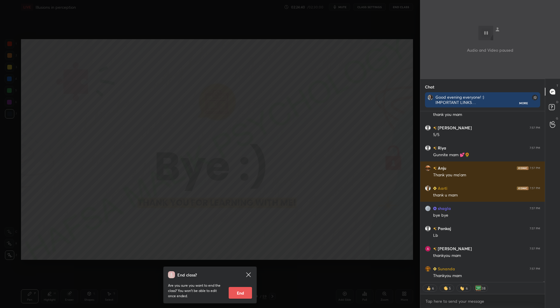
click at [247, 289] on button "End" at bounding box center [240, 293] width 23 height 12
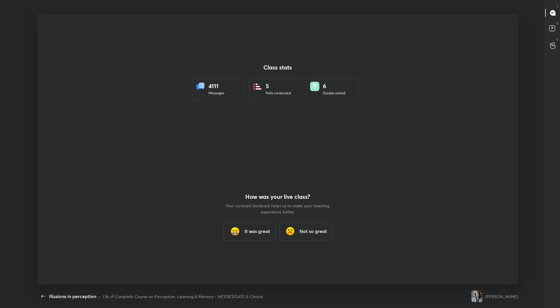
click at [255, 234] on h3 "It was great" at bounding box center [258, 231] width 26 height 7
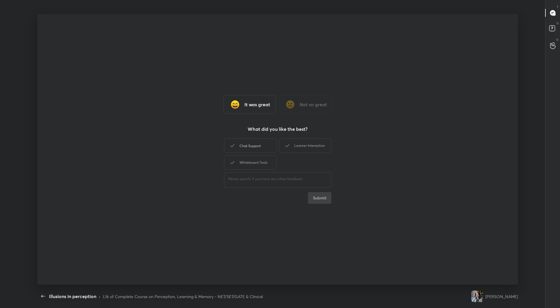
click at [261, 143] on div "Chat Support" at bounding box center [250, 145] width 53 height 15
click at [260, 166] on div "Whiteboard Tools" at bounding box center [250, 162] width 53 height 15
click at [311, 149] on div "Learner Interaction" at bounding box center [305, 145] width 53 height 15
click at [320, 199] on button "Submit" at bounding box center [319, 198] width 23 height 12
